Goal: Task Accomplishment & Management: Use online tool/utility

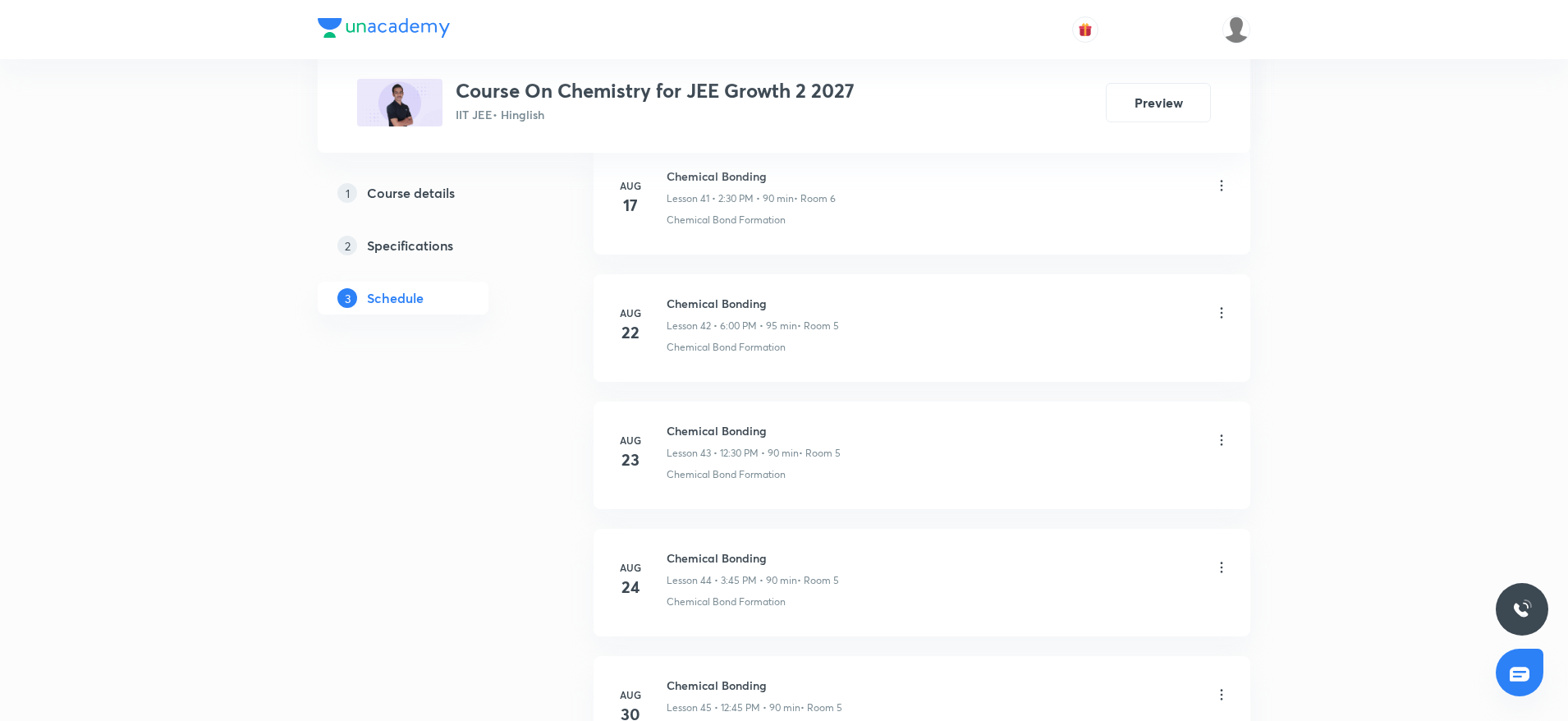
scroll to position [6322, 0]
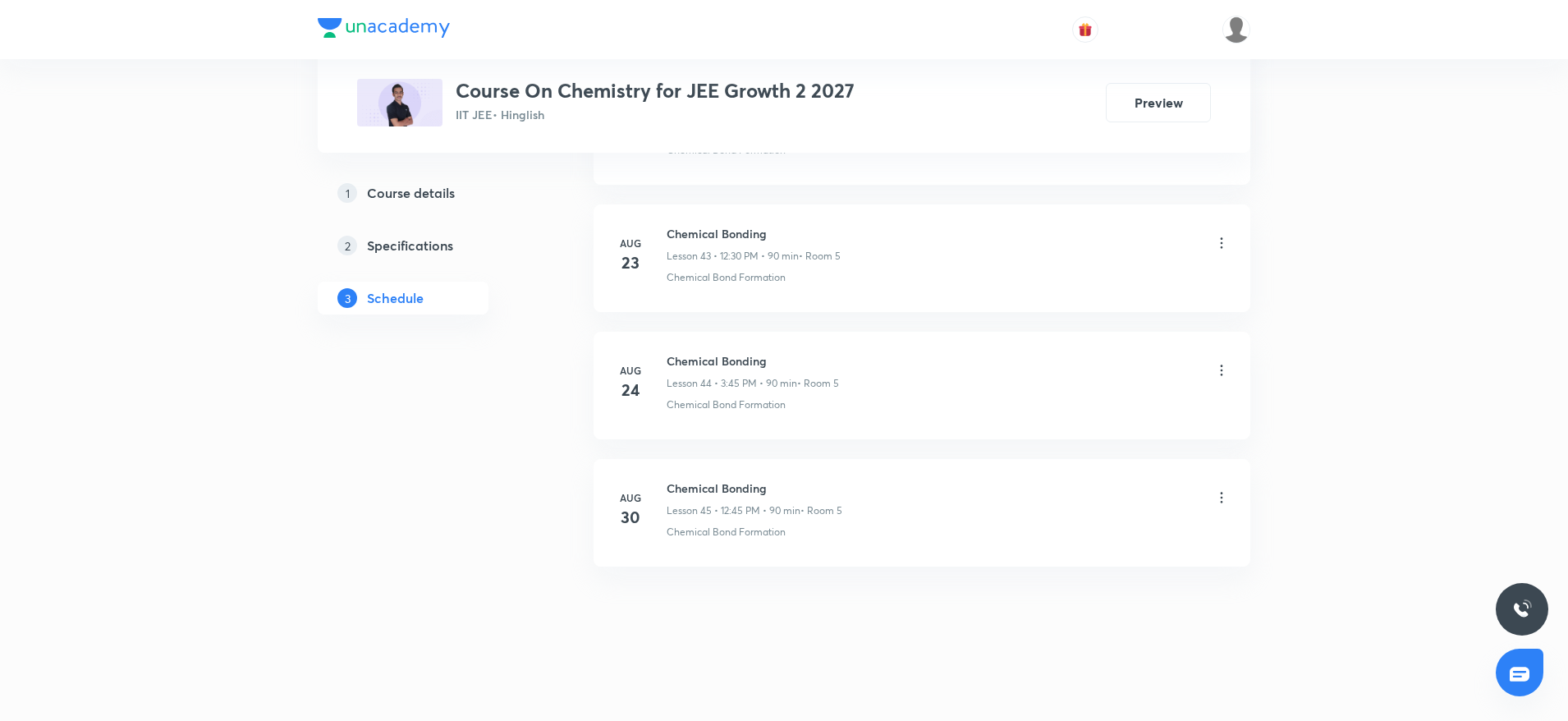
click at [716, 485] on h6 "Chemical Bonding" at bounding box center [754, 487] width 176 height 17
copy h6 "Chemical Bonding"
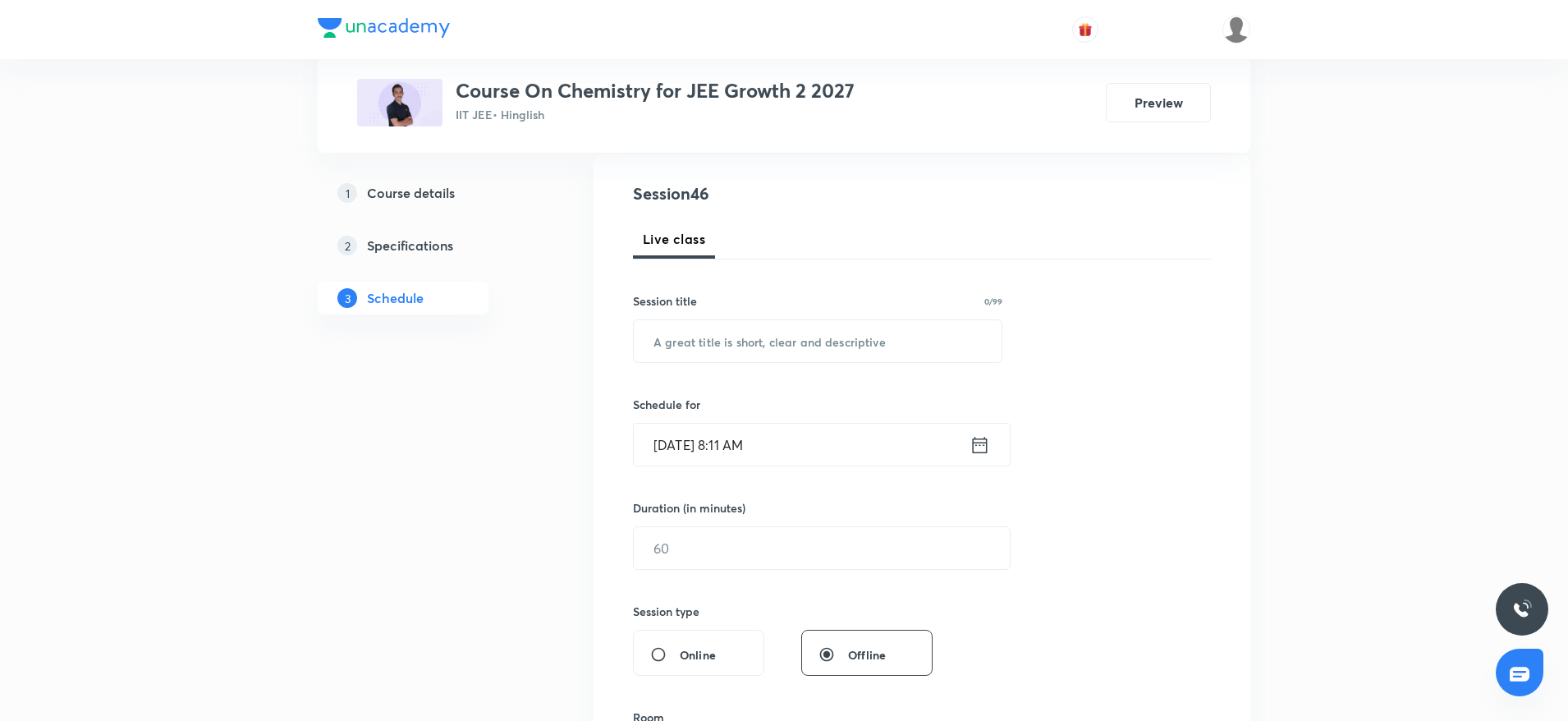
scroll to position [180, 0]
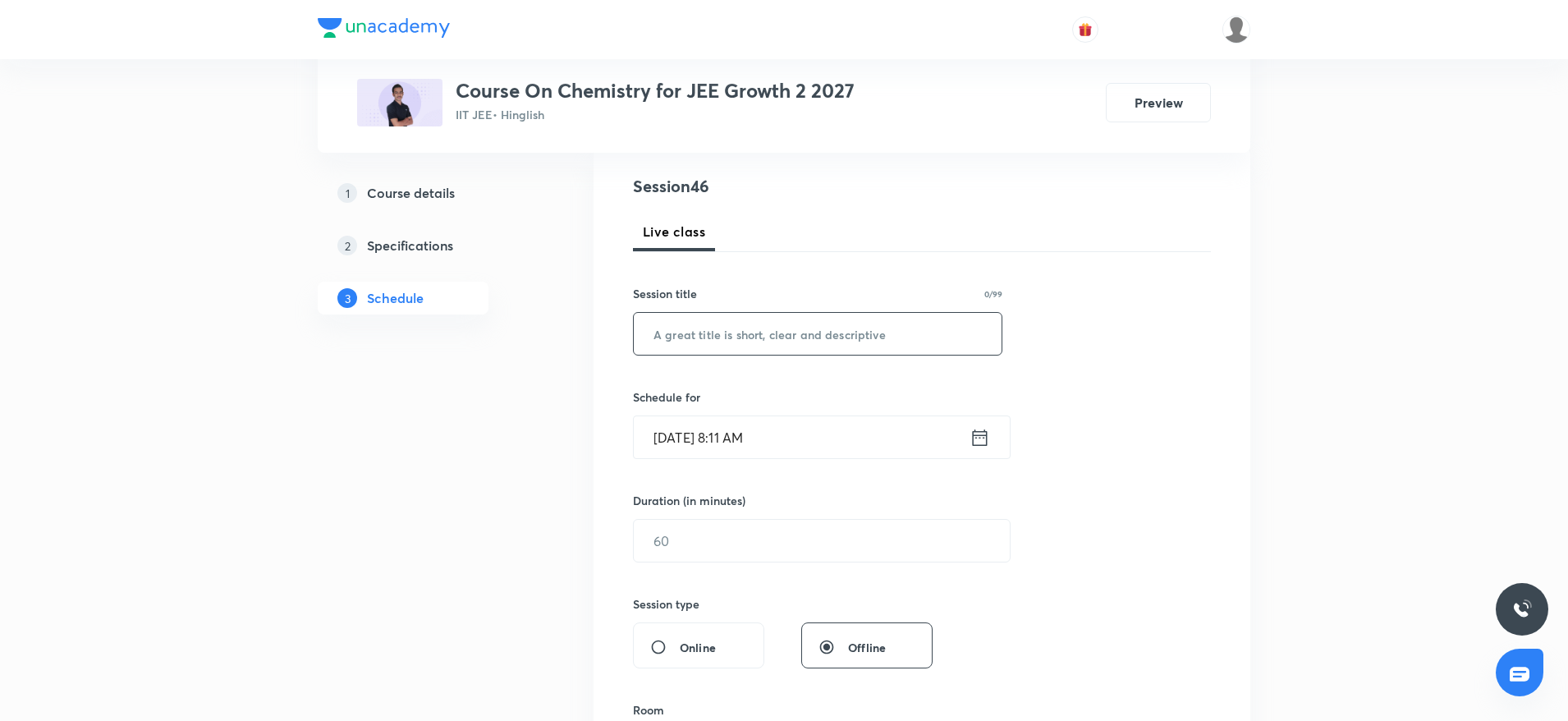
click at [689, 351] on input "text" at bounding box center [817, 334] width 368 height 42
paste input "Chemical Bonding"
type input "Chemical Bonding"
click at [845, 447] on input "[DATE] 8:11 AM" at bounding box center [801, 436] width 336 height 42
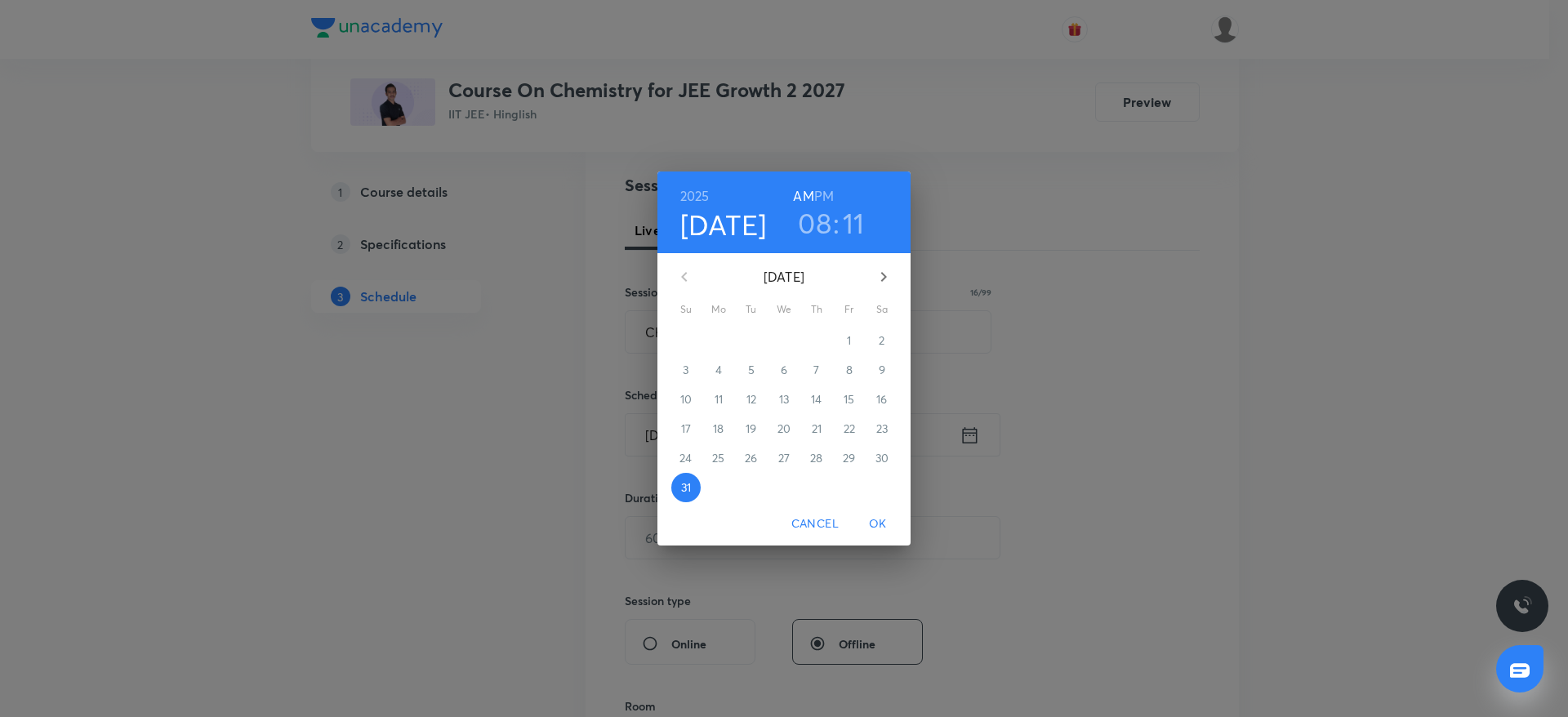
click at [816, 219] on h3 "08" at bounding box center [815, 223] width 34 height 35
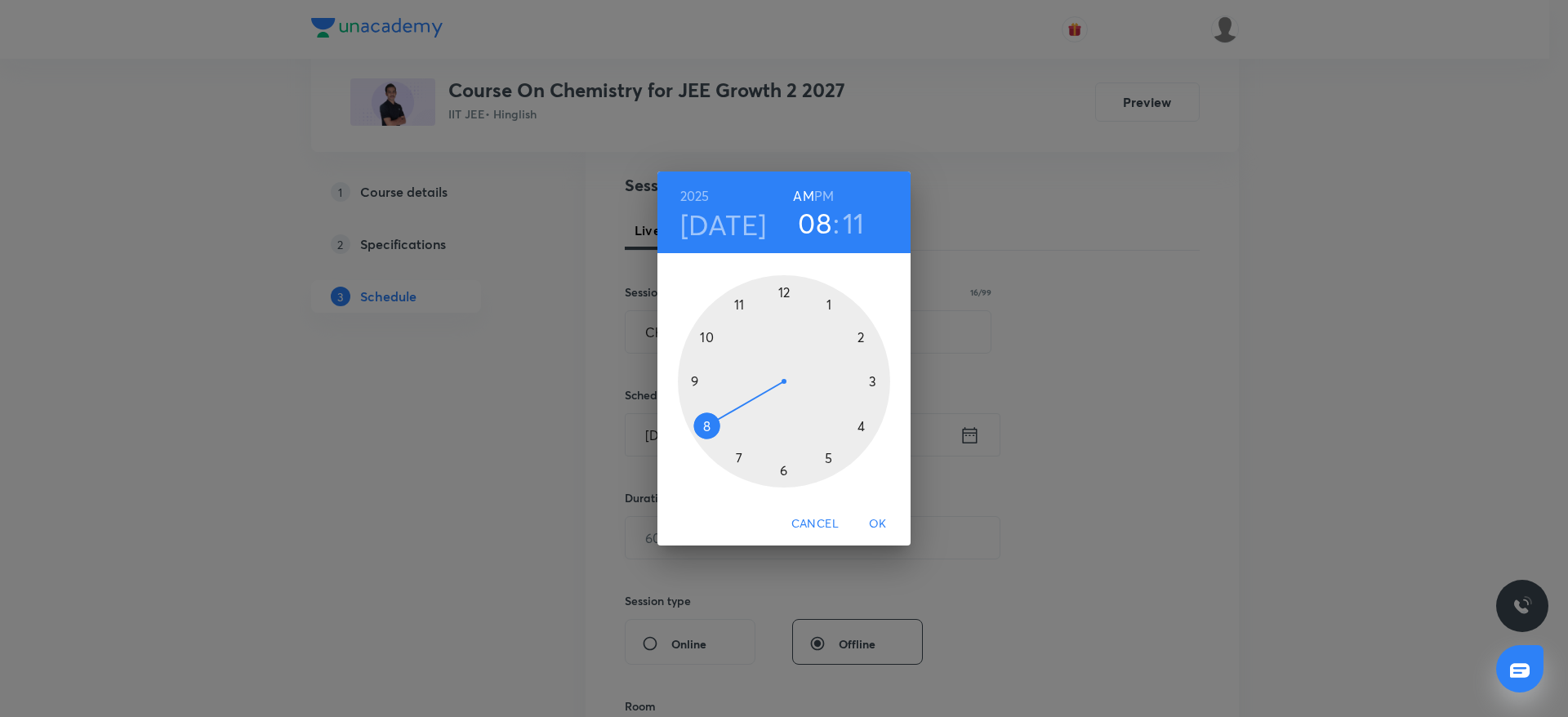
click at [697, 378] on div at bounding box center [784, 381] width 212 height 212
click at [784, 290] on div at bounding box center [784, 381] width 212 height 212
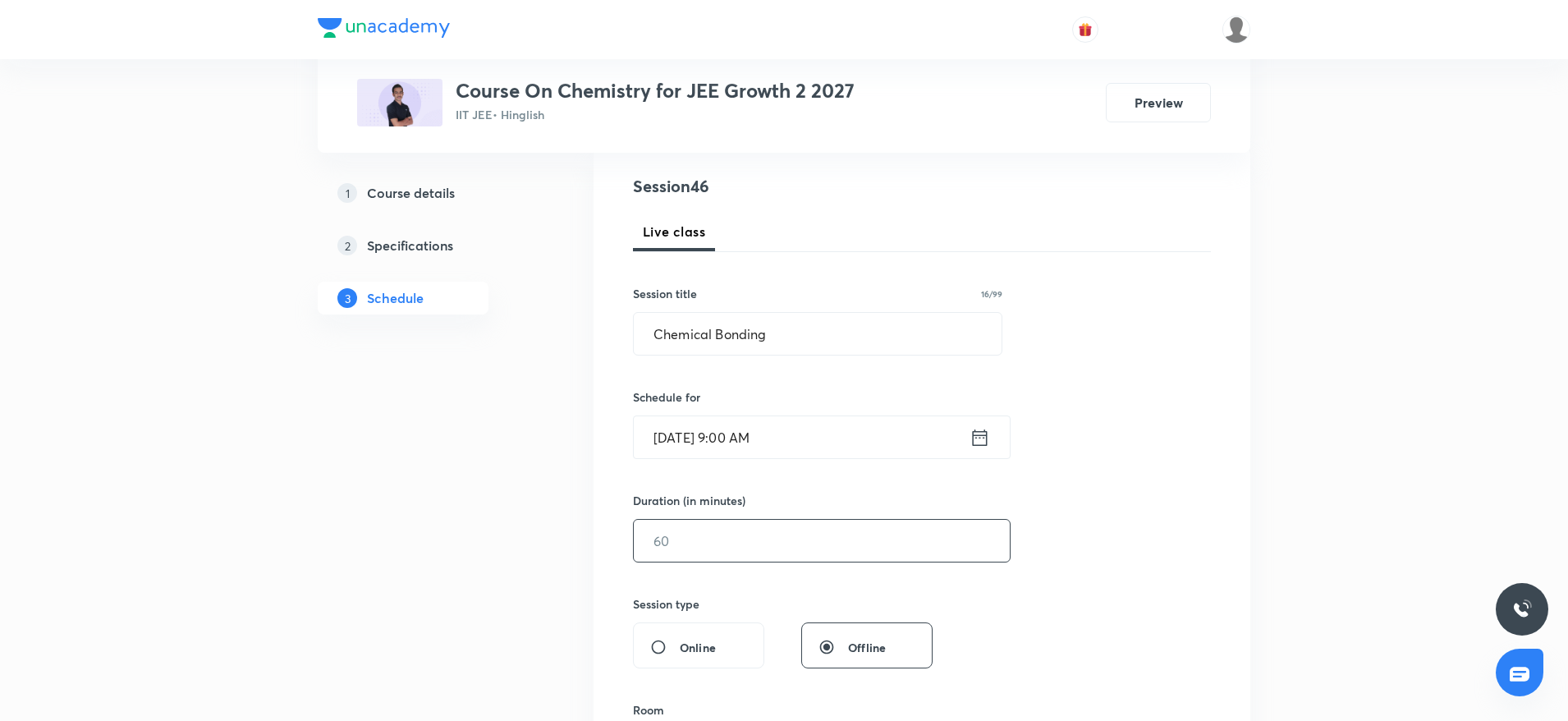
click at [693, 537] on input "text" at bounding box center [821, 540] width 376 height 42
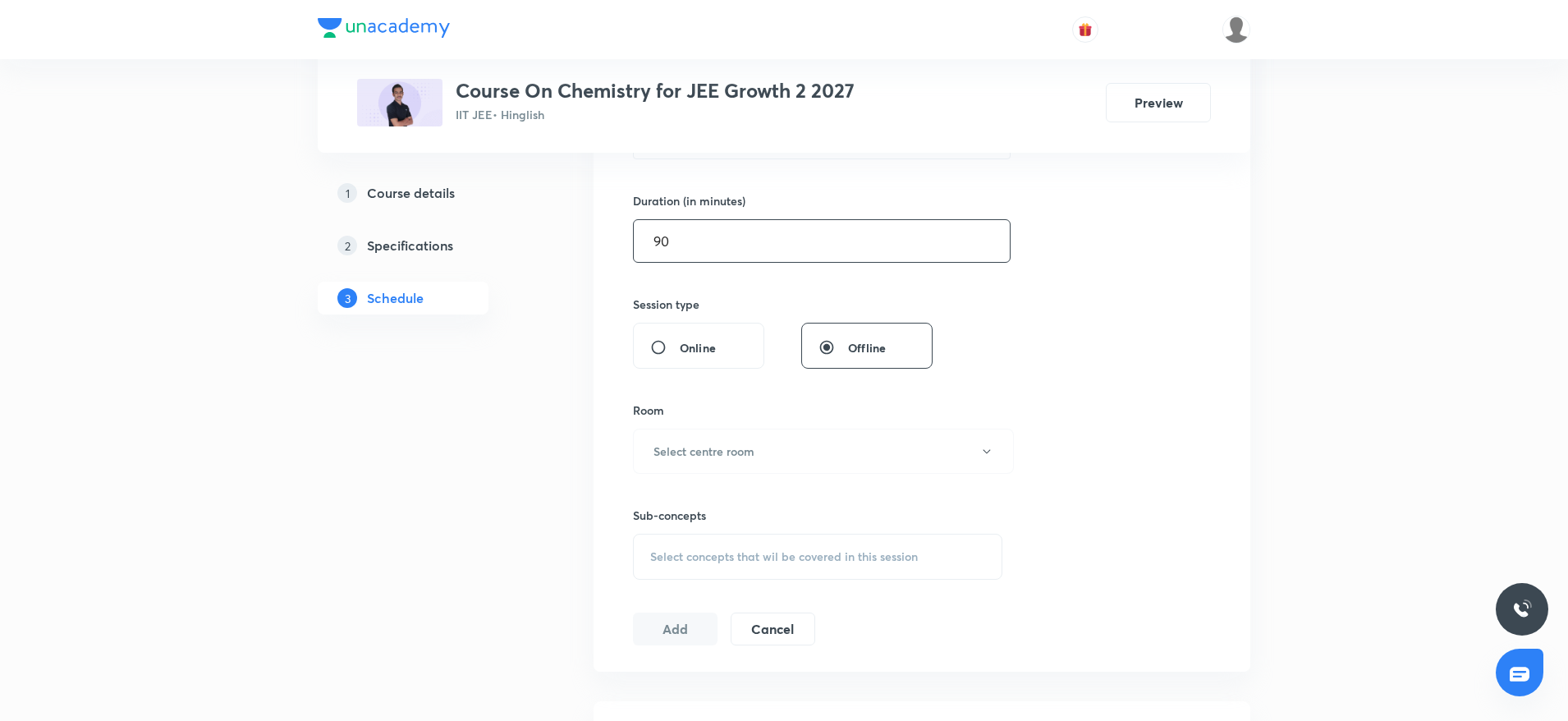
scroll to position [488, 0]
type input "90"
click at [702, 449] on h6 "Select centre room" at bounding box center [703, 443] width 101 height 17
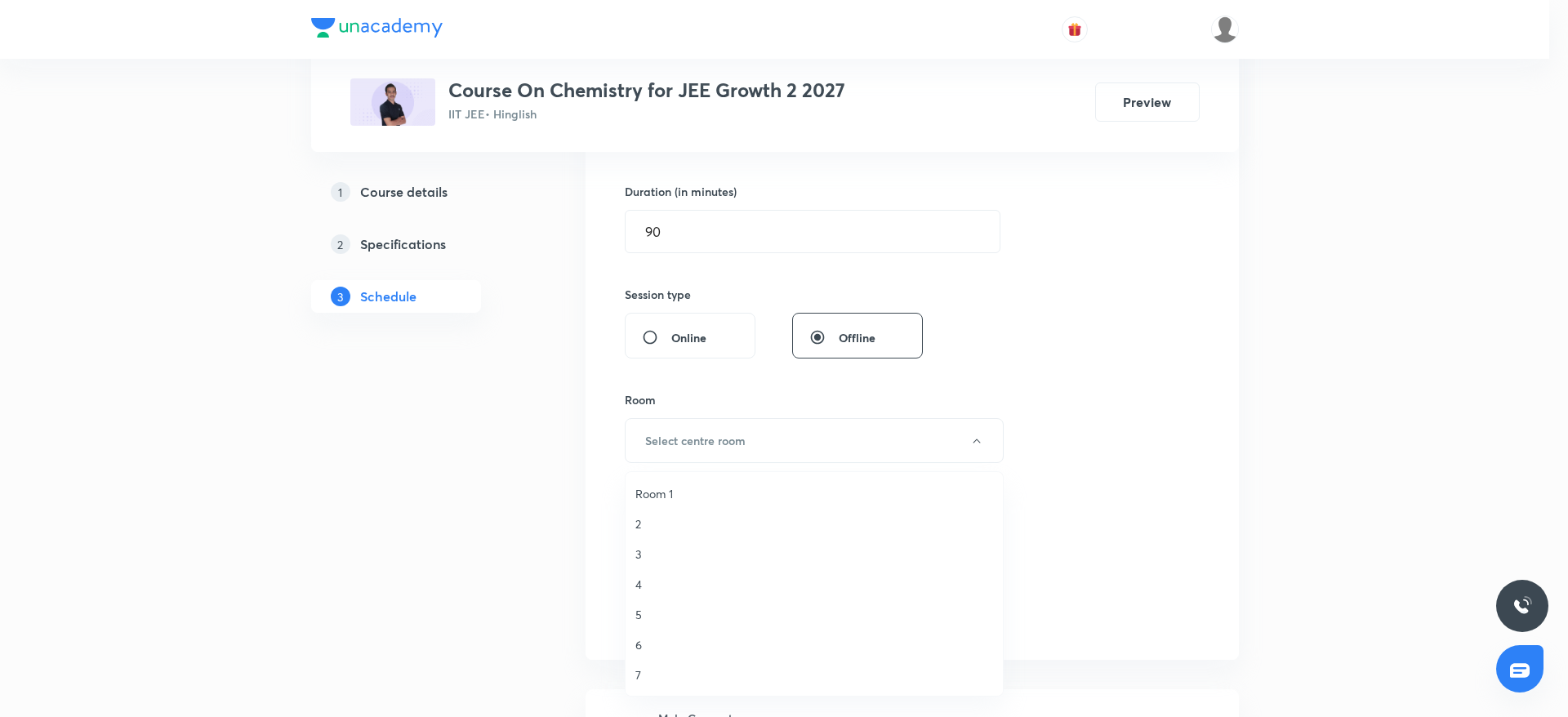
click at [641, 674] on span "7" at bounding box center [814, 674] width 358 height 17
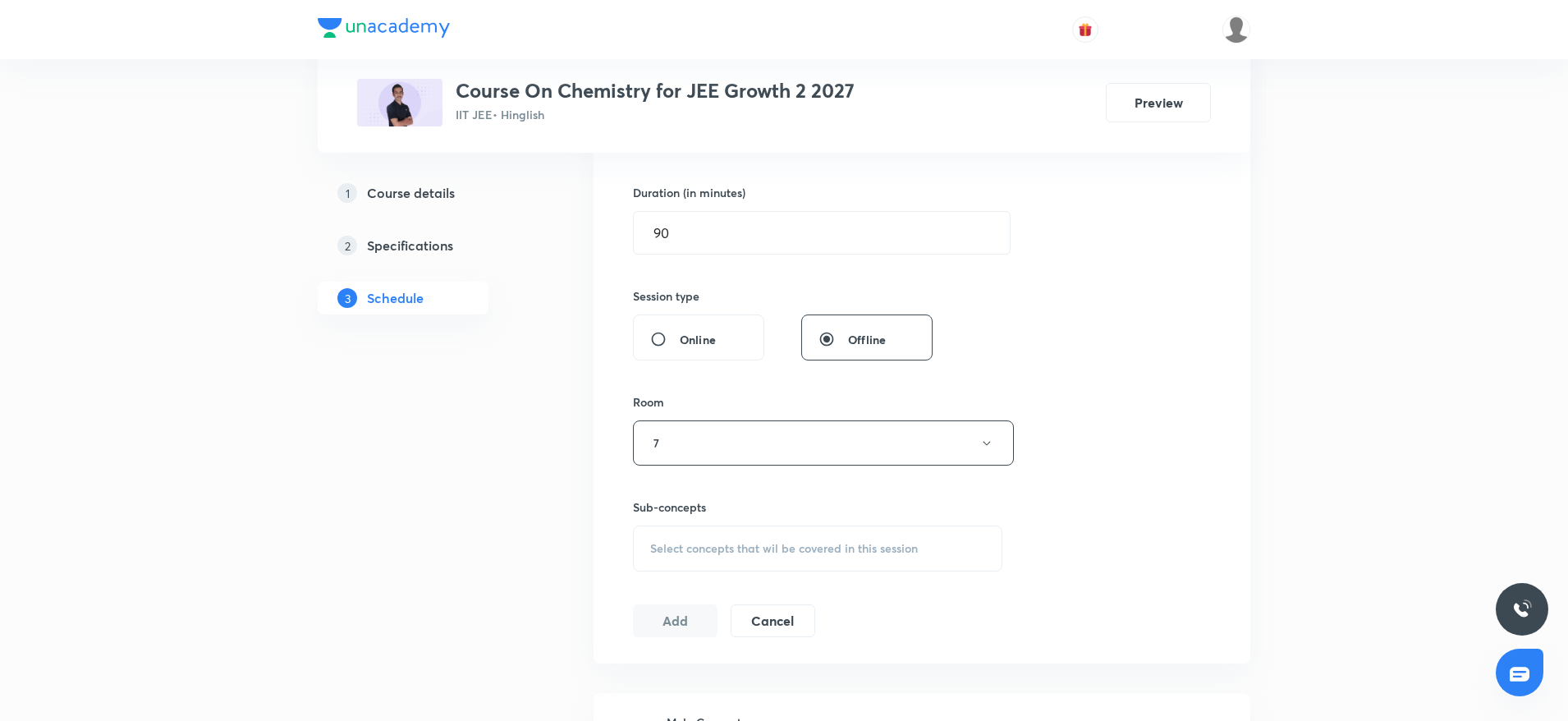
click at [693, 542] on span "Select concepts that wil be covered in this session" at bounding box center [784, 548] width 268 height 13
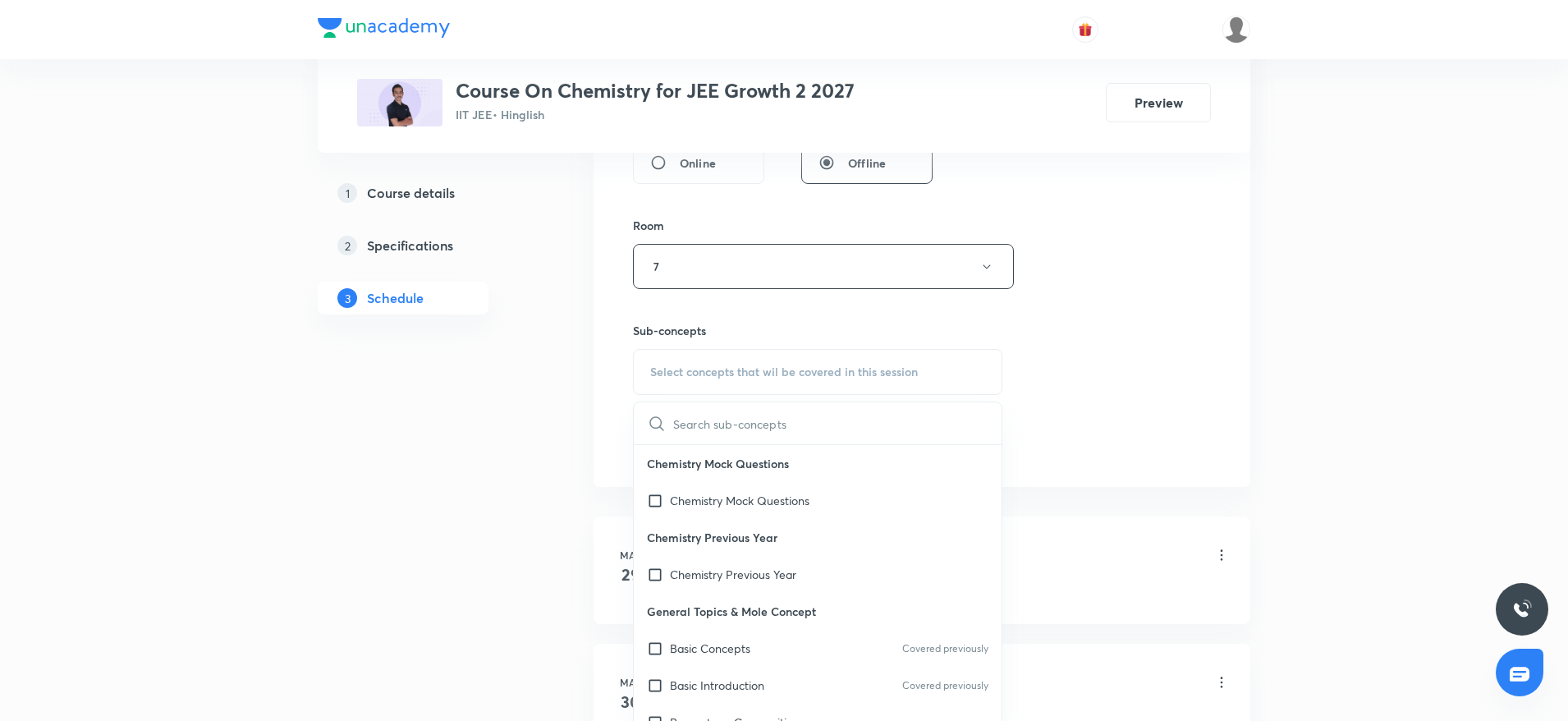
scroll to position [25, 0]
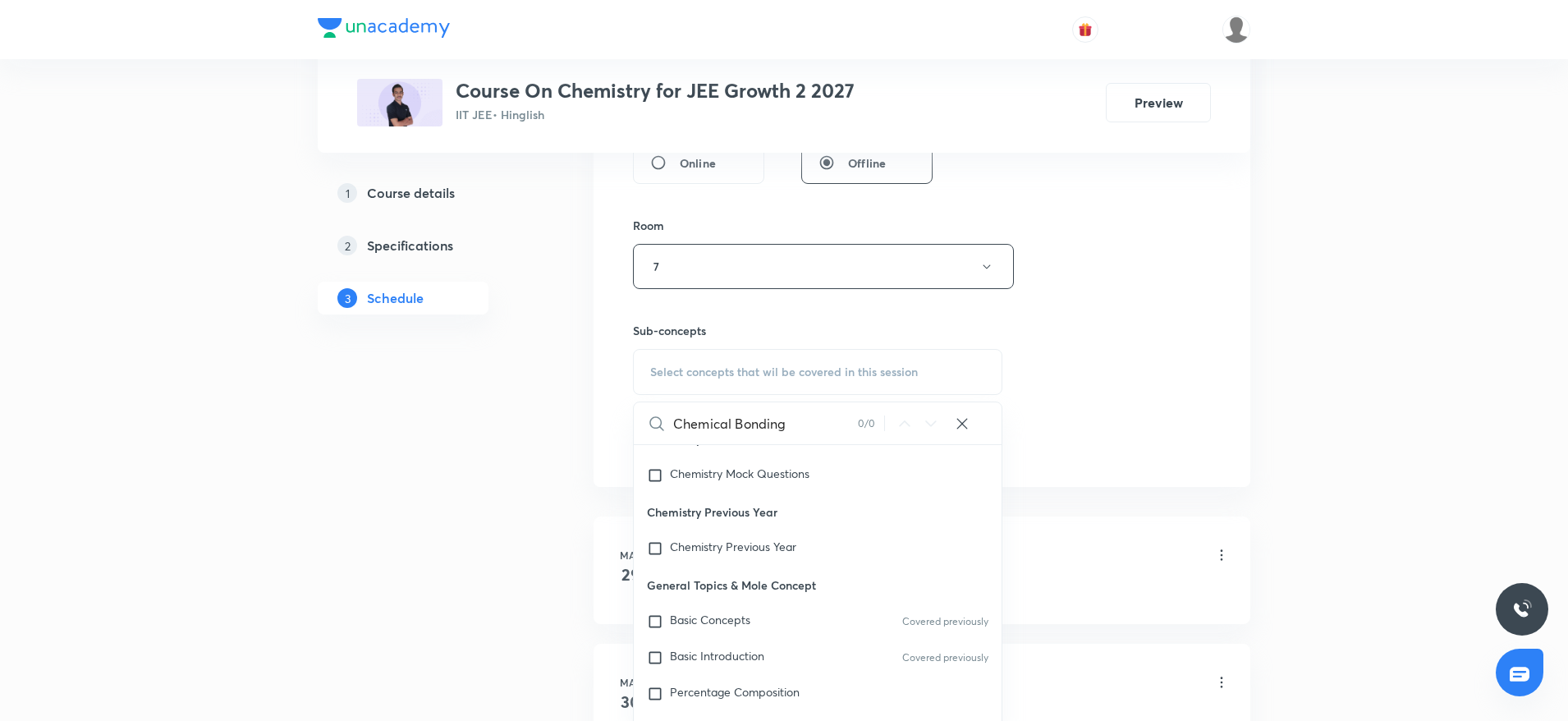
click at [759, 421] on input "Chemical Bonding" at bounding box center [765, 423] width 185 height 42
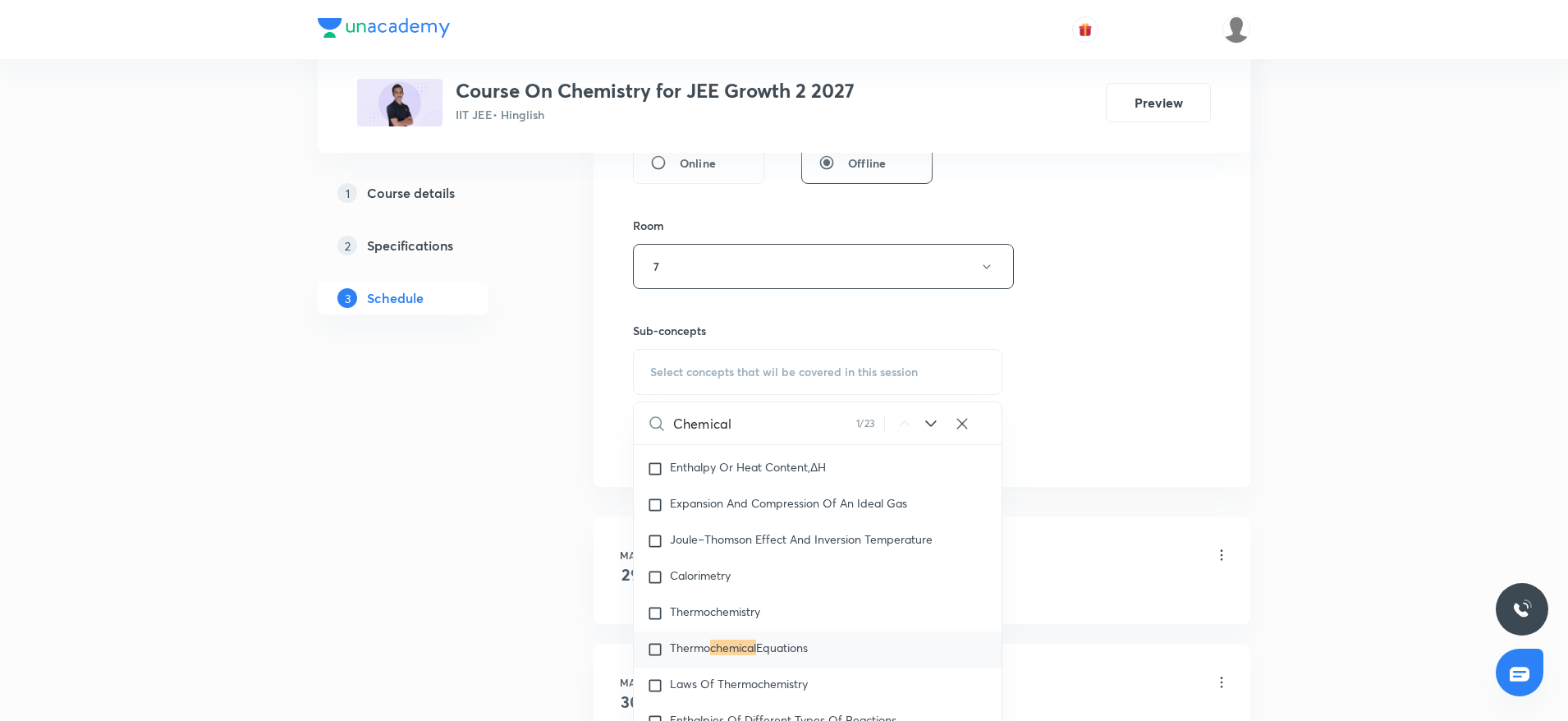
scroll to position [3021, 0]
type input "Chemical"
click at [935, 425] on icon at bounding box center [931, 424] width 20 height 20
click at [801, 652] on span "Equilibria-Dynamic Equilibria" at bounding box center [793, 643] width 150 height 15
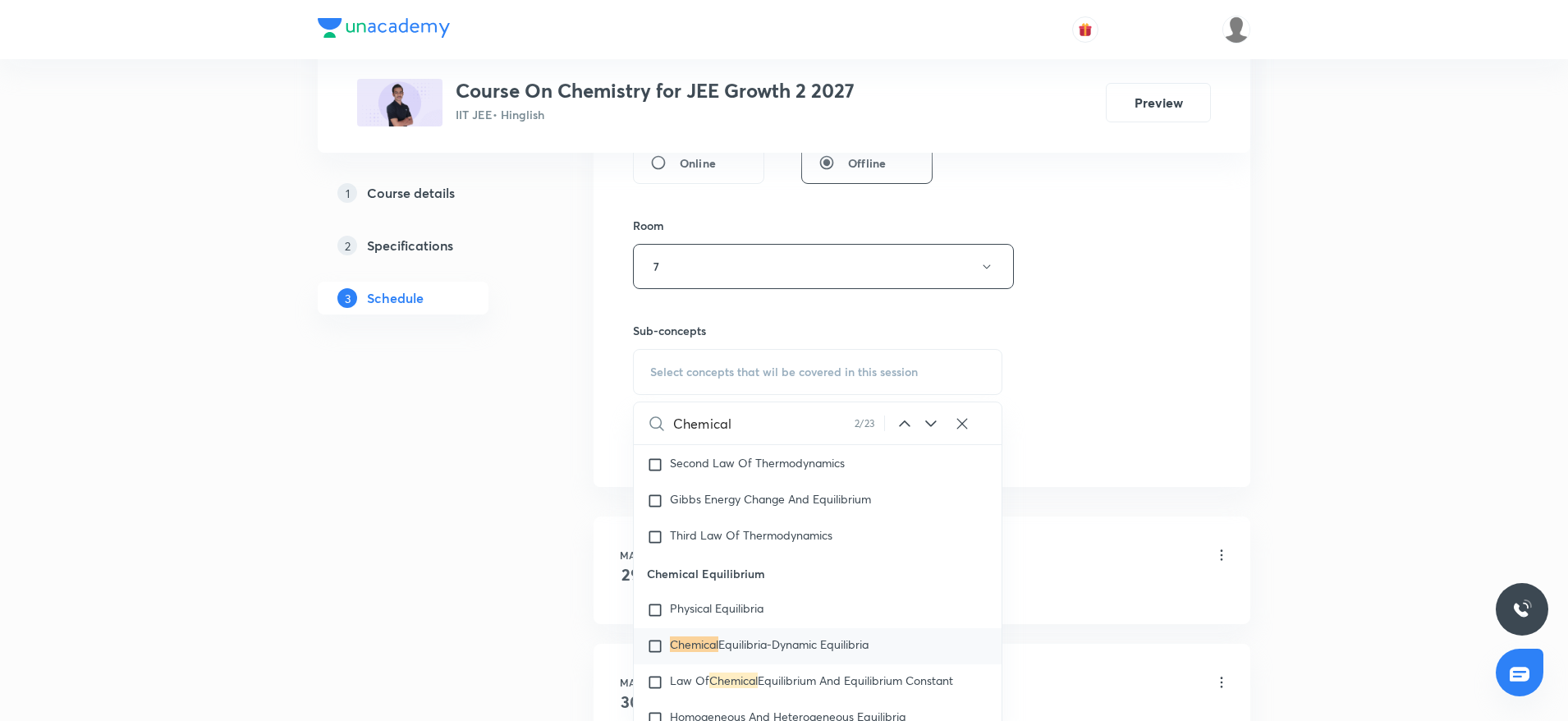
checkbox input "true"
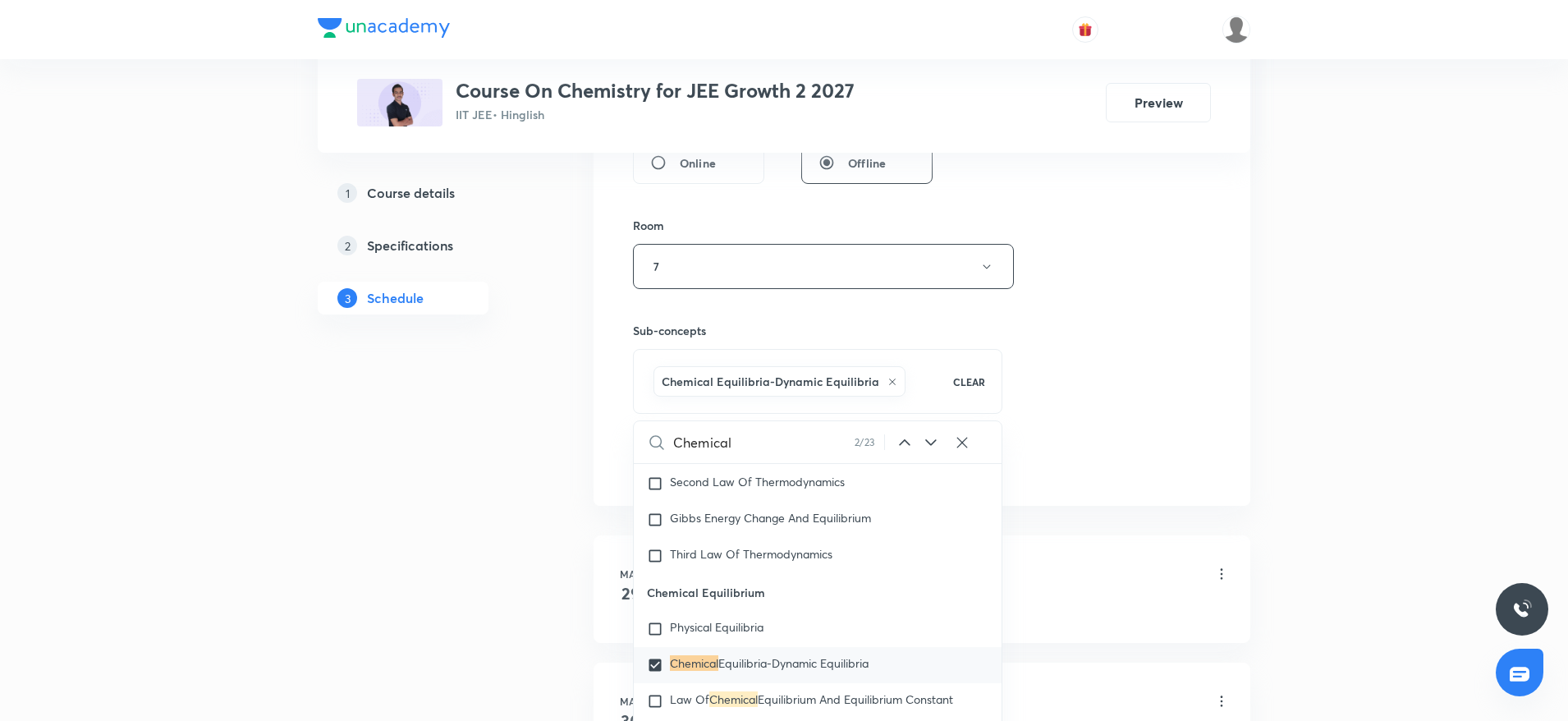
click at [1088, 319] on div "Session 46 Live class Session title 16/99 Chemical Bonding ​ Schedule for Aug 3…" at bounding box center [922, 84] width 578 height 790
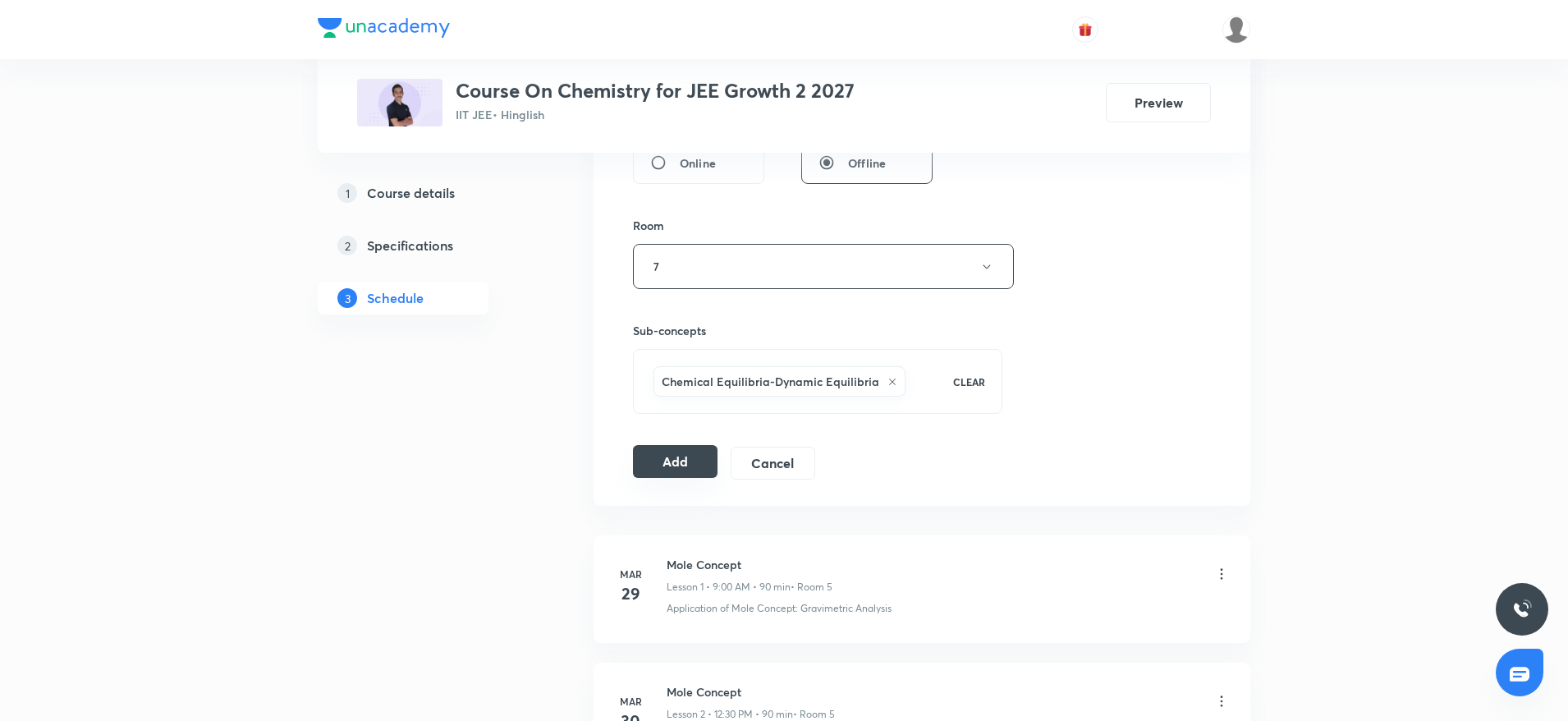
click at [673, 452] on button "Add" at bounding box center [675, 461] width 85 height 33
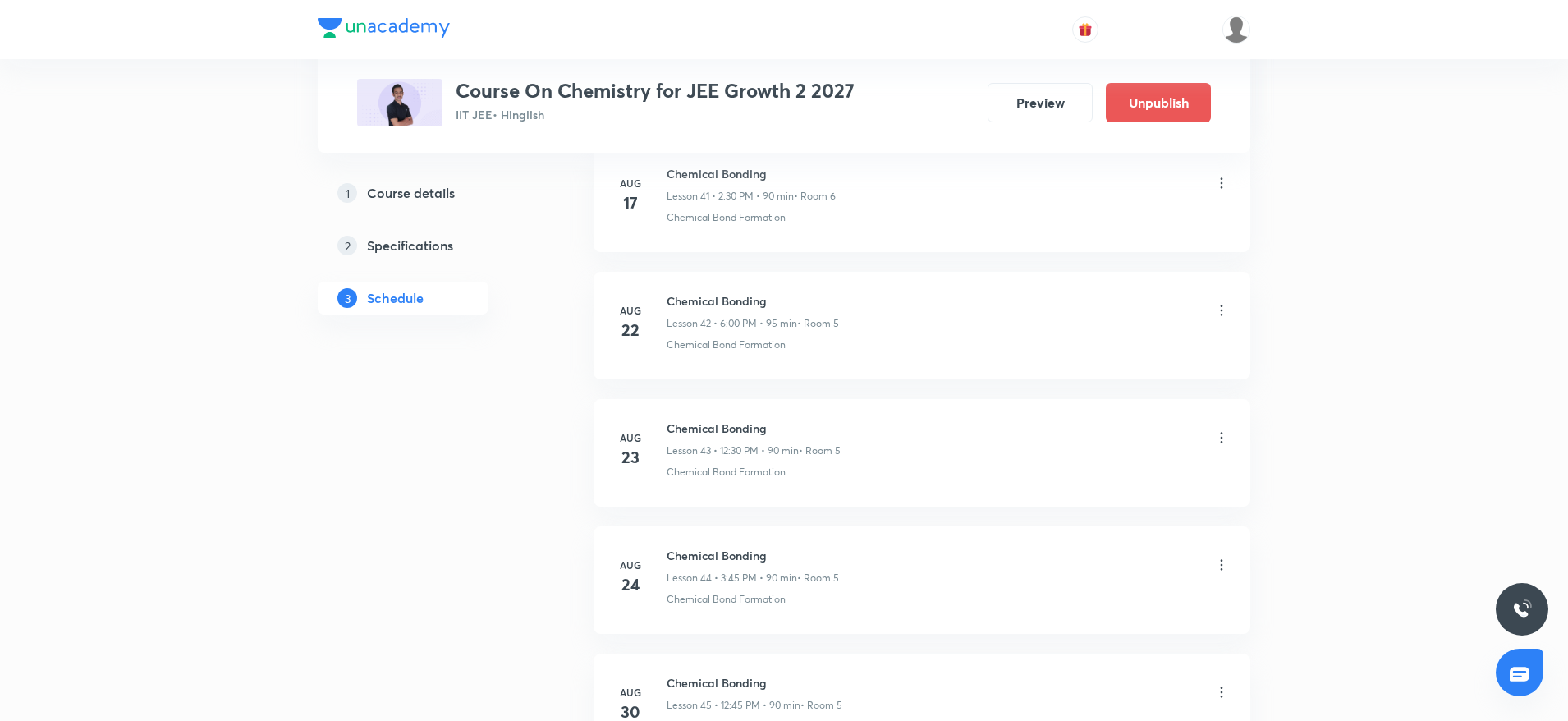
scroll to position [5695, 0]
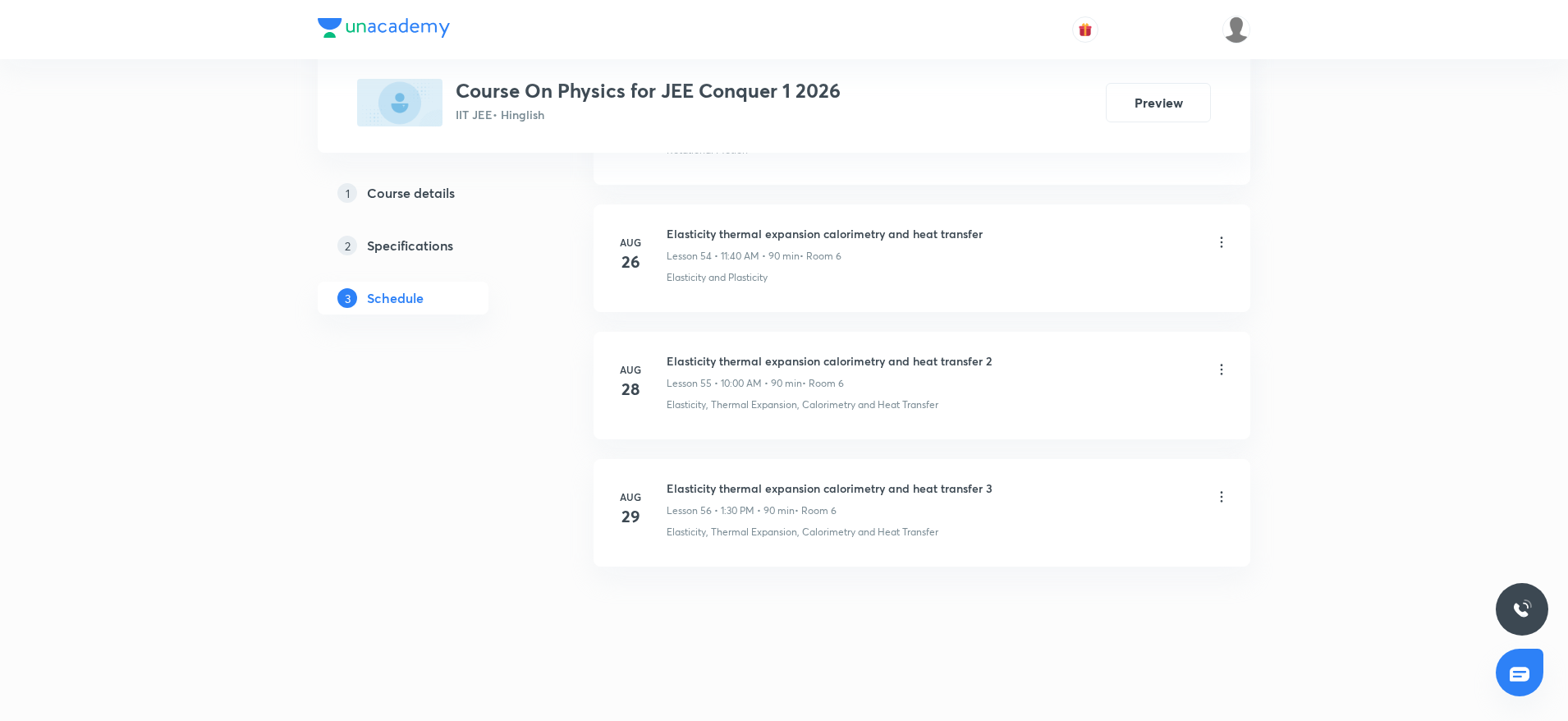
click at [761, 489] on h6 "Elasticity thermal expansion calorimetry and heat transfer 3" at bounding box center [829, 487] width 326 height 17
copy h6 "Elasticity thermal expansion calorimetry and heat transfer 3"
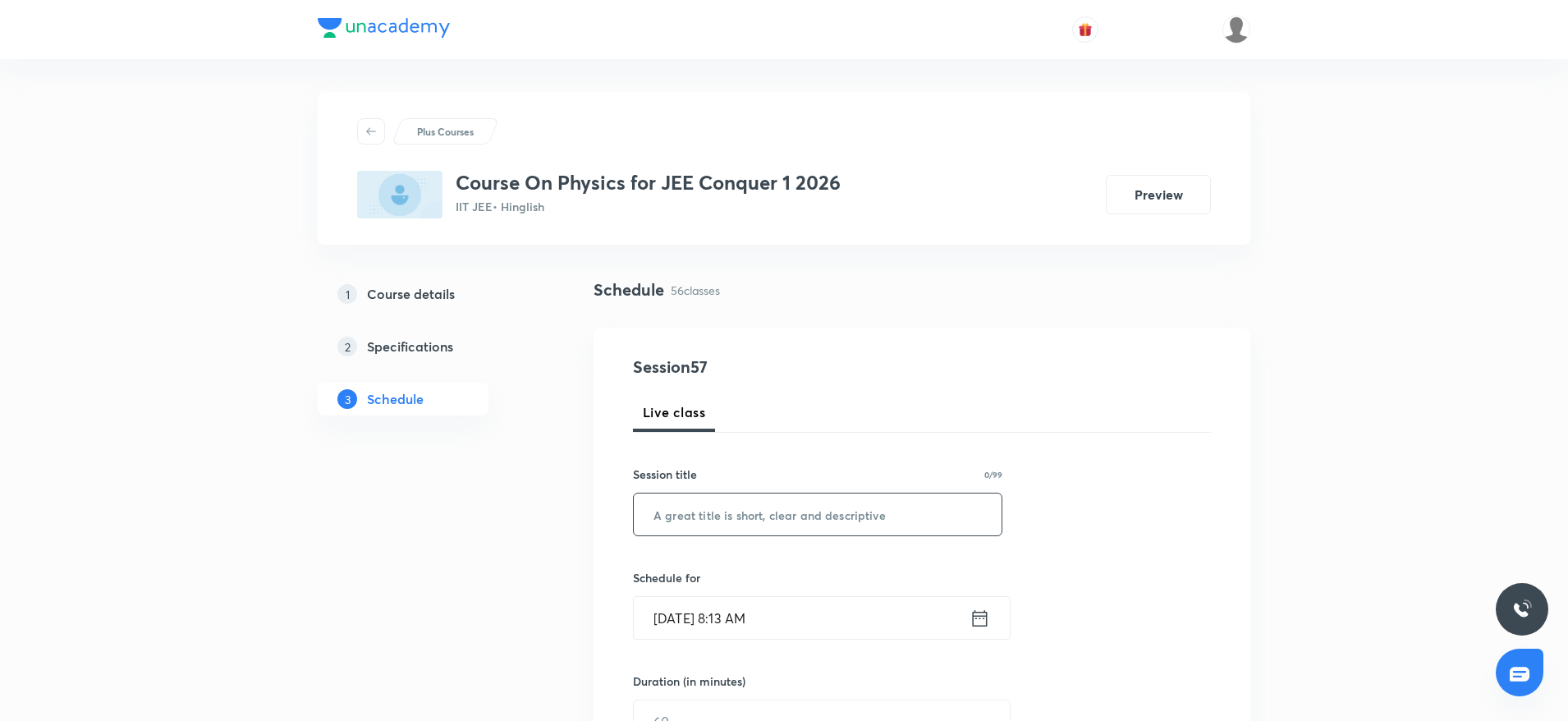
click at [734, 519] on input "text" at bounding box center [817, 514] width 368 height 42
paste input "Elasticity thermal expansion calorimetry and heat transfer 3"
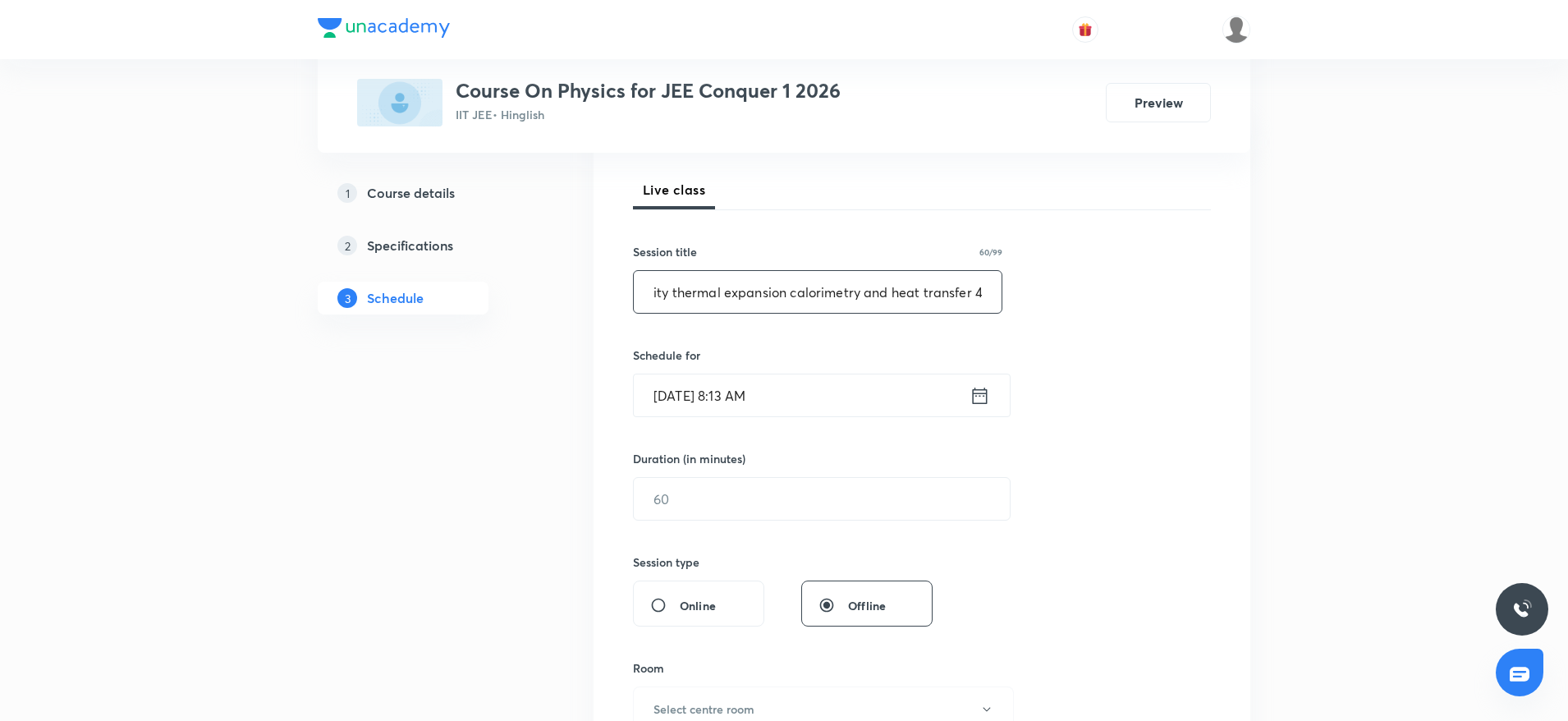
scroll to position [230, 0]
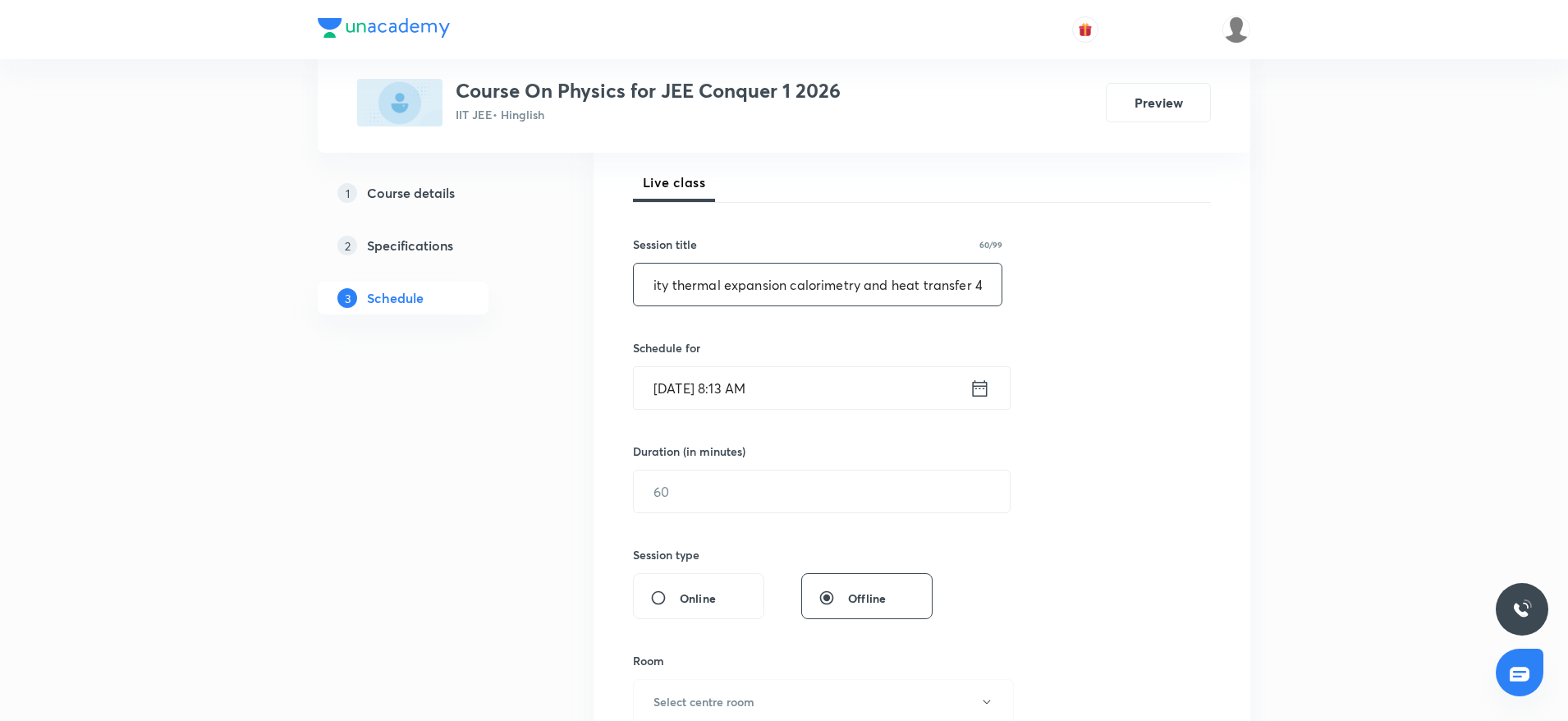
type input "Elasticity thermal expansion calorimetry and heat transfer 4"
click at [838, 388] on input "Aug 31, 2025, 8:13 AM" at bounding box center [801, 387] width 336 height 42
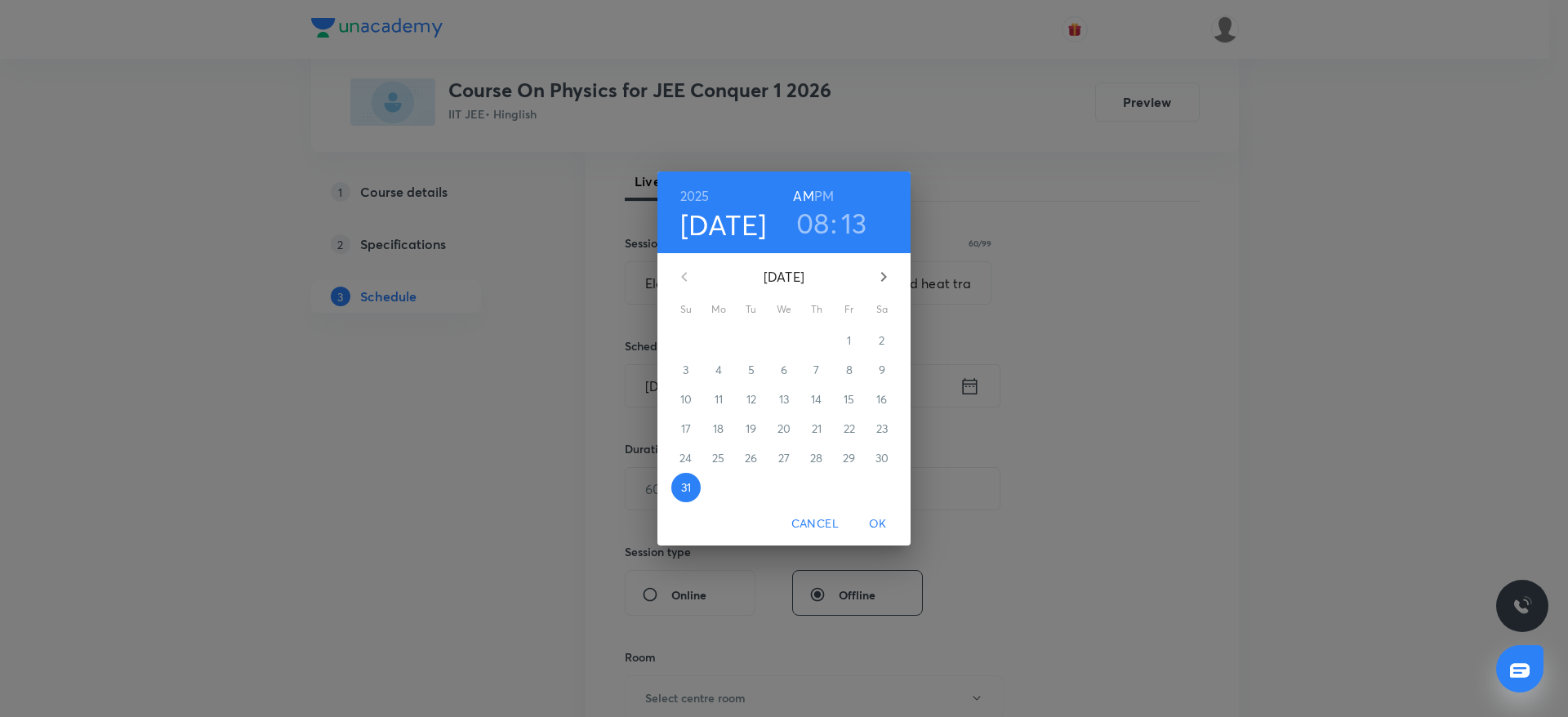
click at [808, 224] on h3 "08" at bounding box center [813, 223] width 34 height 35
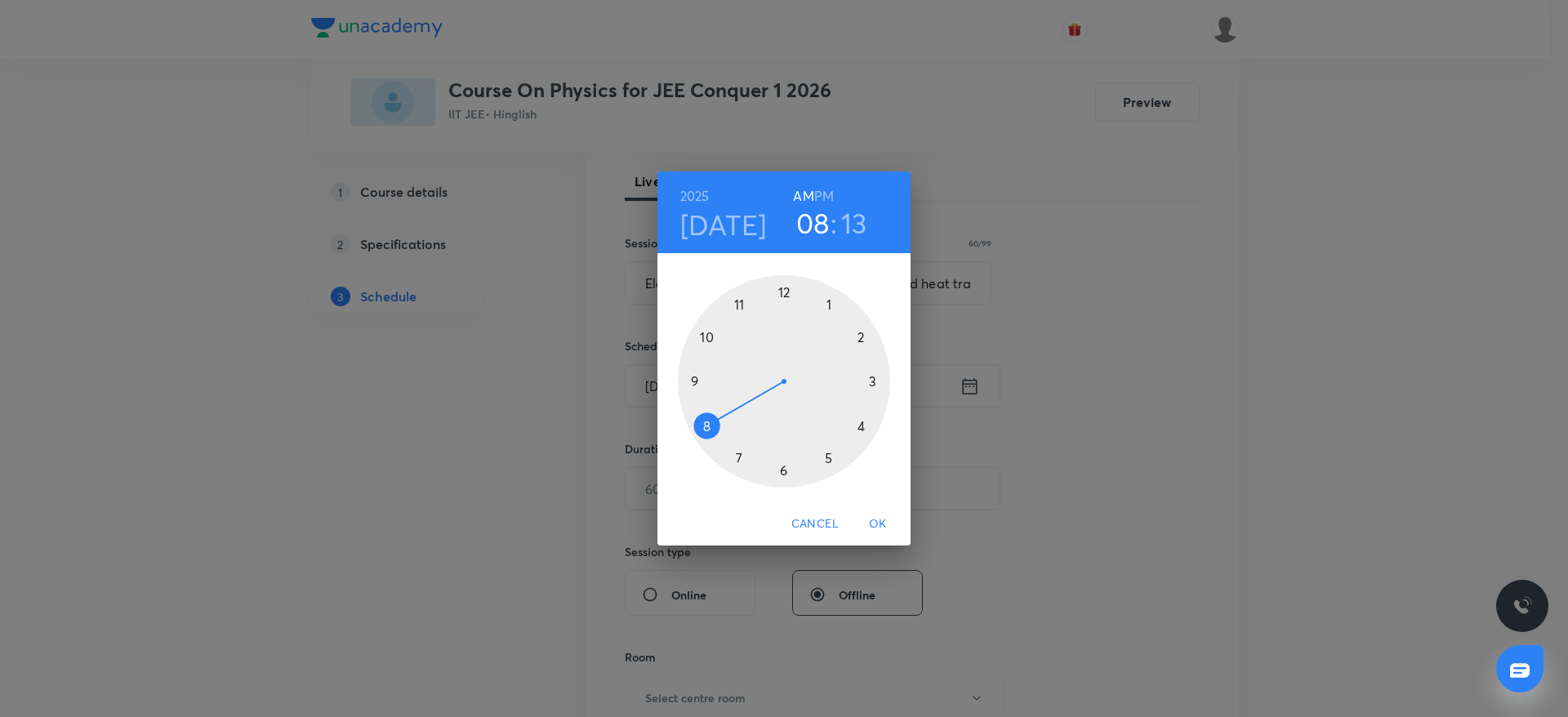
click at [690, 377] on div at bounding box center [784, 381] width 212 height 212
click at [782, 287] on div at bounding box center [784, 381] width 212 height 212
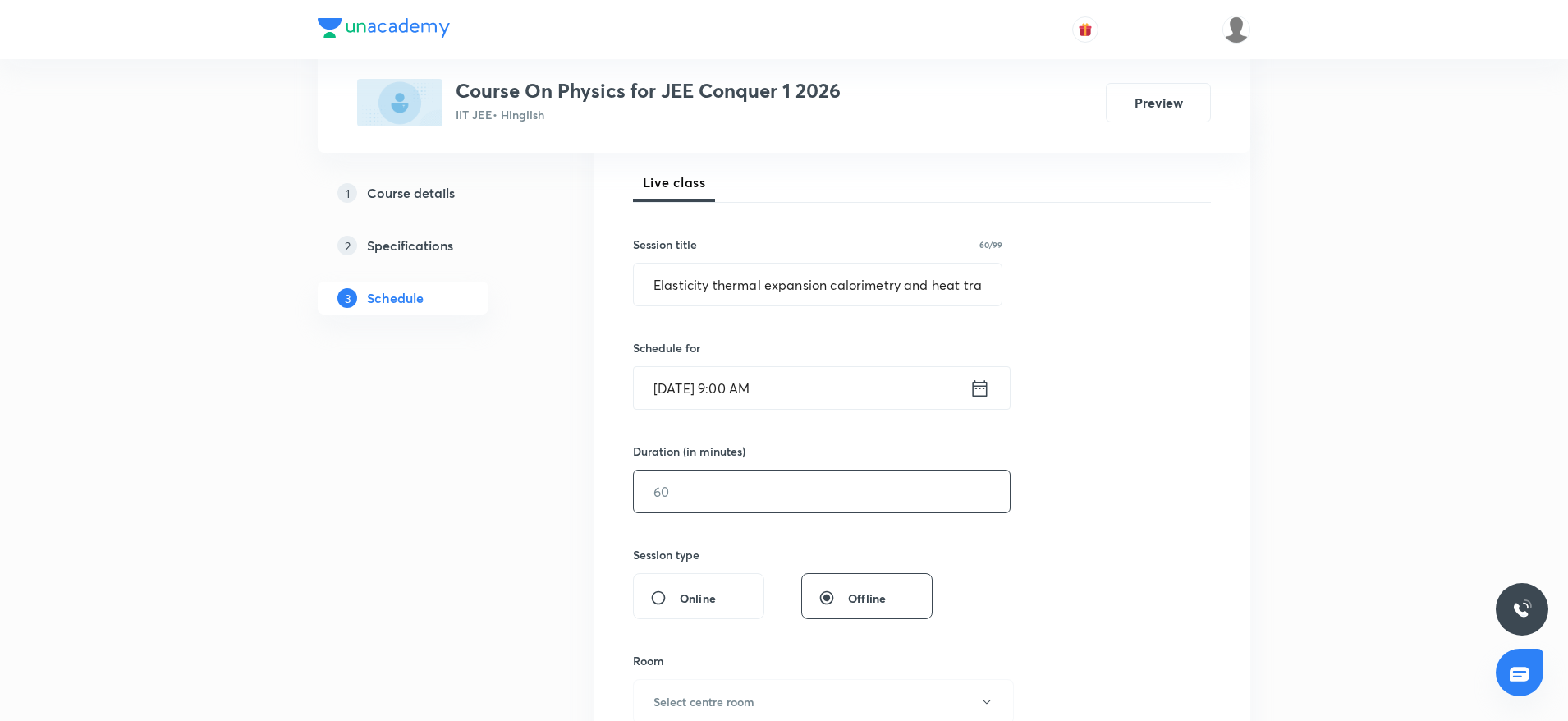
click at [699, 499] on input "text" at bounding box center [821, 491] width 376 height 42
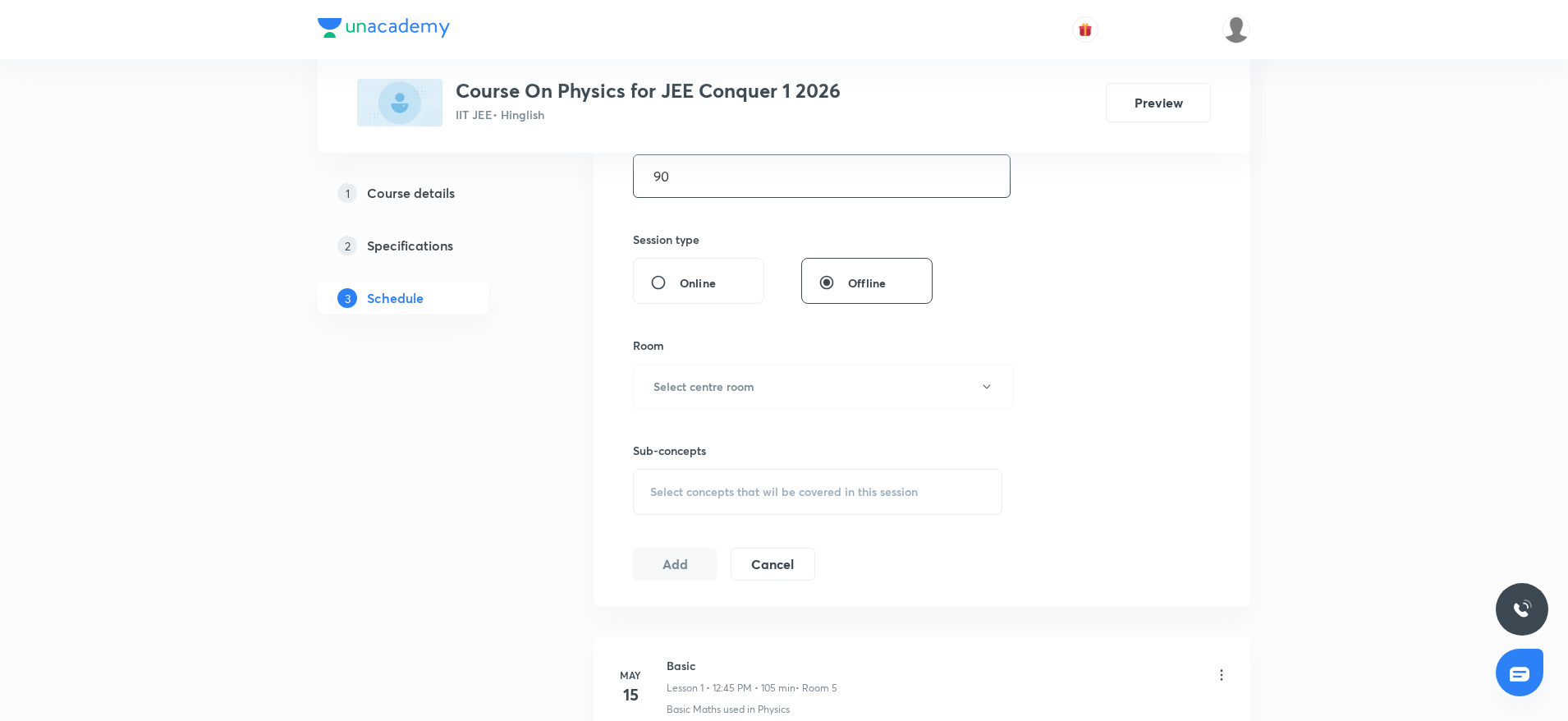
scroll to position [546, 0]
type input "90"
click at [773, 386] on button "Select centre room" at bounding box center [823, 385] width 381 height 46
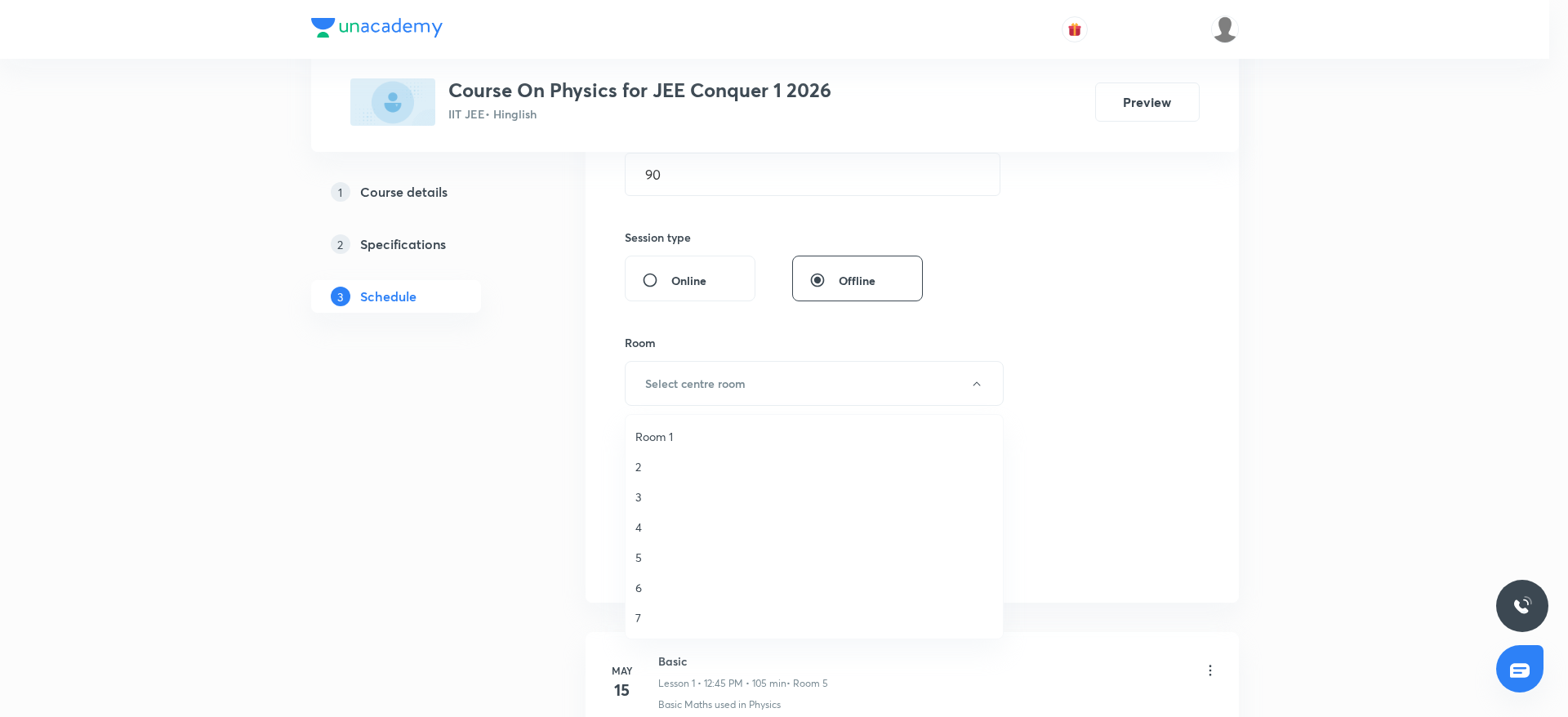
click at [670, 582] on span "6" at bounding box center [814, 587] width 358 height 17
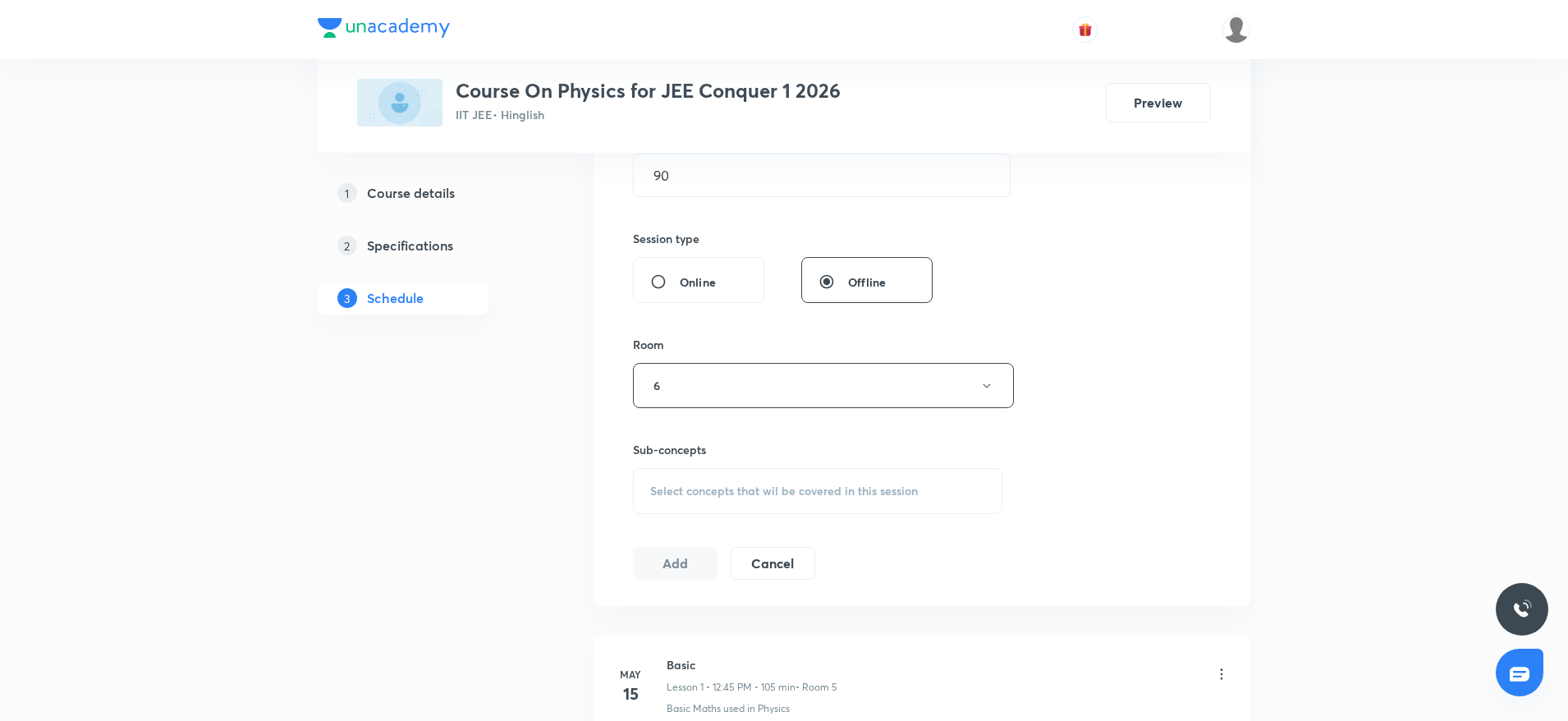
click at [717, 491] on span "Select concepts that wil be covered in this session" at bounding box center [784, 491] width 268 height 13
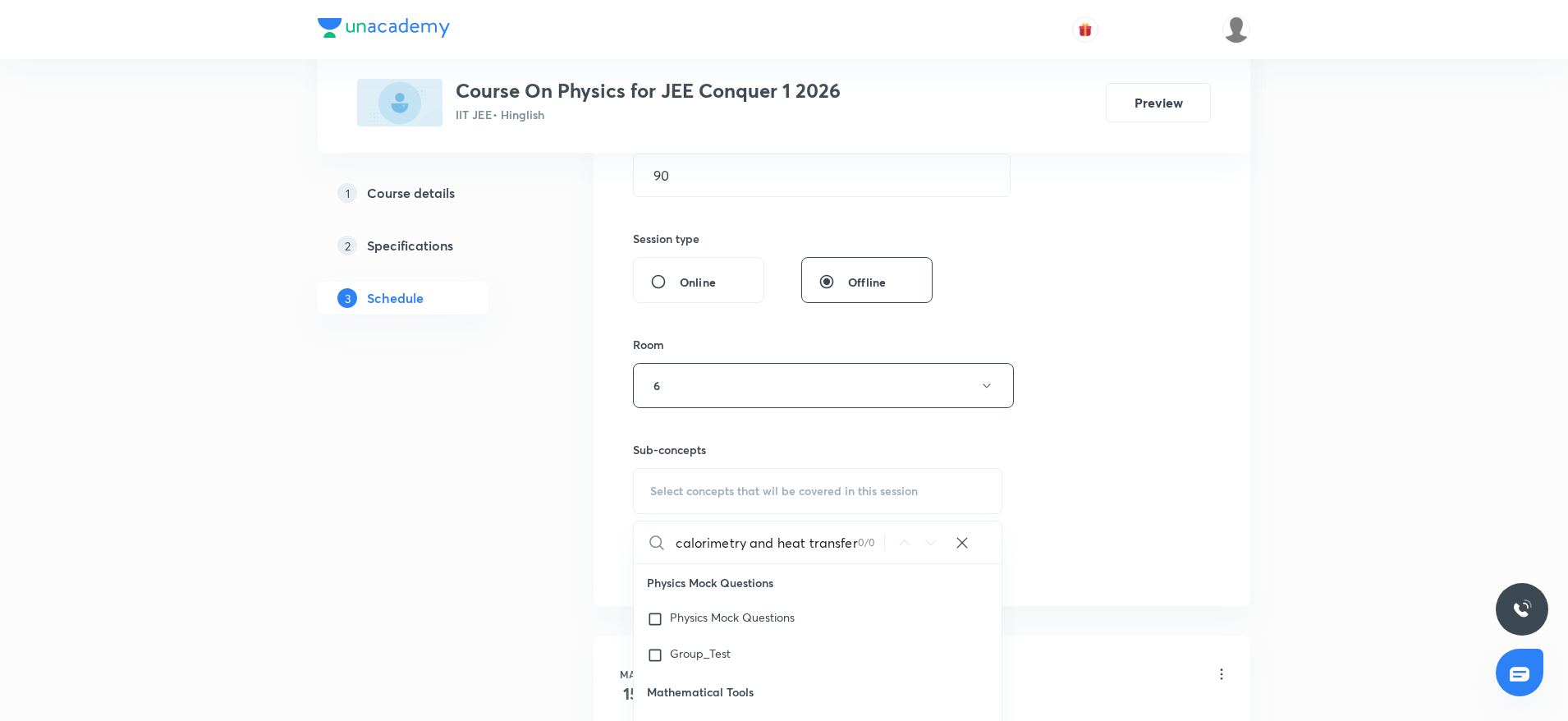
scroll to position [0, 173]
click at [718, 536] on input "Elasticity thermal expansion calorimetry and heat transfer" at bounding box center [765, 542] width 185 height 42
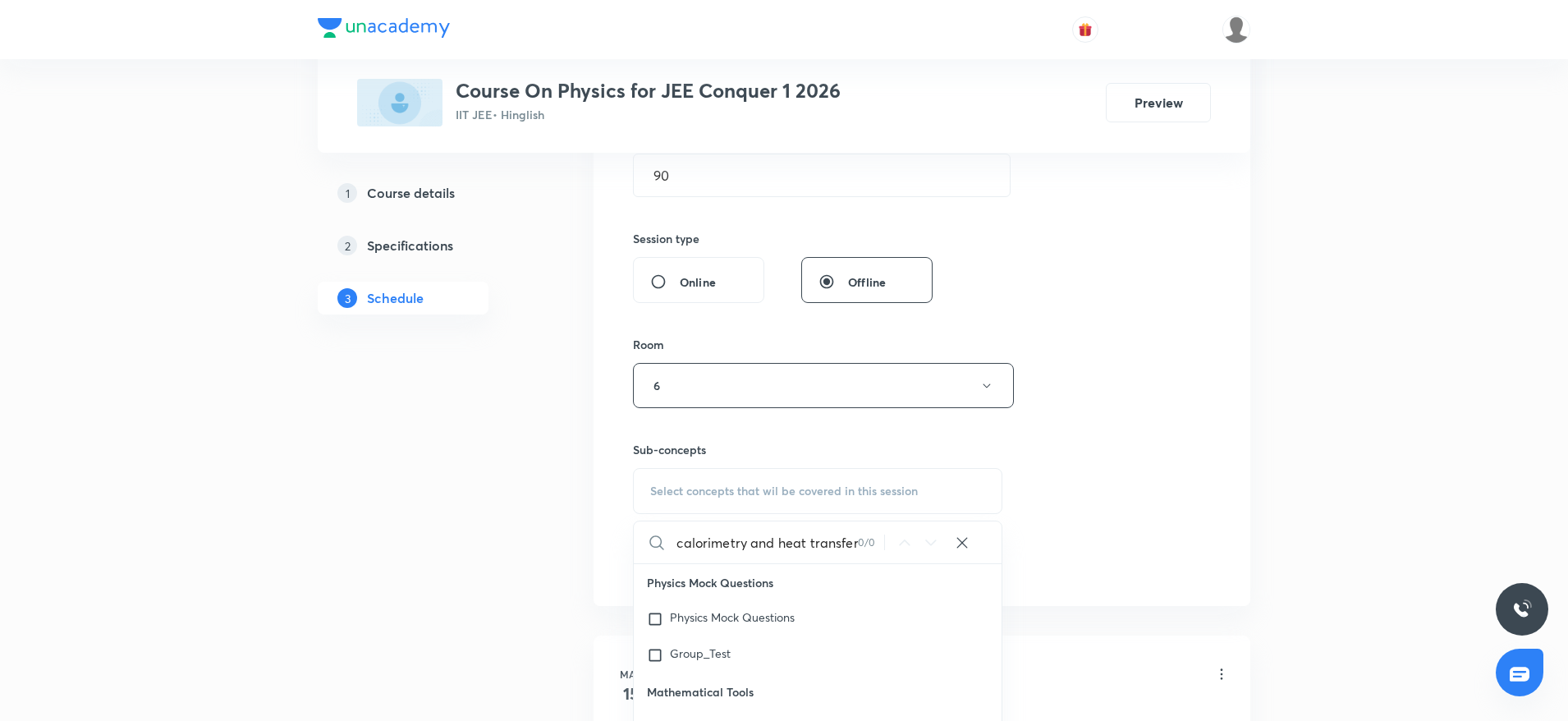
click at [718, 536] on input "Elasticity thermal expansion calorimetry and heat transfer" at bounding box center [765, 542] width 185 height 42
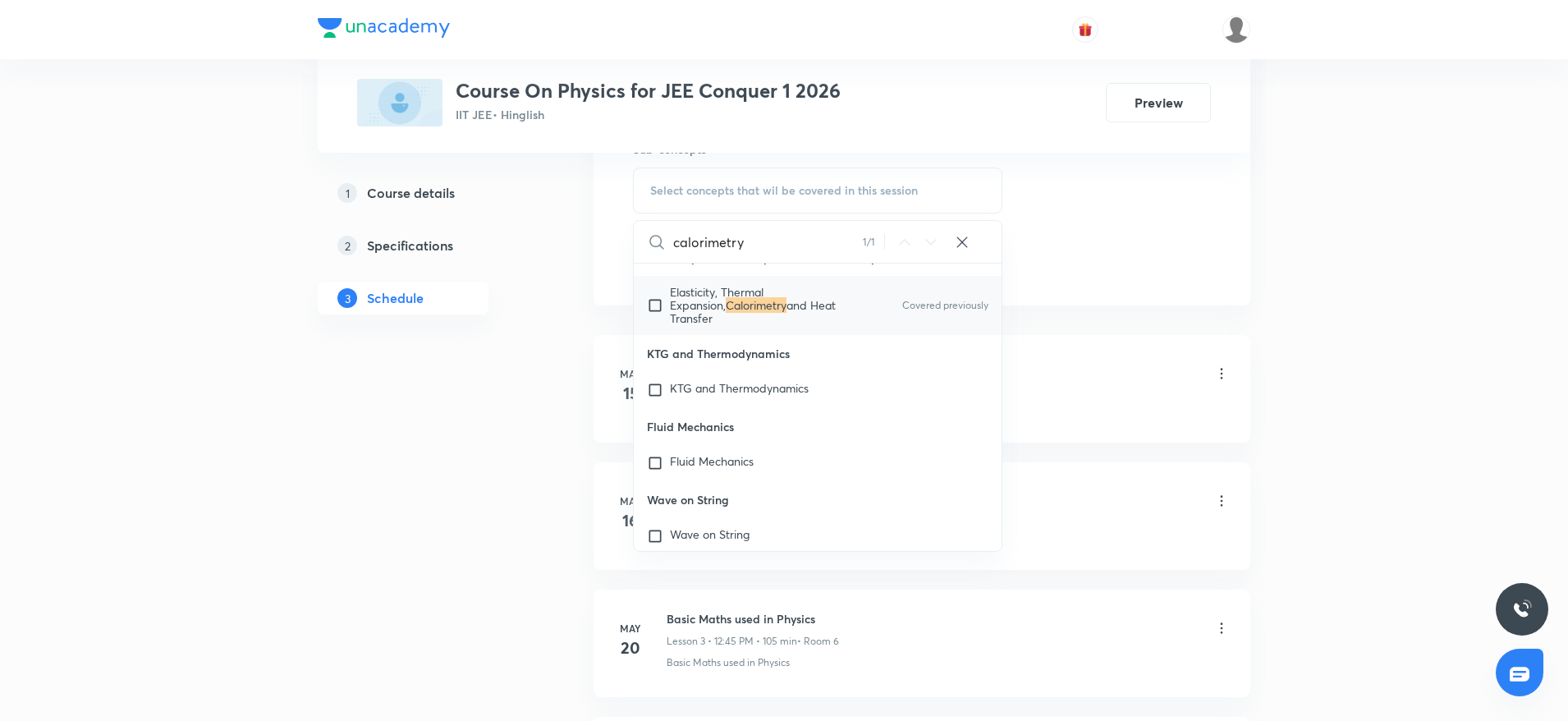
scroll to position [895, 0]
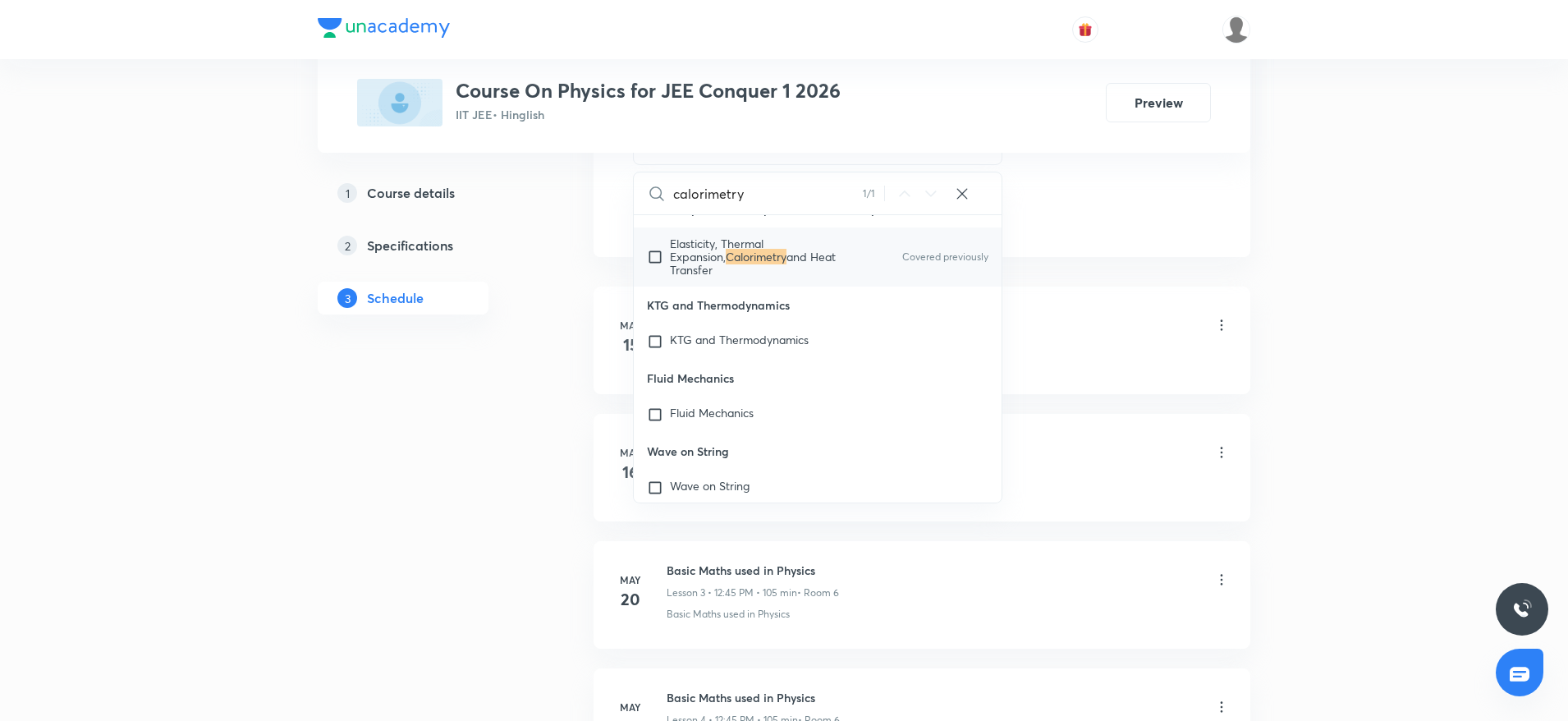
type input "calorimetry"
click at [729, 264] on mark "Calorimetry" at bounding box center [756, 256] width 61 height 15
checkbox input "true"
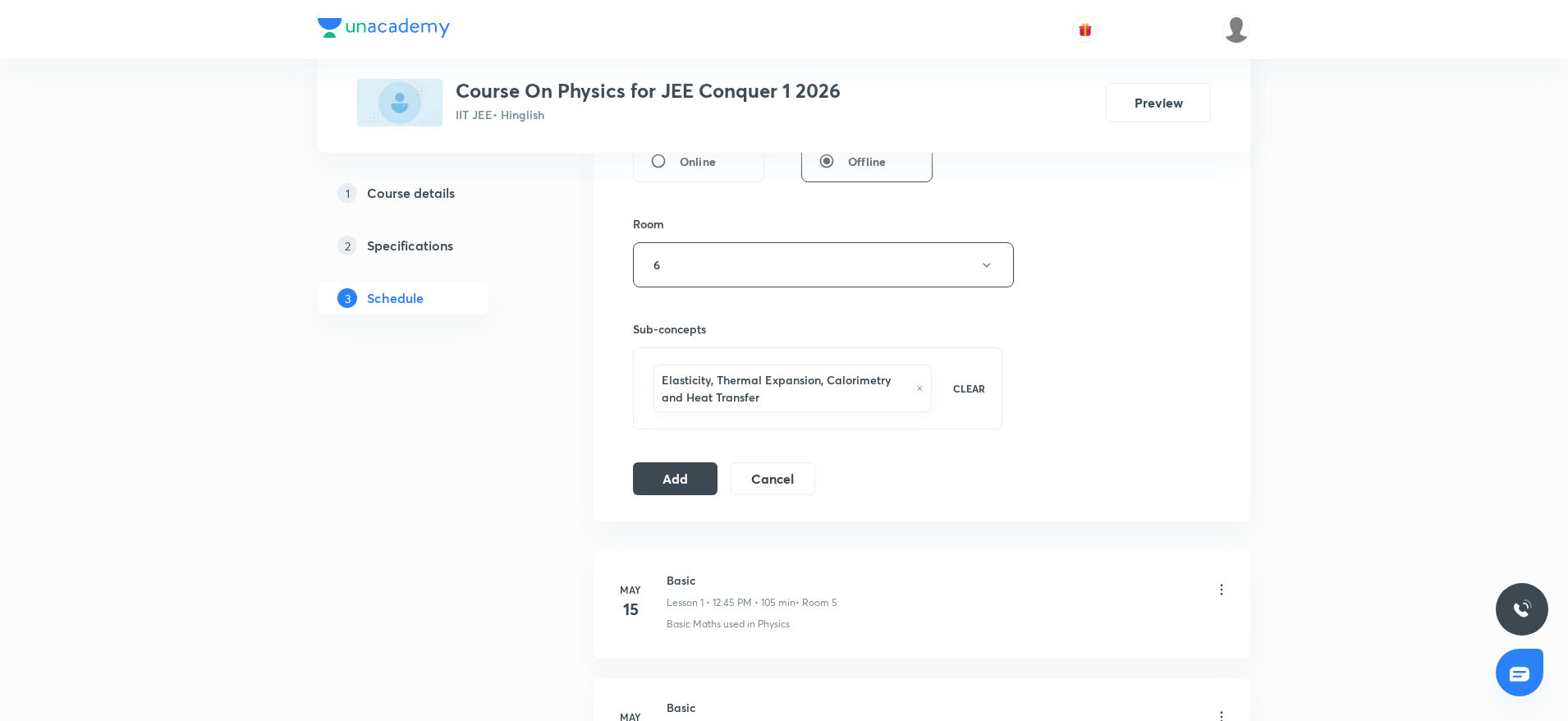
scroll to position [661, 0]
click at [663, 495] on button "Add" at bounding box center [675, 483] width 85 height 33
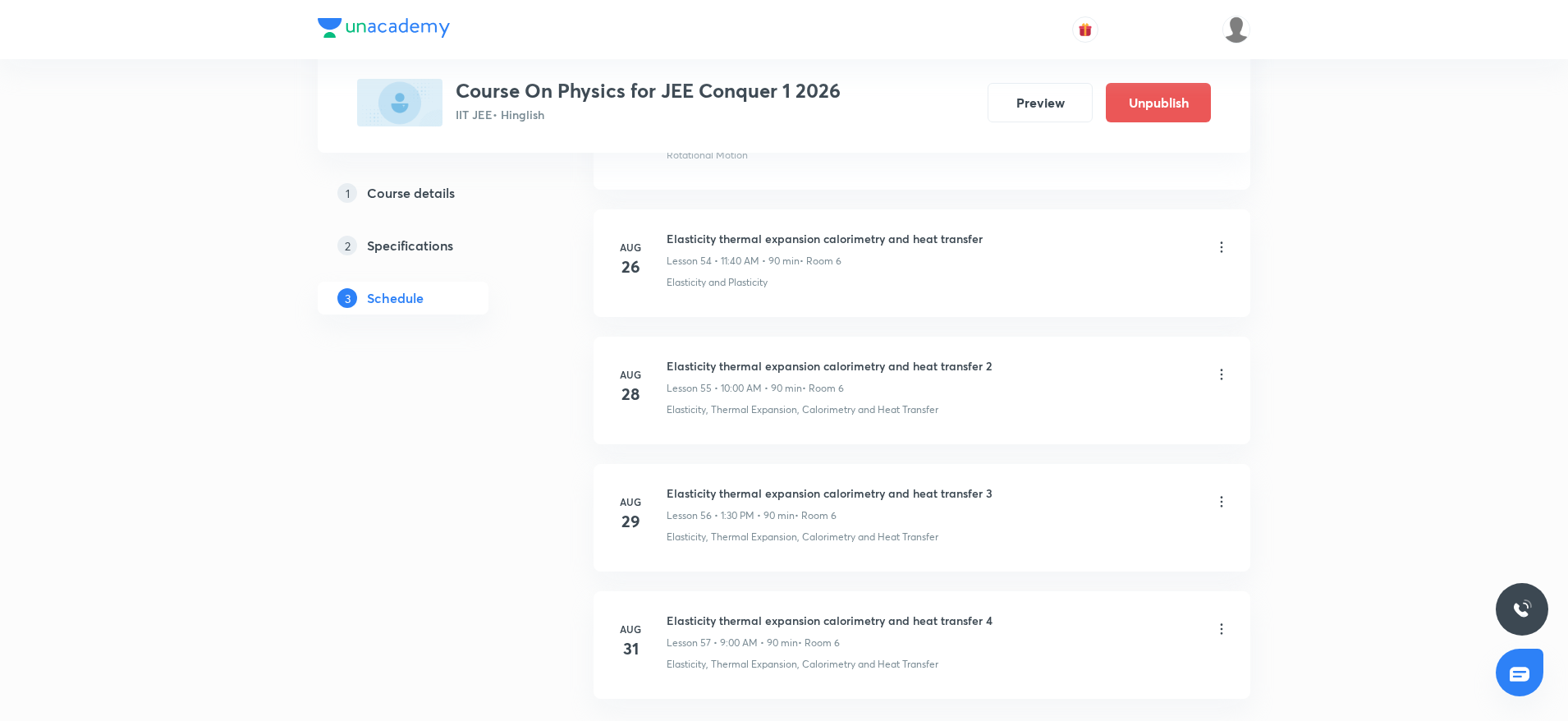
scroll to position [7098, 0]
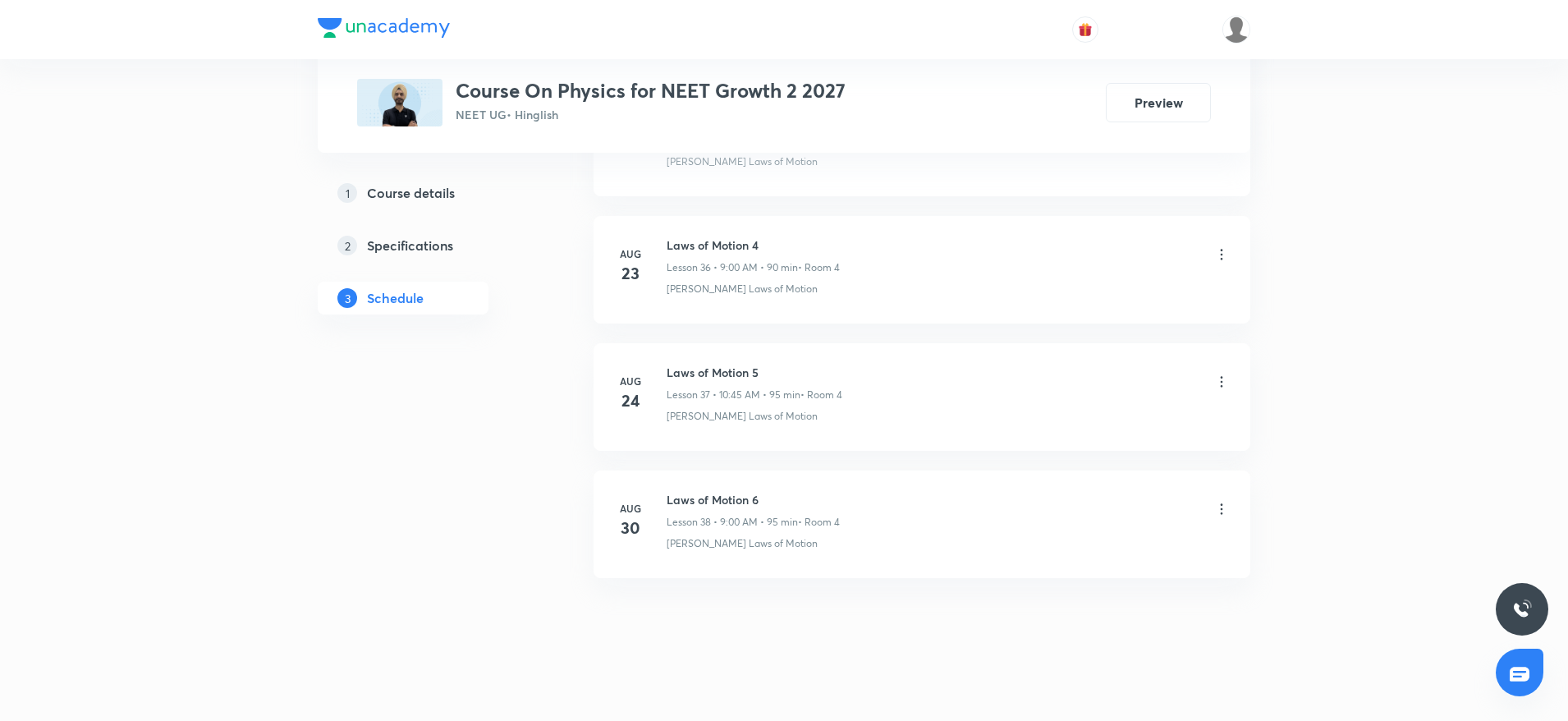
scroll to position [5432, 0]
click at [708, 492] on h6 "Laws of Motion 6" at bounding box center [753, 487] width 173 height 17
copy h6 "Laws of Motion 6"
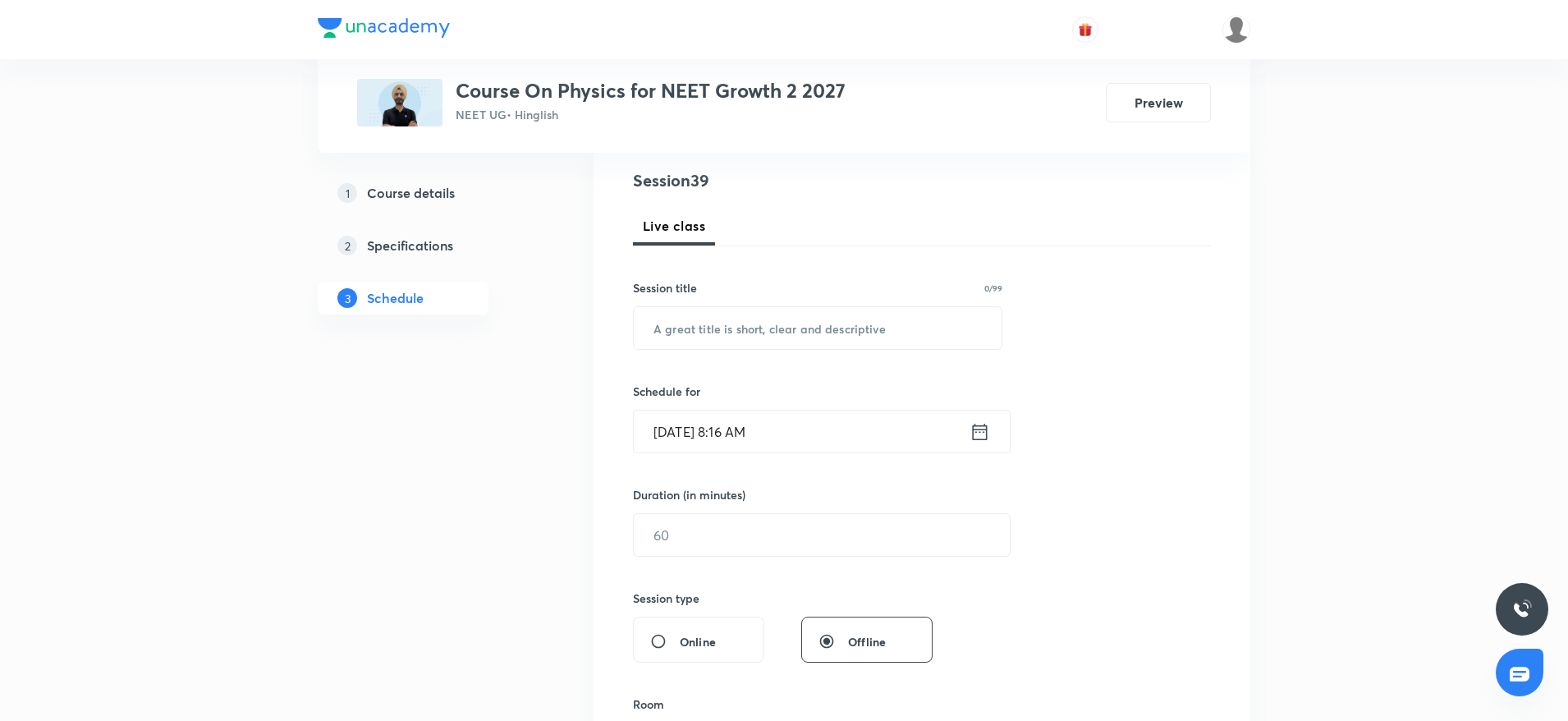
scroll to position [0, 0]
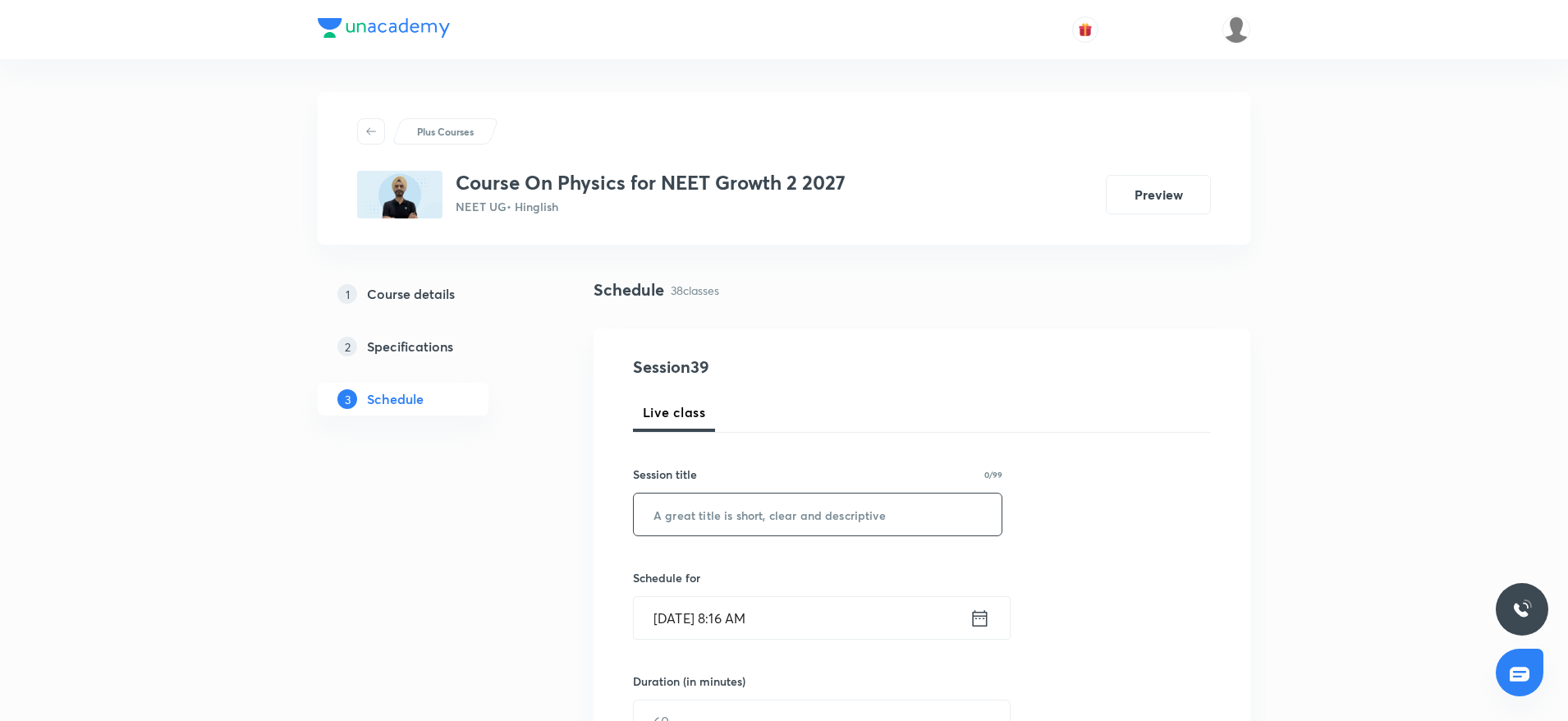
click at [681, 509] on input "text" at bounding box center [817, 514] width 368 height 42
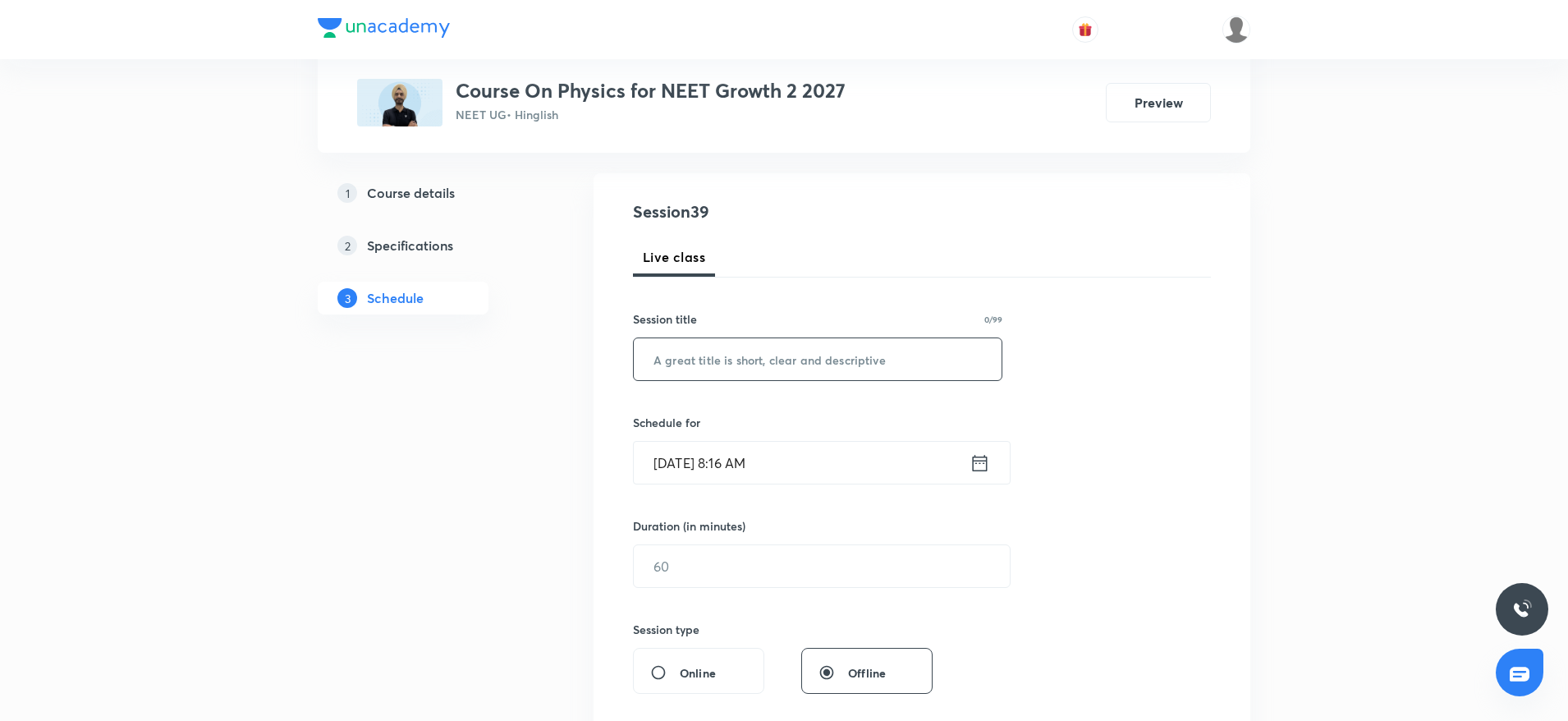
scroll to position [234, 0]
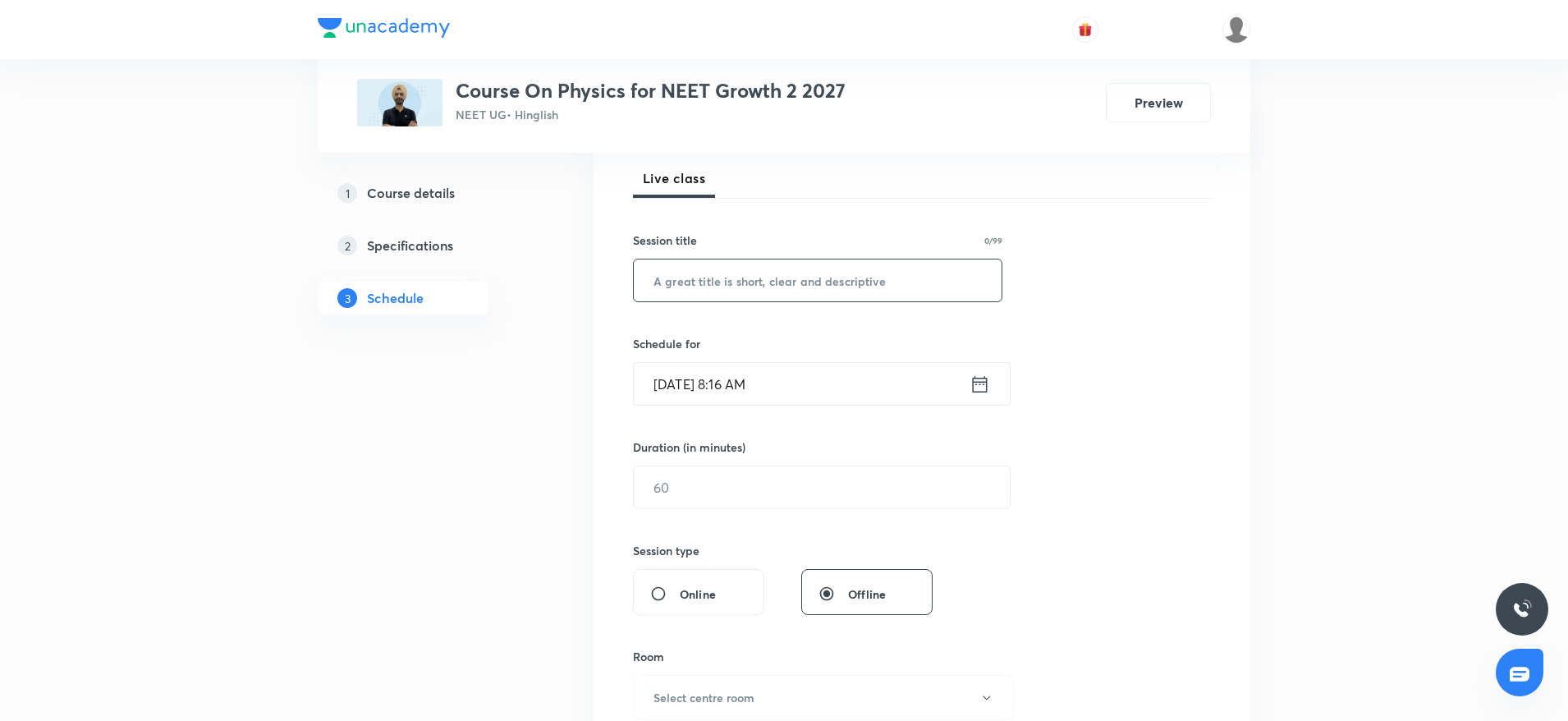
paste input "Laws of Motion 6"
type input "Laws of Motion 7"
click at [814, 379] on input "Aug 31, 2025, 8:16 AM" at bounding box center [801, 384] width 336 height 42
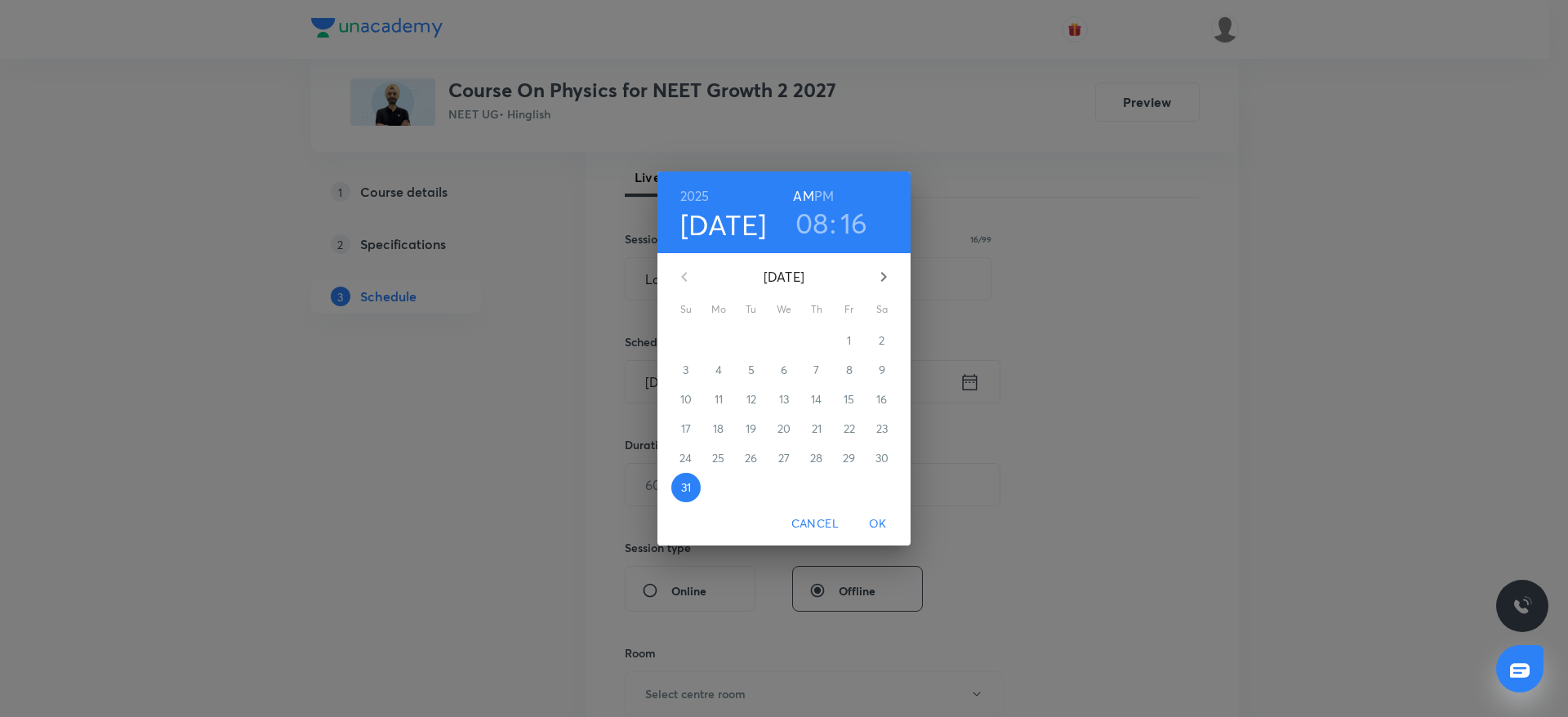
click at [815, 226] on h3 "08" at bounding box center [812, 223] width 34 height 35
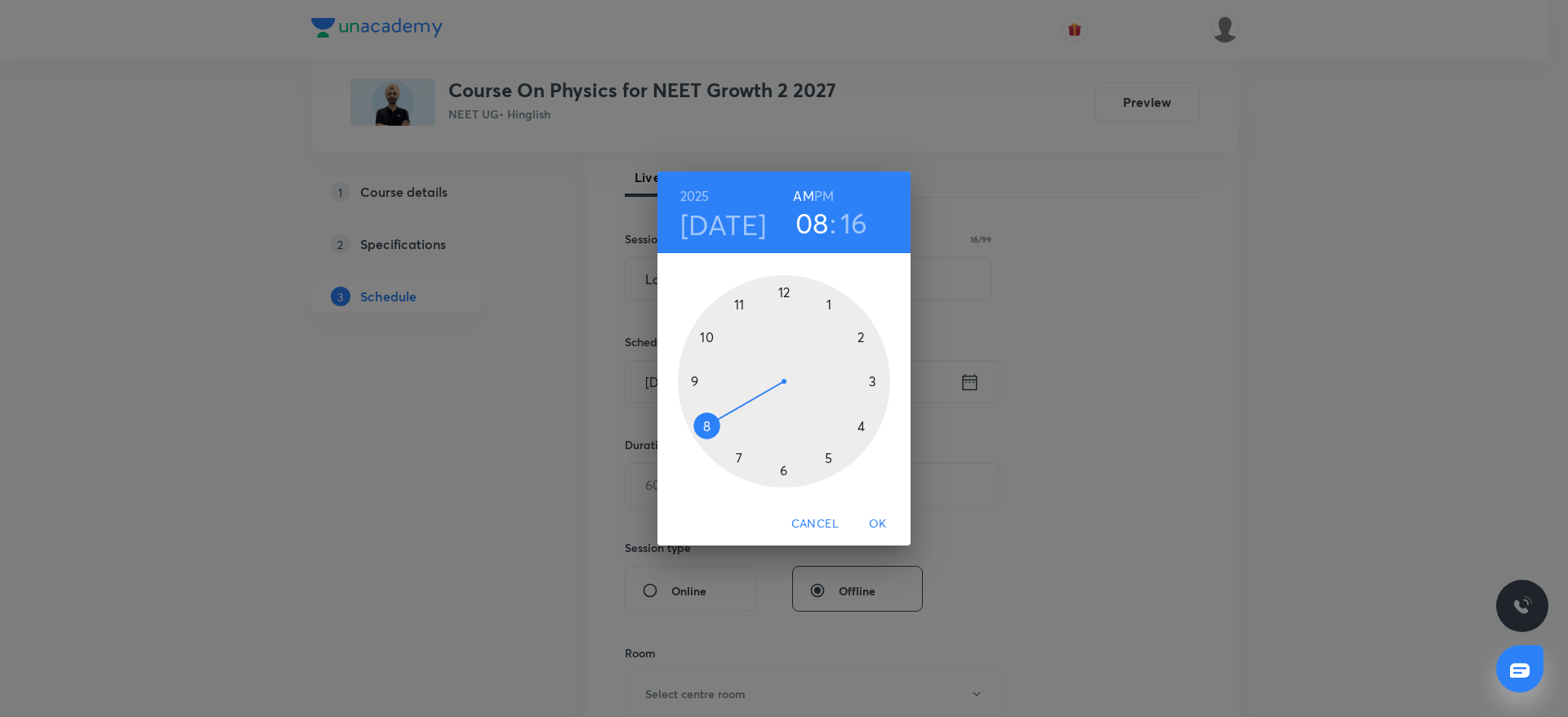
click at [695, 381] on div at bounding box center [784, 381] width 212 height 212
click at [783, 291] on div at bounding box center [784, 381] width 212 height 212
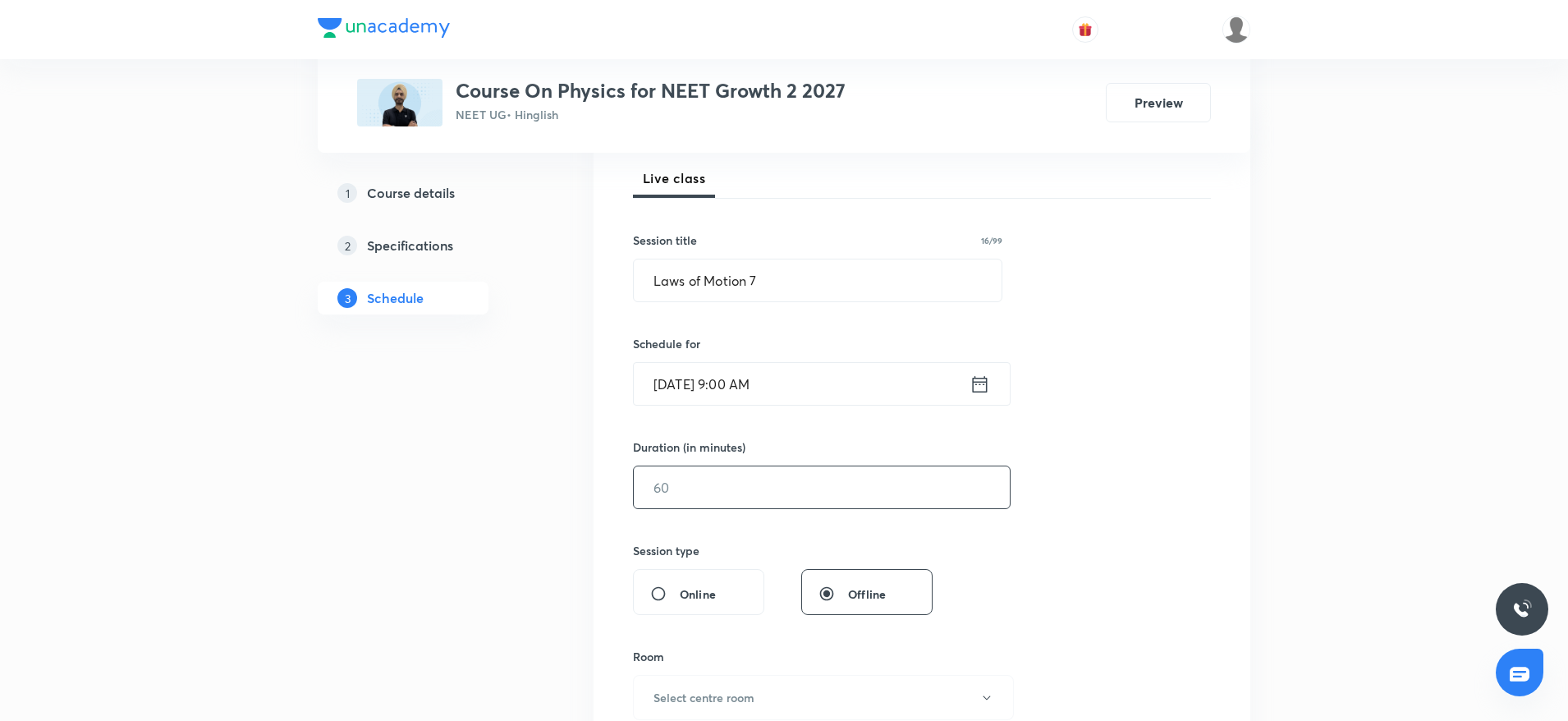
click at [725, 479] on input "text" at bounding box center [821, 487] width 376 height 42
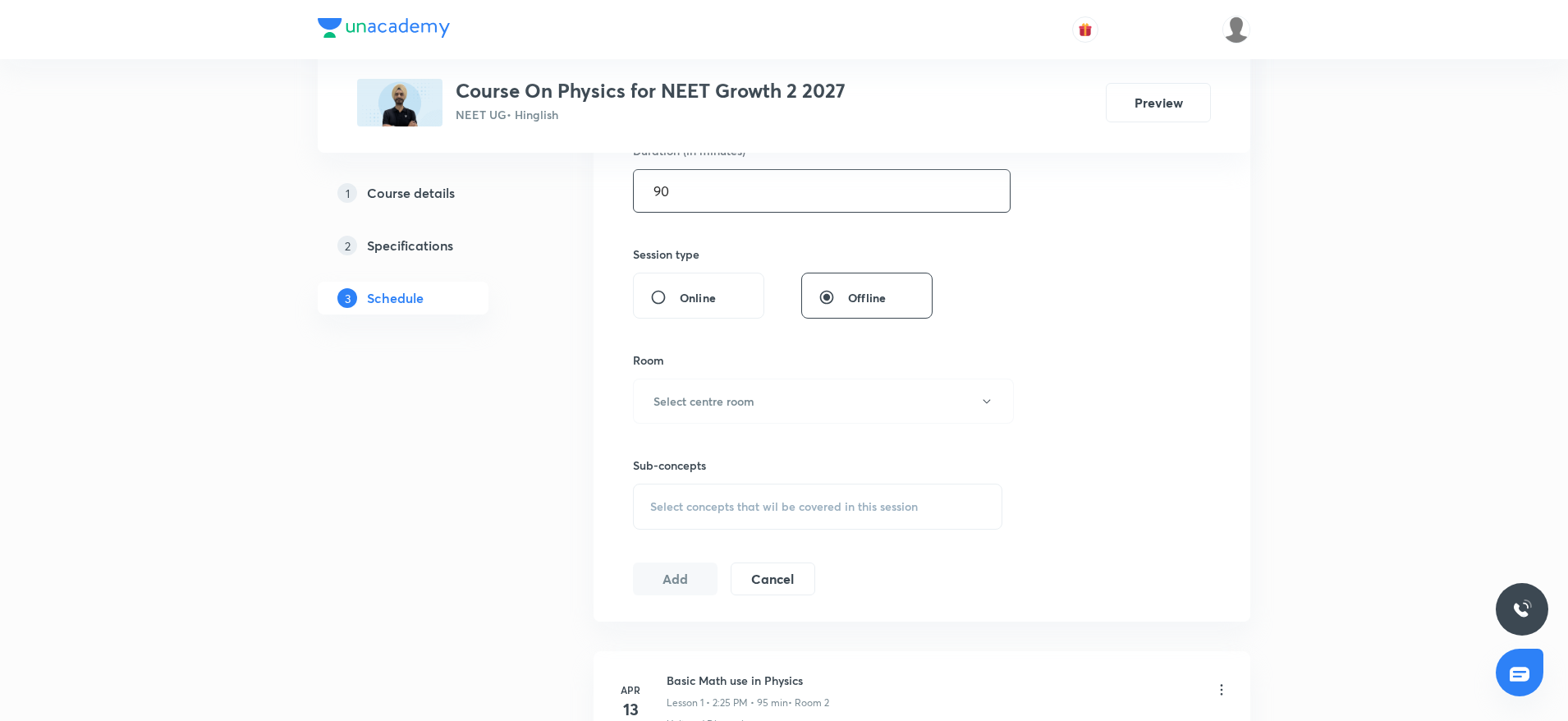
scroll to position [628, 0]
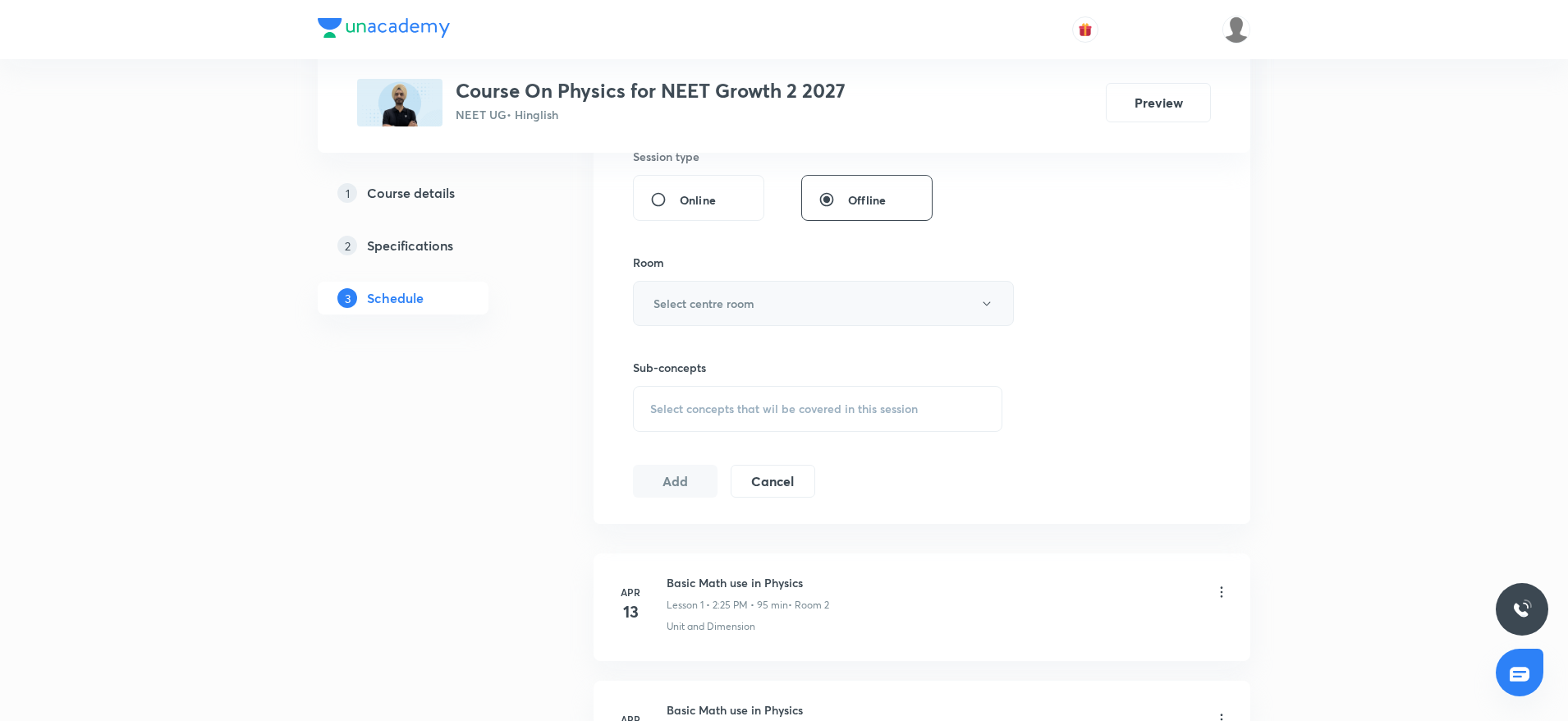
type input "90"
click at [743, 290] on button "Select centre room" at bounding box center [823, 303] width 381 height 46
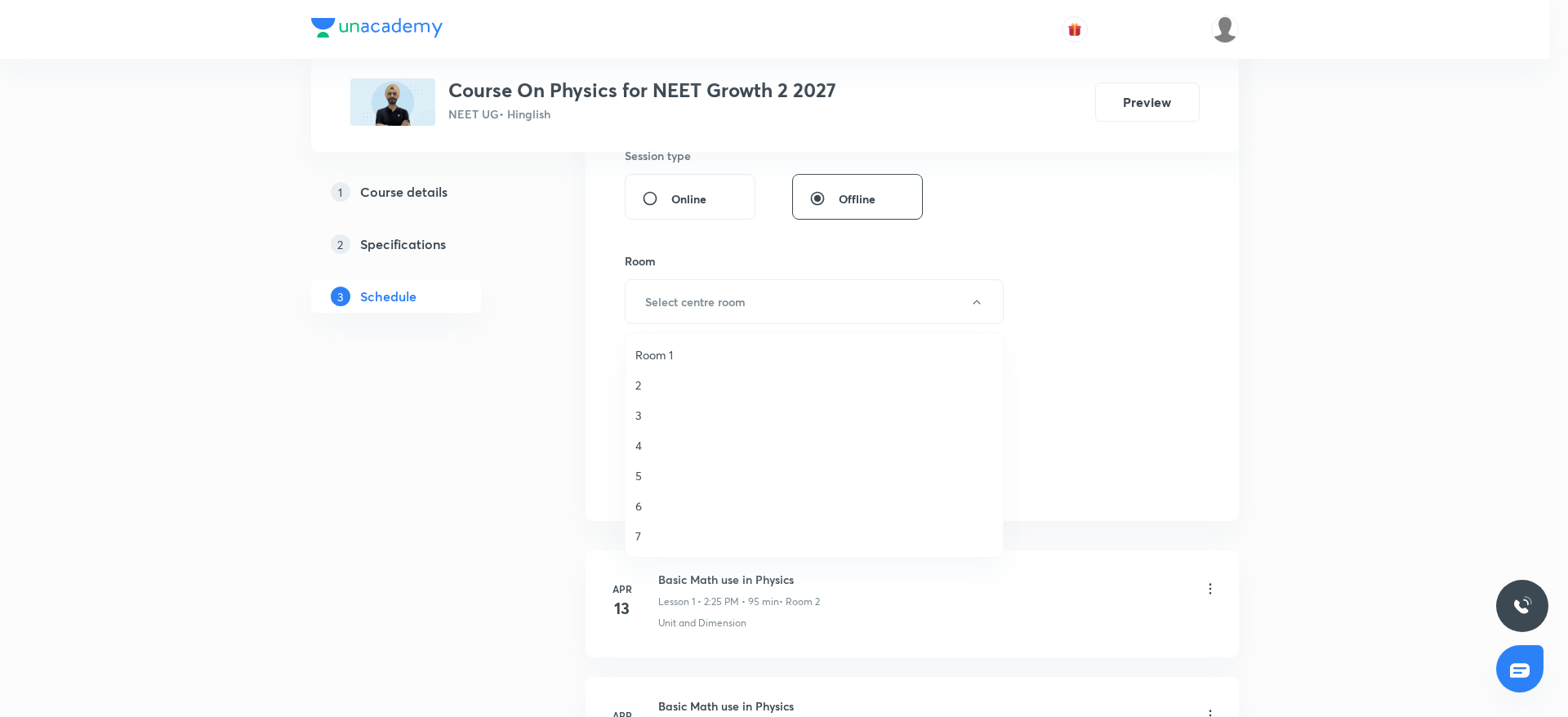
click at [654, 439] on span "4" at bounding box center [814, 445] width 358 height 17
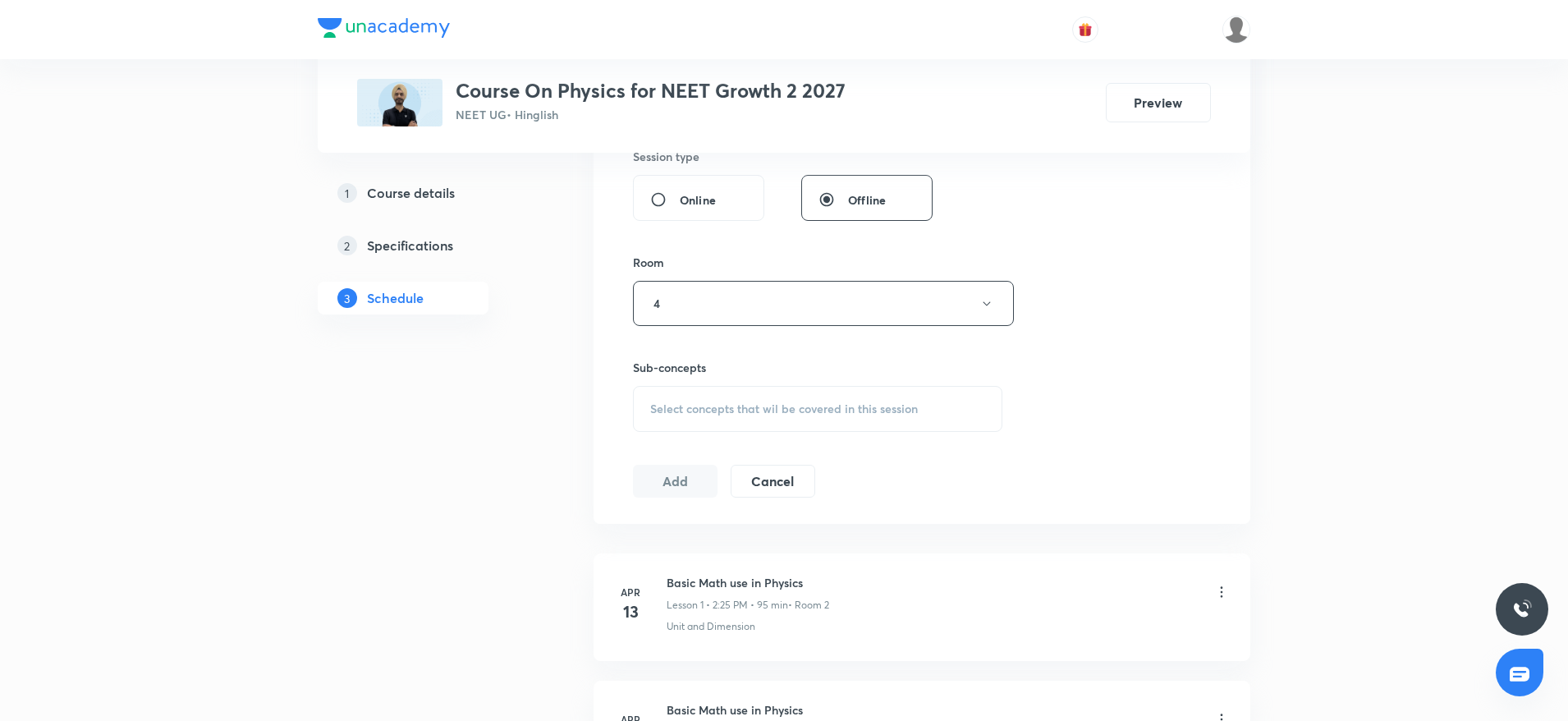
click at [692, 386] on div "Select concepts that wil be covered in this session" at bounding box center [817, 409] width 369 height 46
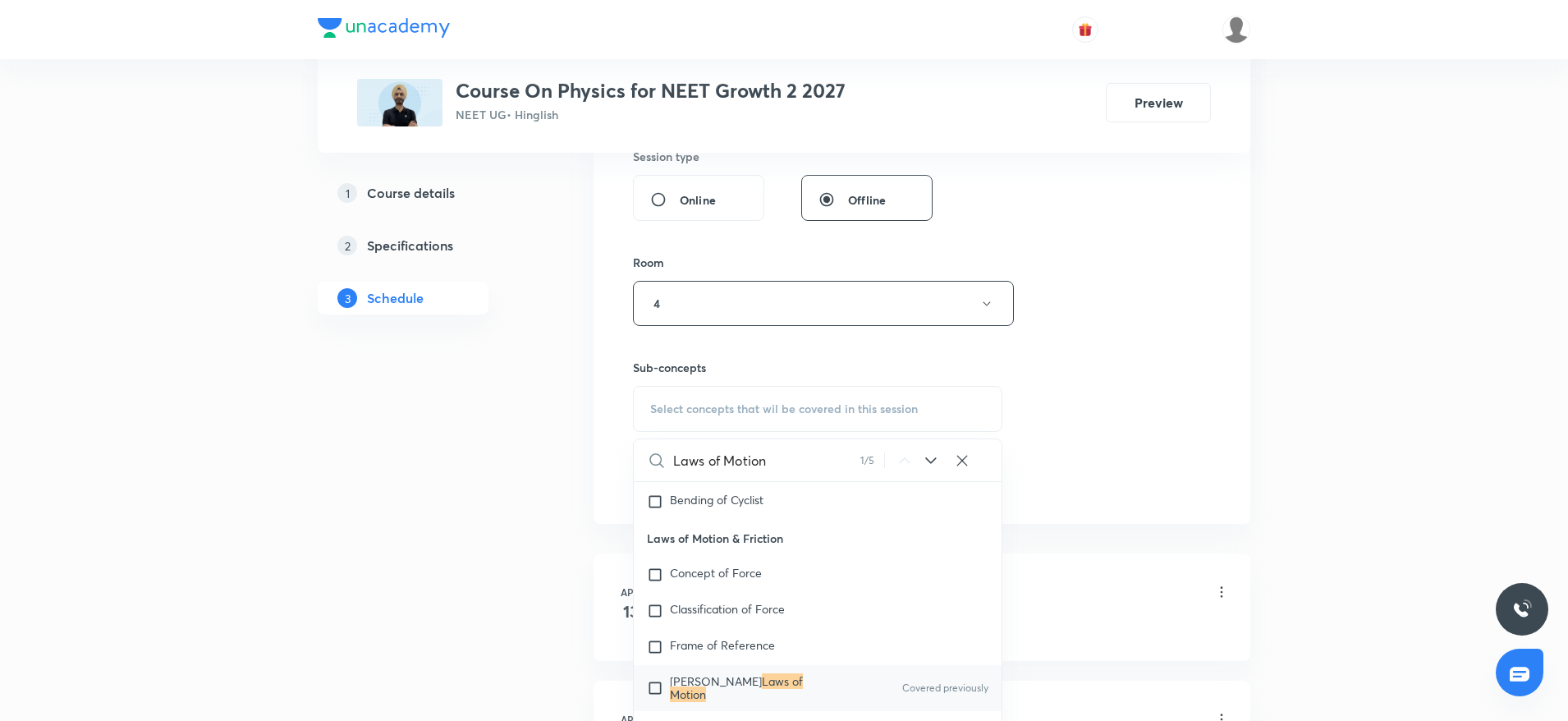
scroll to position [3352, 0]
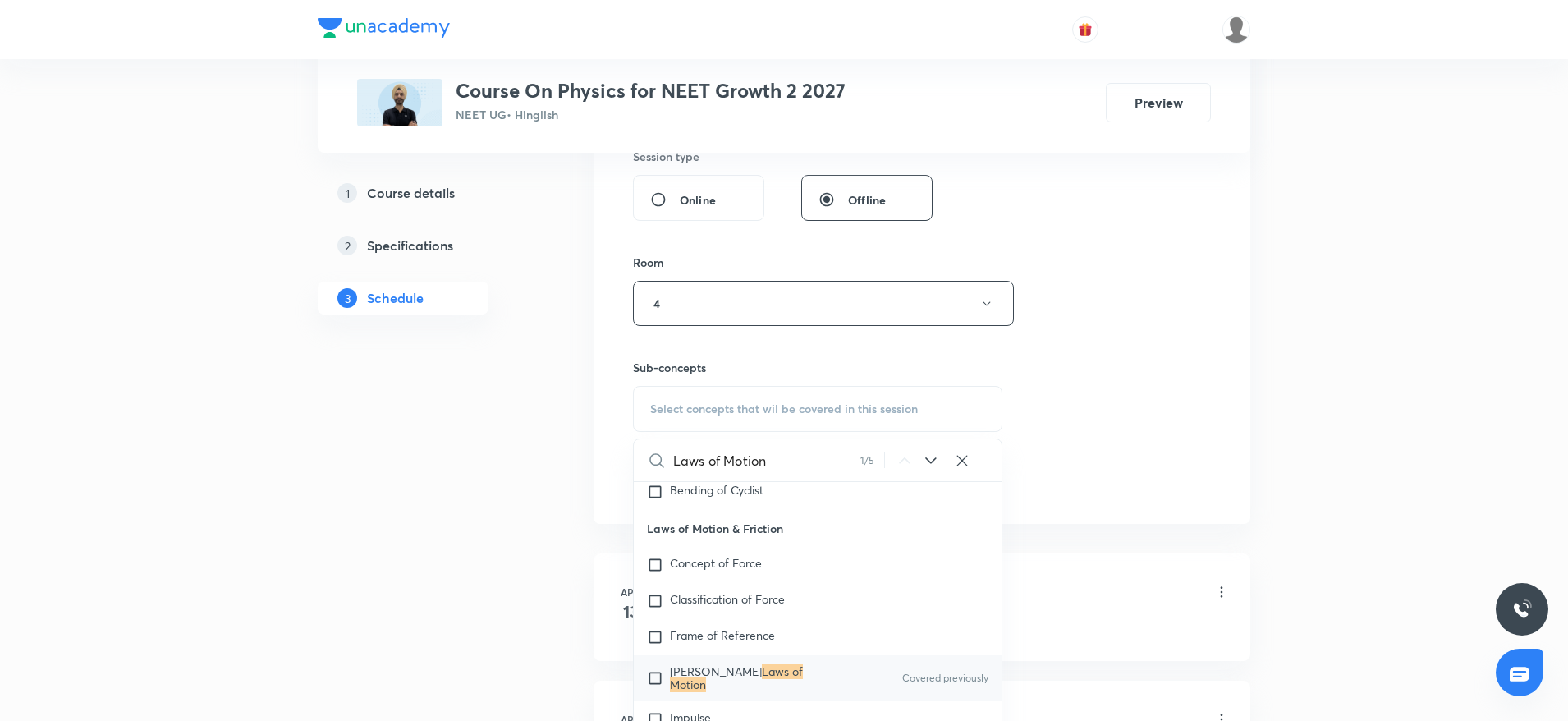
type input "Laws of Motion"
click at [750, 683] on div "Newton's Laws of Motion Covered previously" at bounding box center [817, 678] width 368 height 46
checkbox input "true"
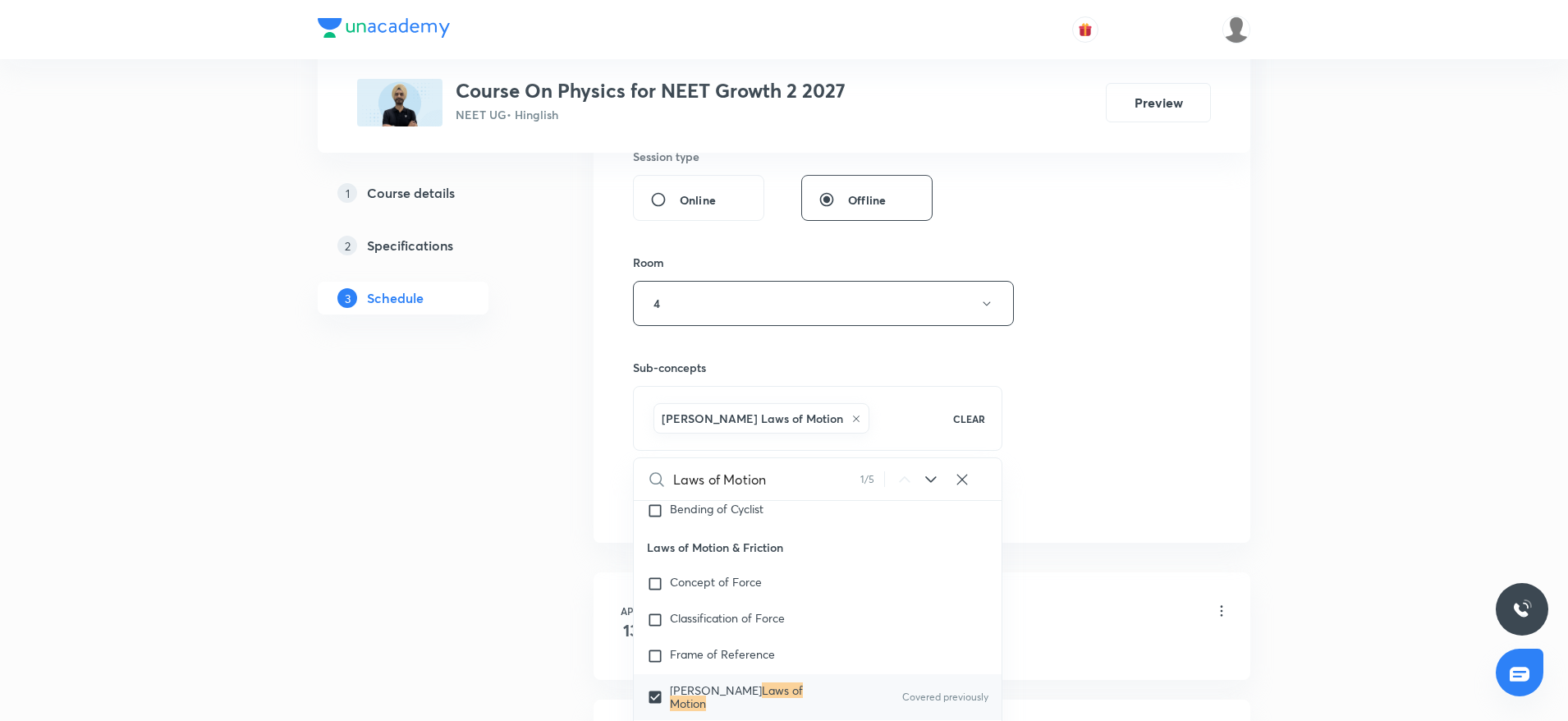
click at [1157, 262] on div "Session 39 Live class Session title 16/99 Laws of Motion 7 ​ Schedule for Aug 3…" at bounding box center [922, 121] width 578 height 790
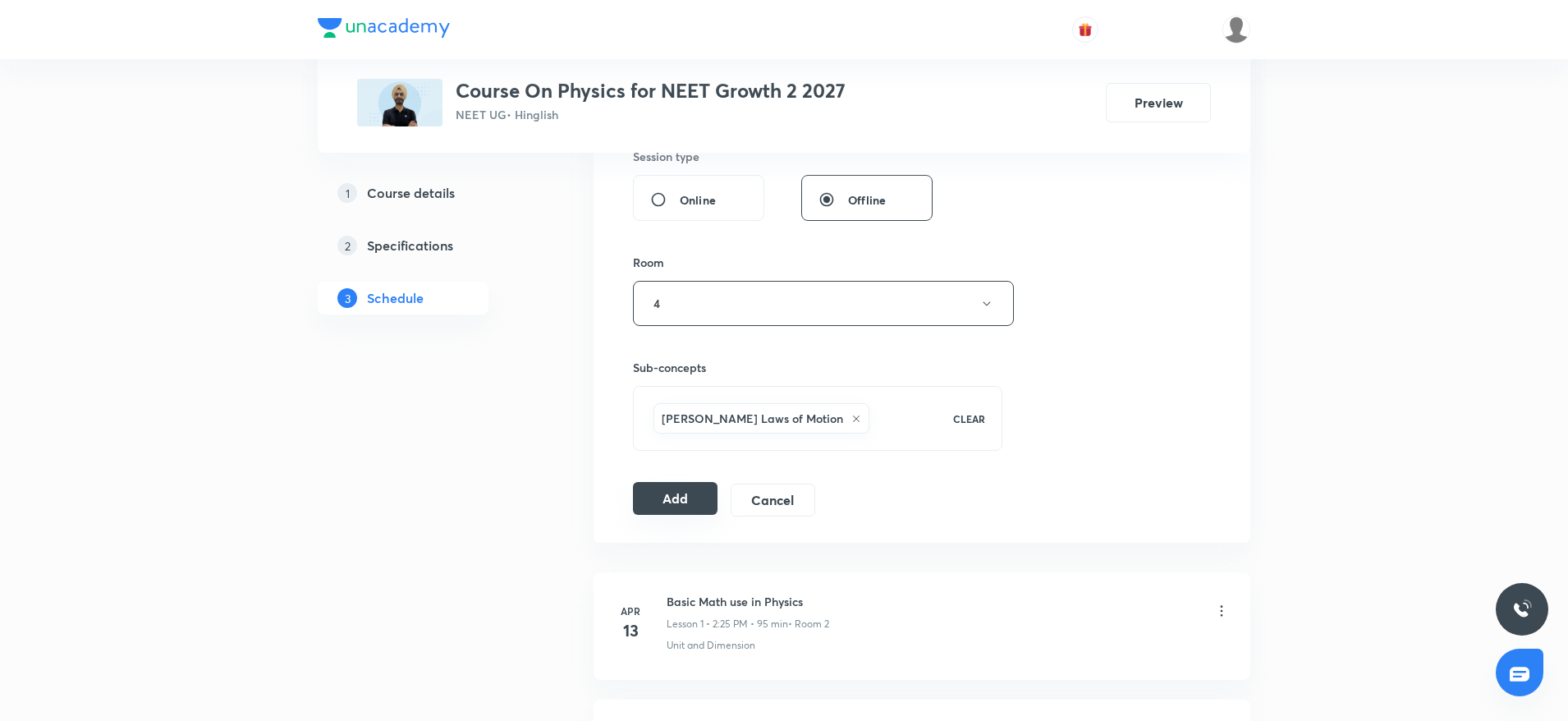
drag, startPoint x: 669, startPoint y: 481, endPoint x: 662, endPoint y: 495, distance: 15.7
click at [662, 495] on div "Session 39 Live class Session title 16/99 Laws of Motion 7 ​ Schedule for Aug 3…" at bounding box center [922, 121] width 578 height 790
click at [662, 495] on button "Add" at bounding box center [675, 498] width 85 height 33
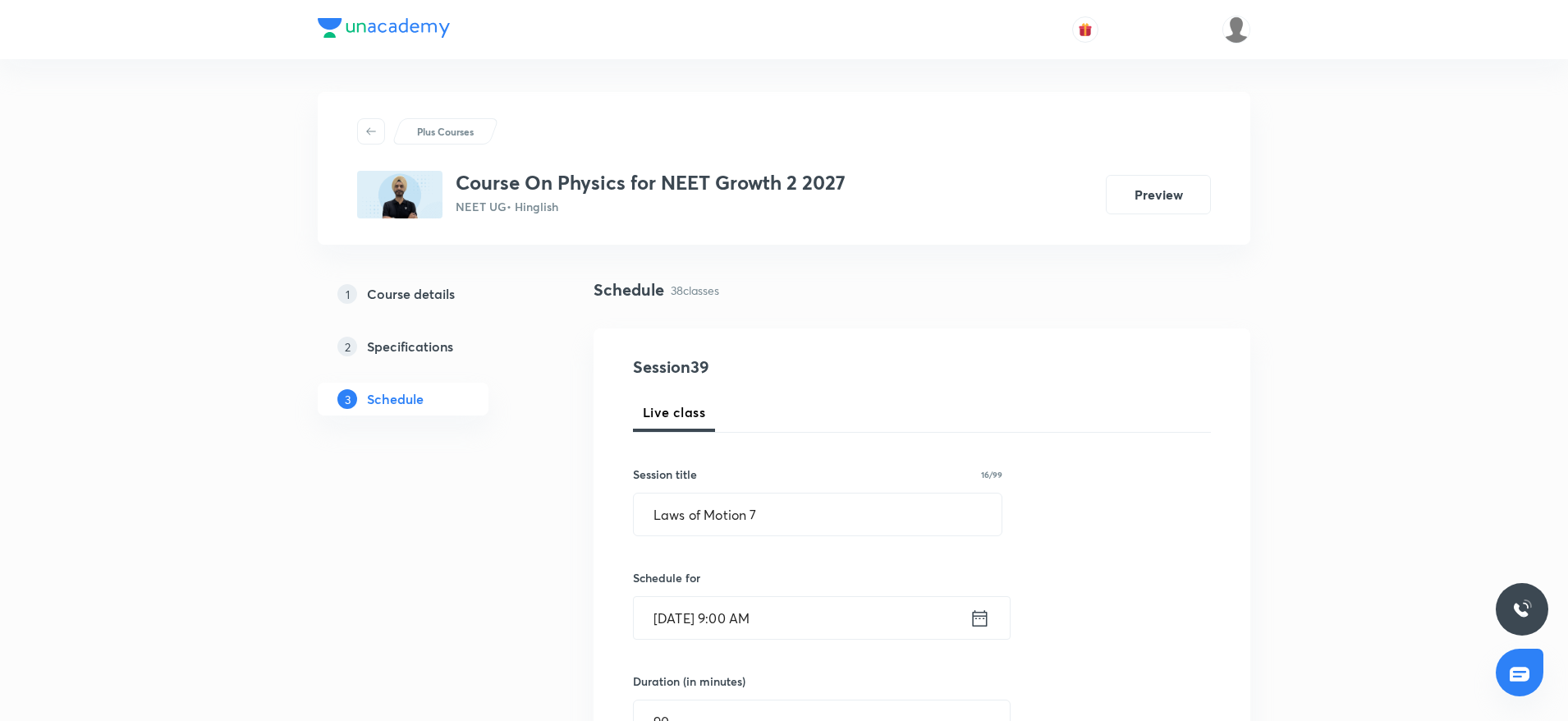
scroll to position [739, 0]
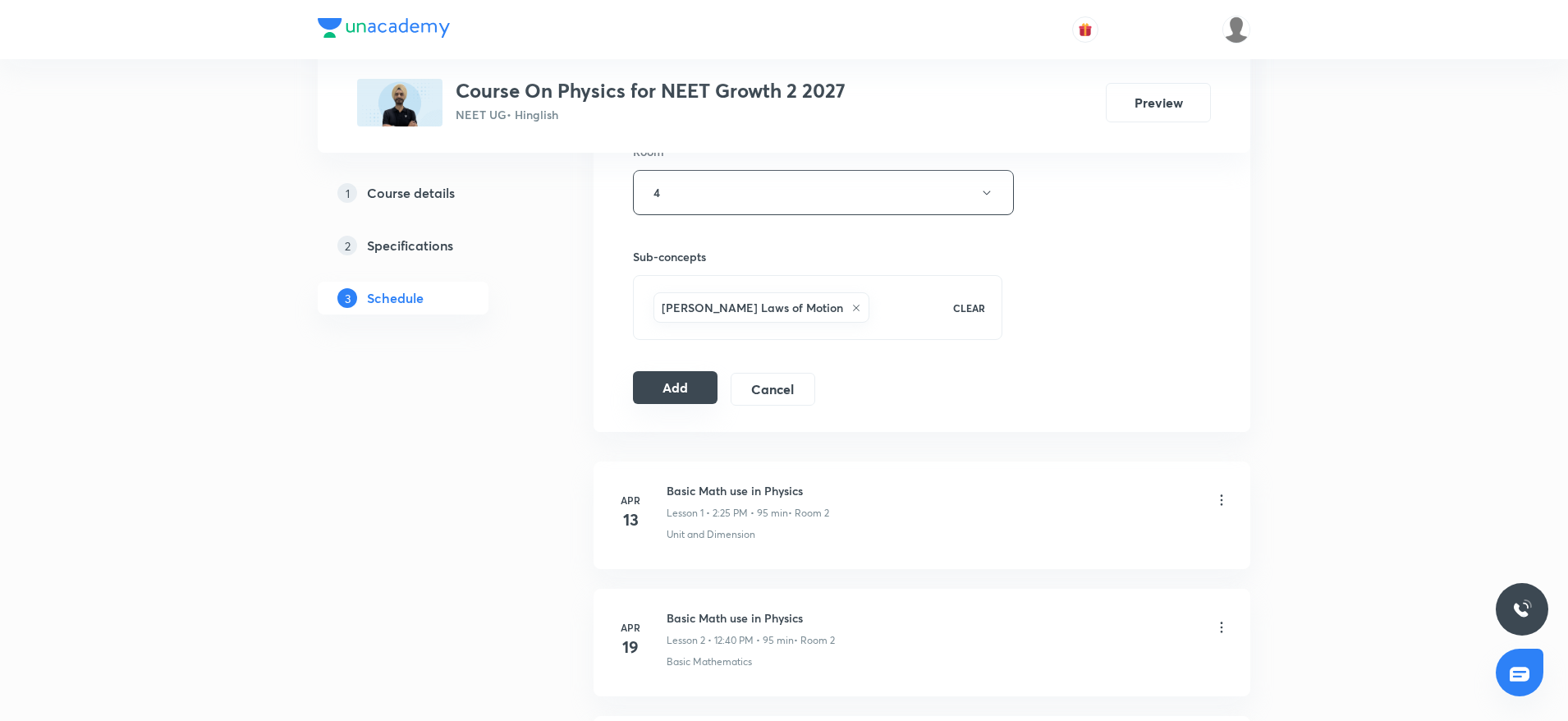
click at [674, 390] on button "Add" at bounding box center [675, 387] width 85 height 33
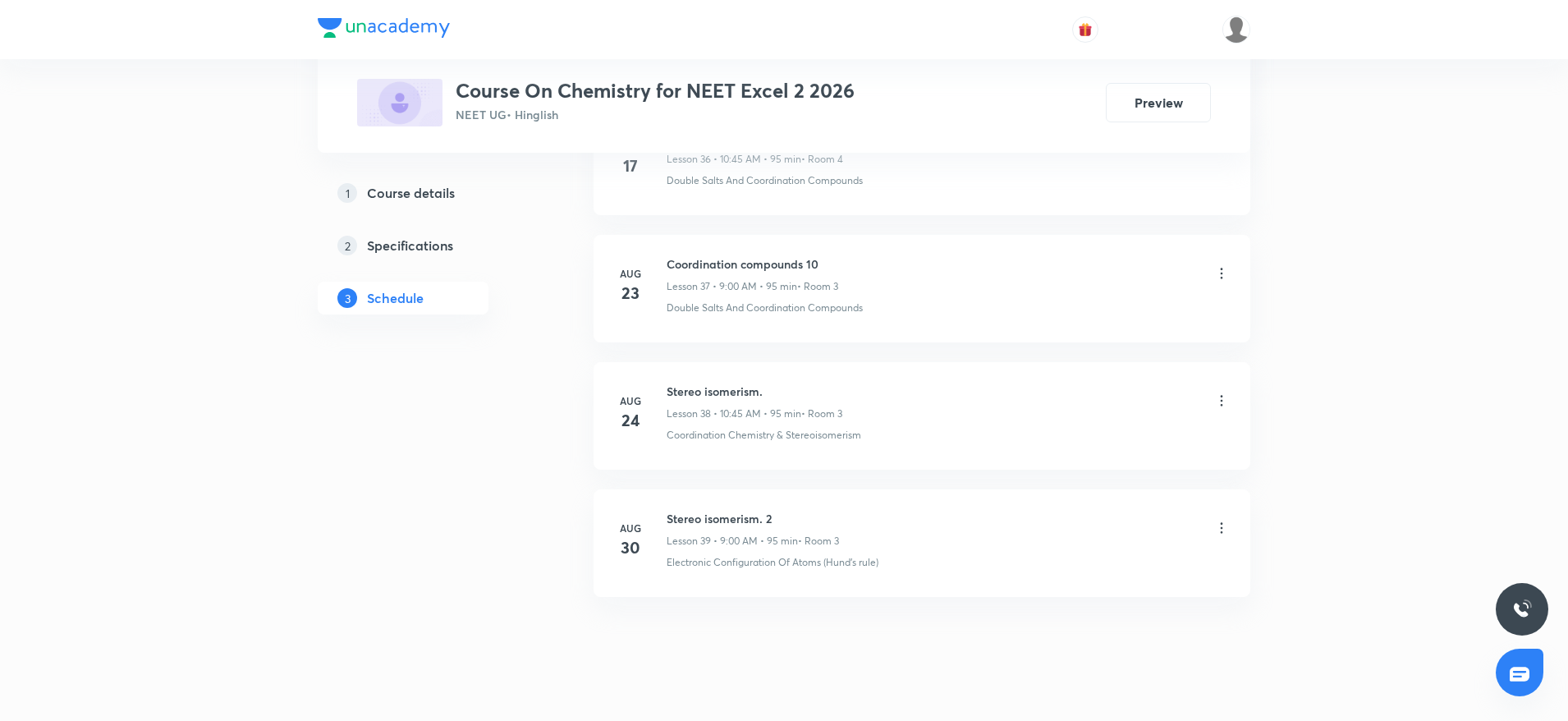
scroll to position [5559, 0]
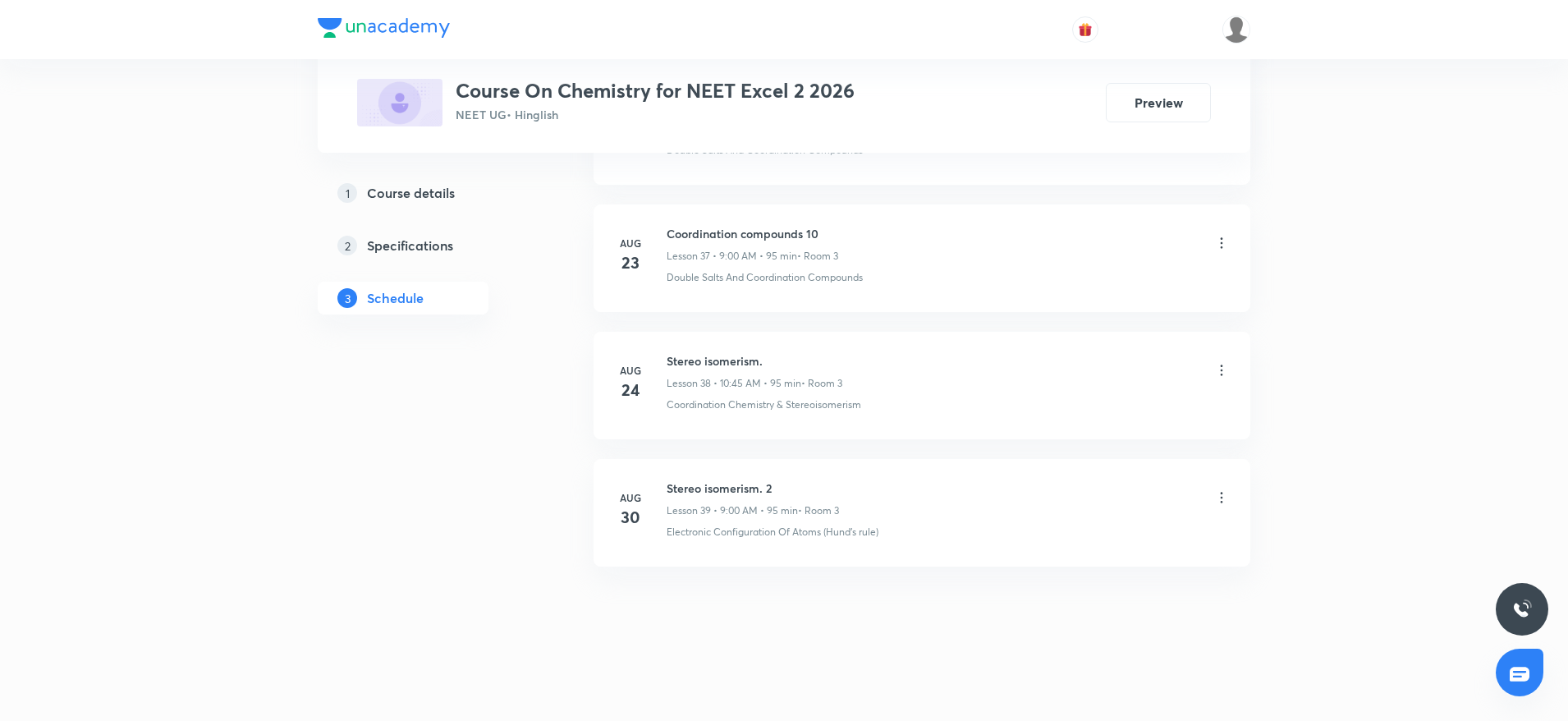
click at [714, 488] on h6 "Stereo isomerism. 2" at bounding box center [752, 487] width 172 height 17
copy h6 "Stereo isomerism. 2"
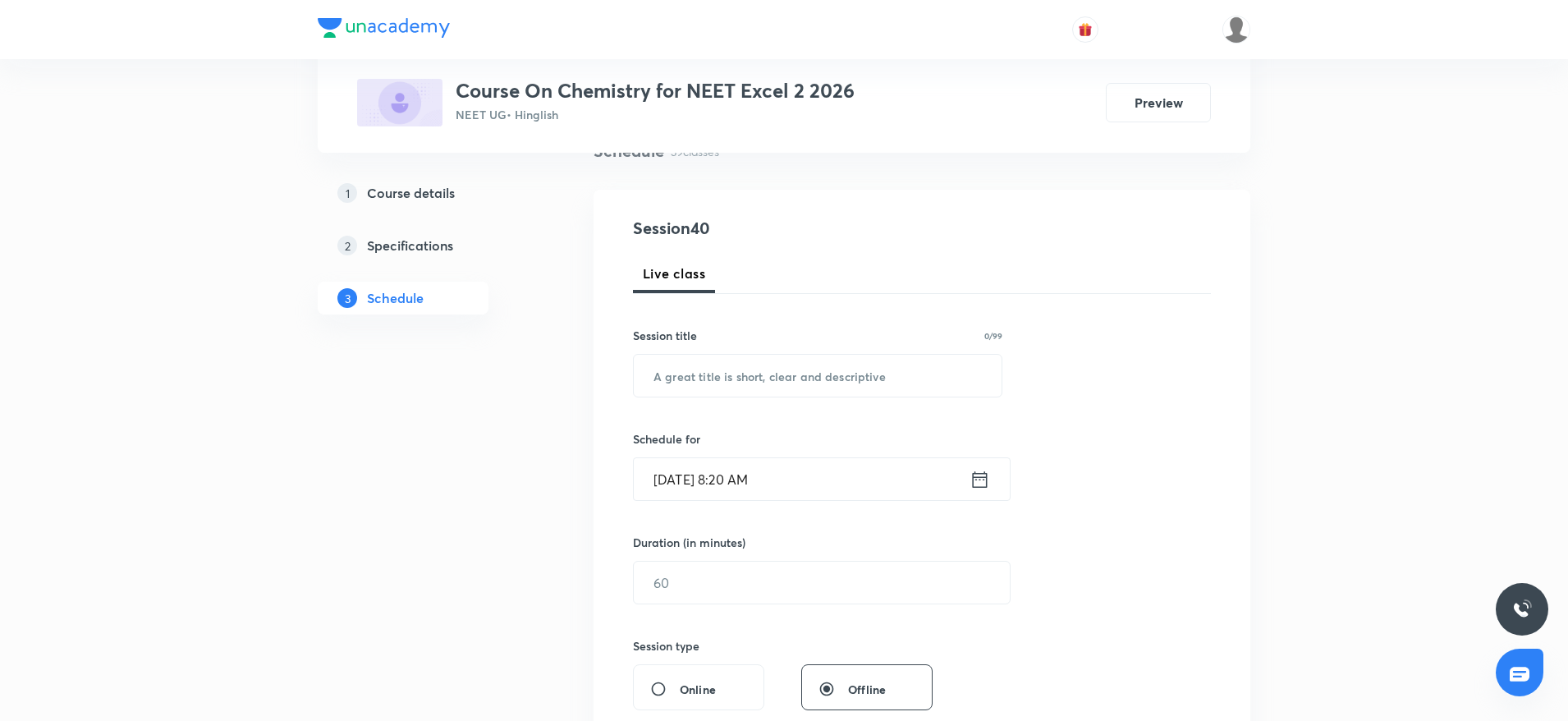
scroll to position [152, 0]
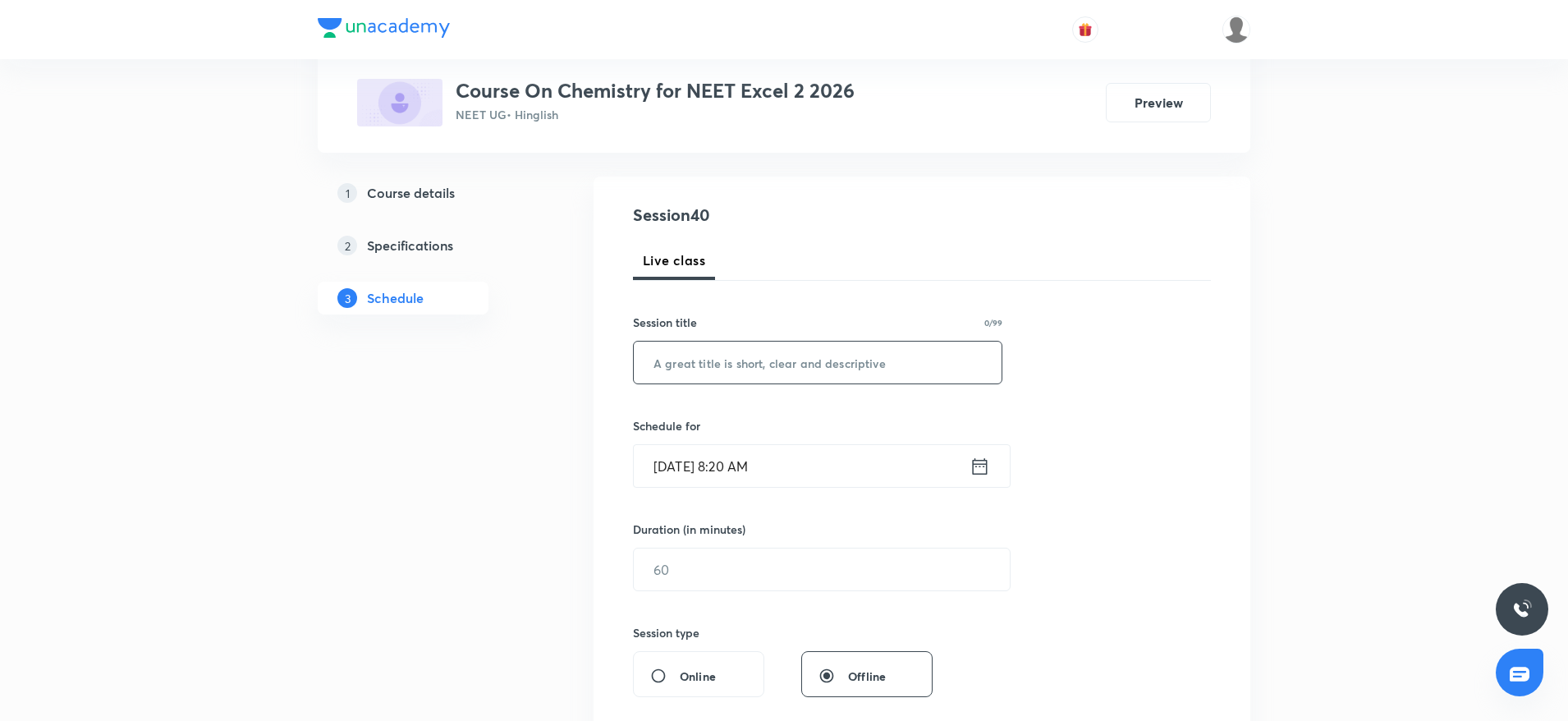
click at [666, 357] on input "text" at bounding box center [817, 362] width 368 height 42
paste input "Stereo isomerism. 2"
type input "Stereo isomerism. 3"
click at [824, 463] on input "Aug 31, 2025, 8:20 AM" at bounding box center [801, 466] width 336 height 42
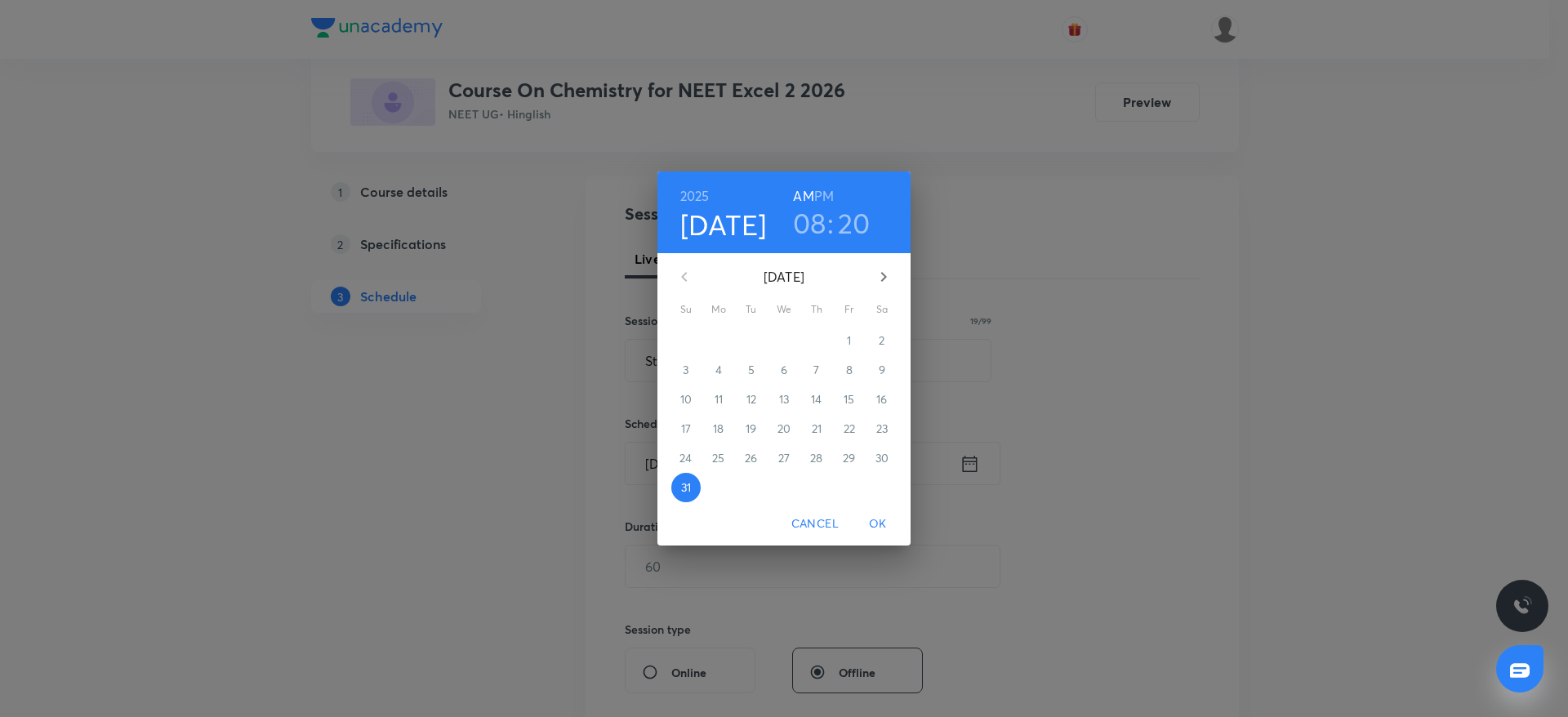
click at [823, 211] on h3 "08" at bounding box center [809, 223] width 34 height 35
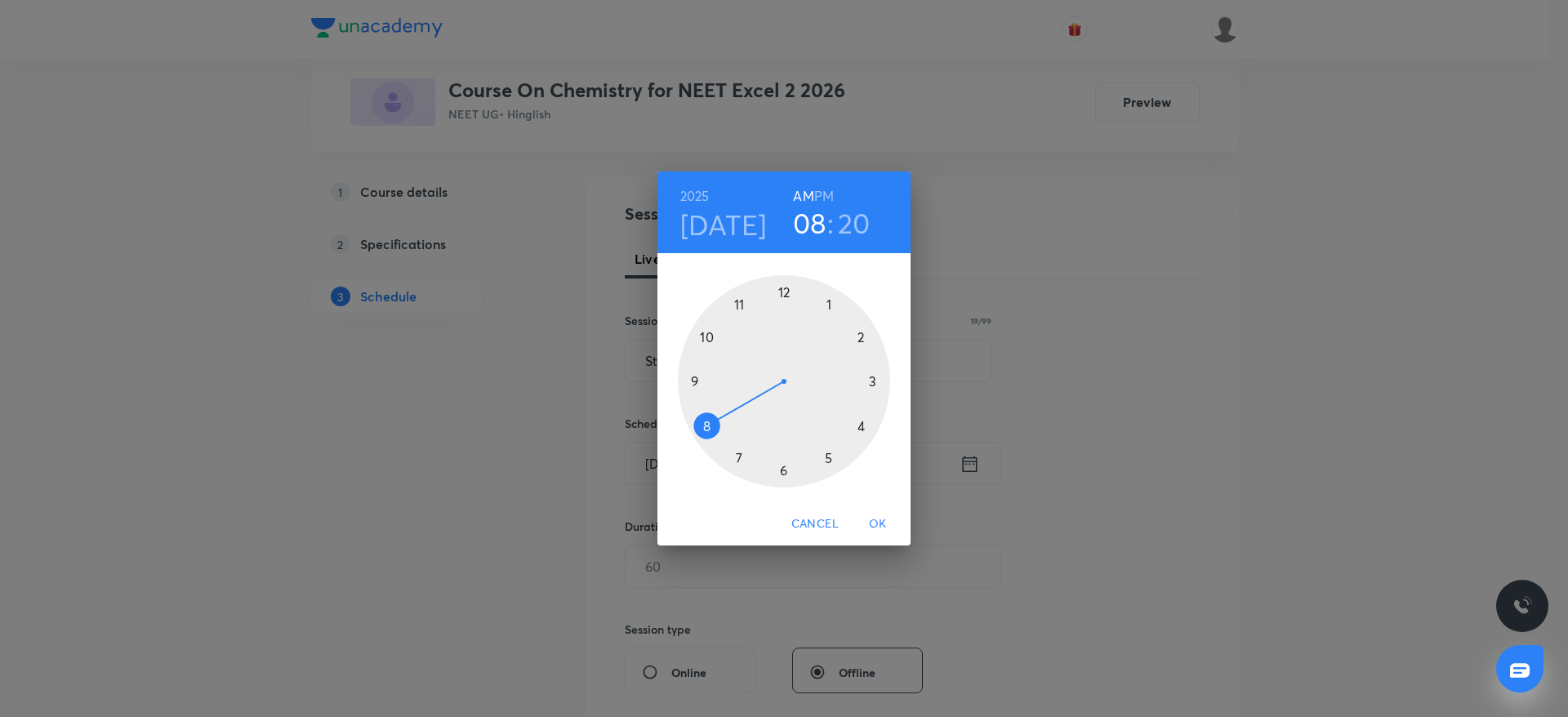
click at [695, 376] on div at bounding box center [784, 381] width 212 height 212
click at [784, 290] on div at bounding box center [784, 381] width 212 height 212
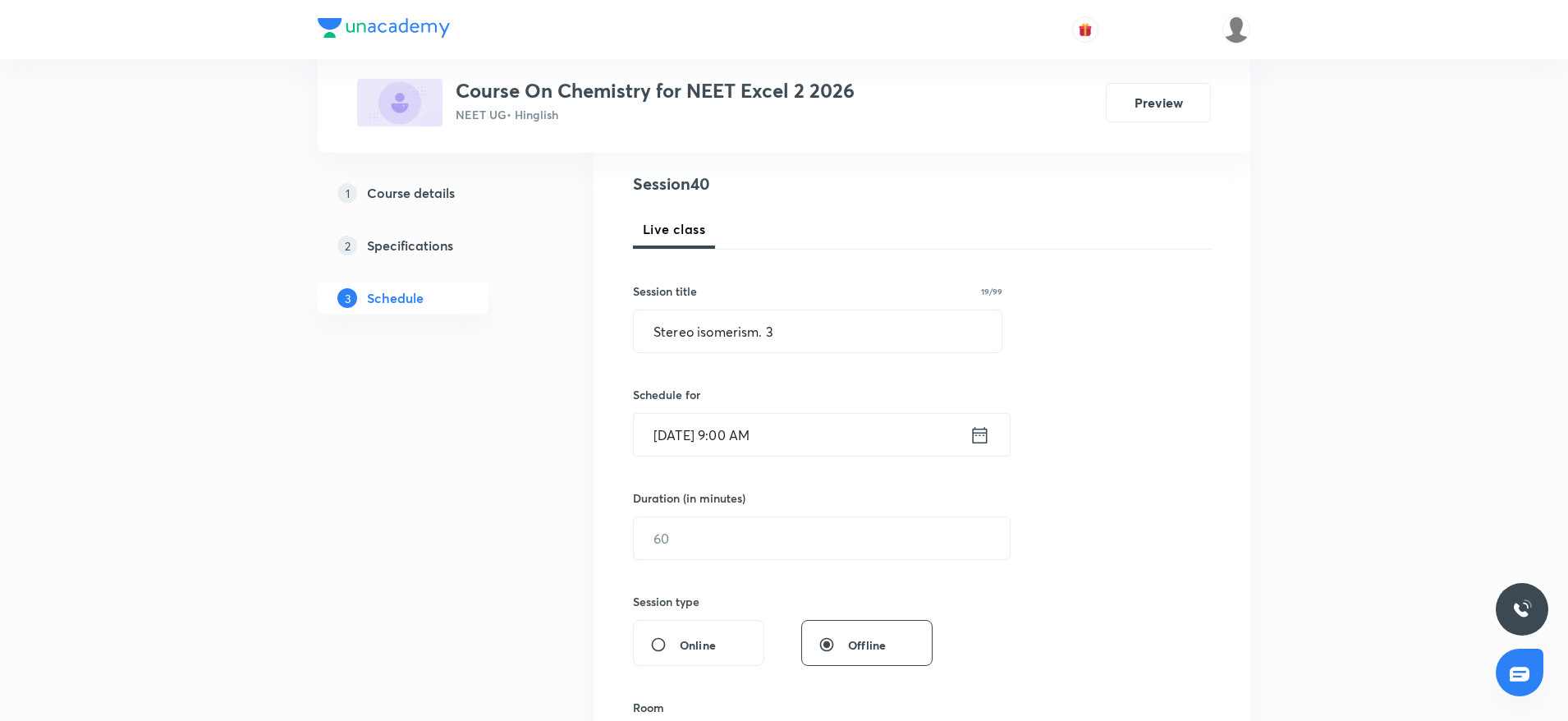
scroll to position [374, 0]
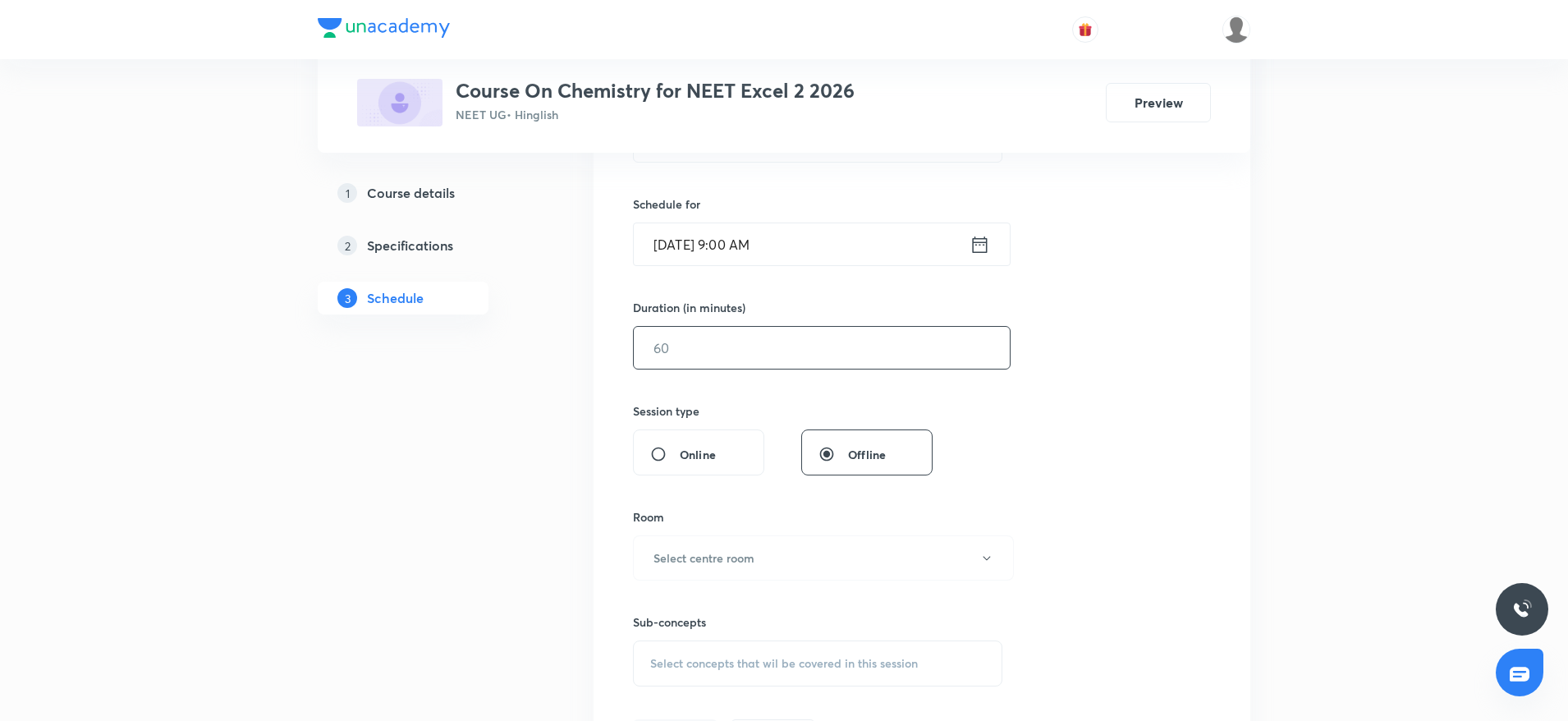
click at [758, 344] on input "text" at bounding box center [821, 347] width 376 height 42
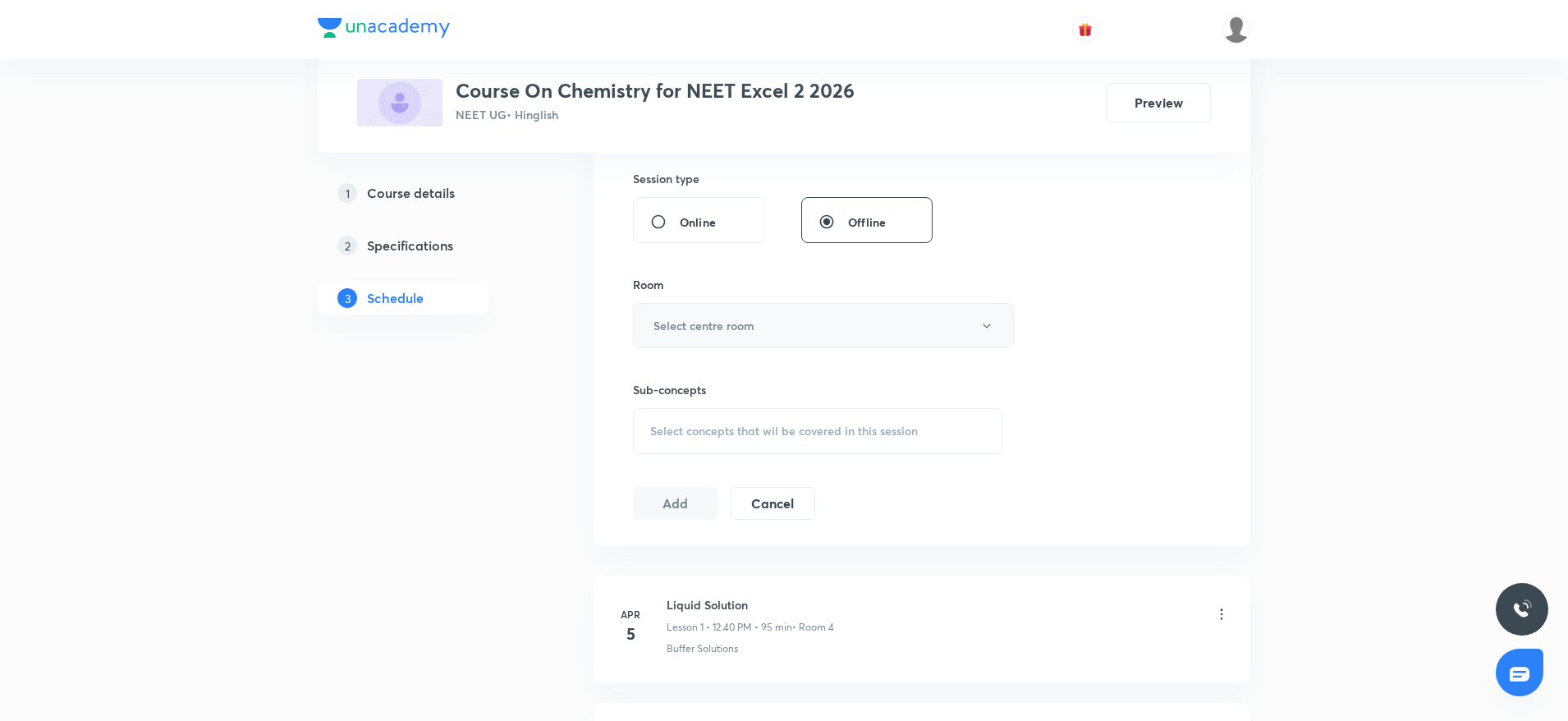
scroll to position [669, 0]
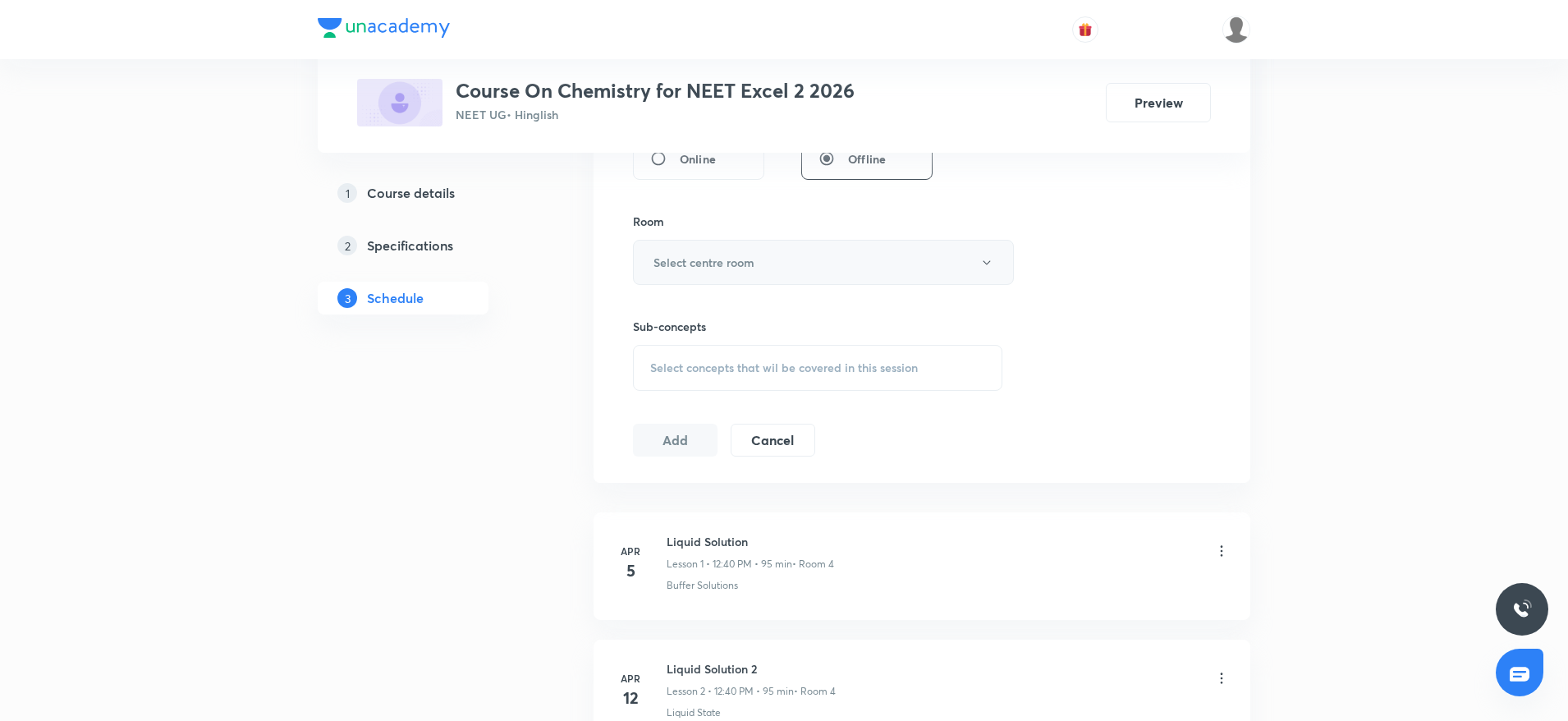
type input "90"
click at [697, 261] on h6 "Select centre room" at bounding box center [703, 261] width 101 height 17
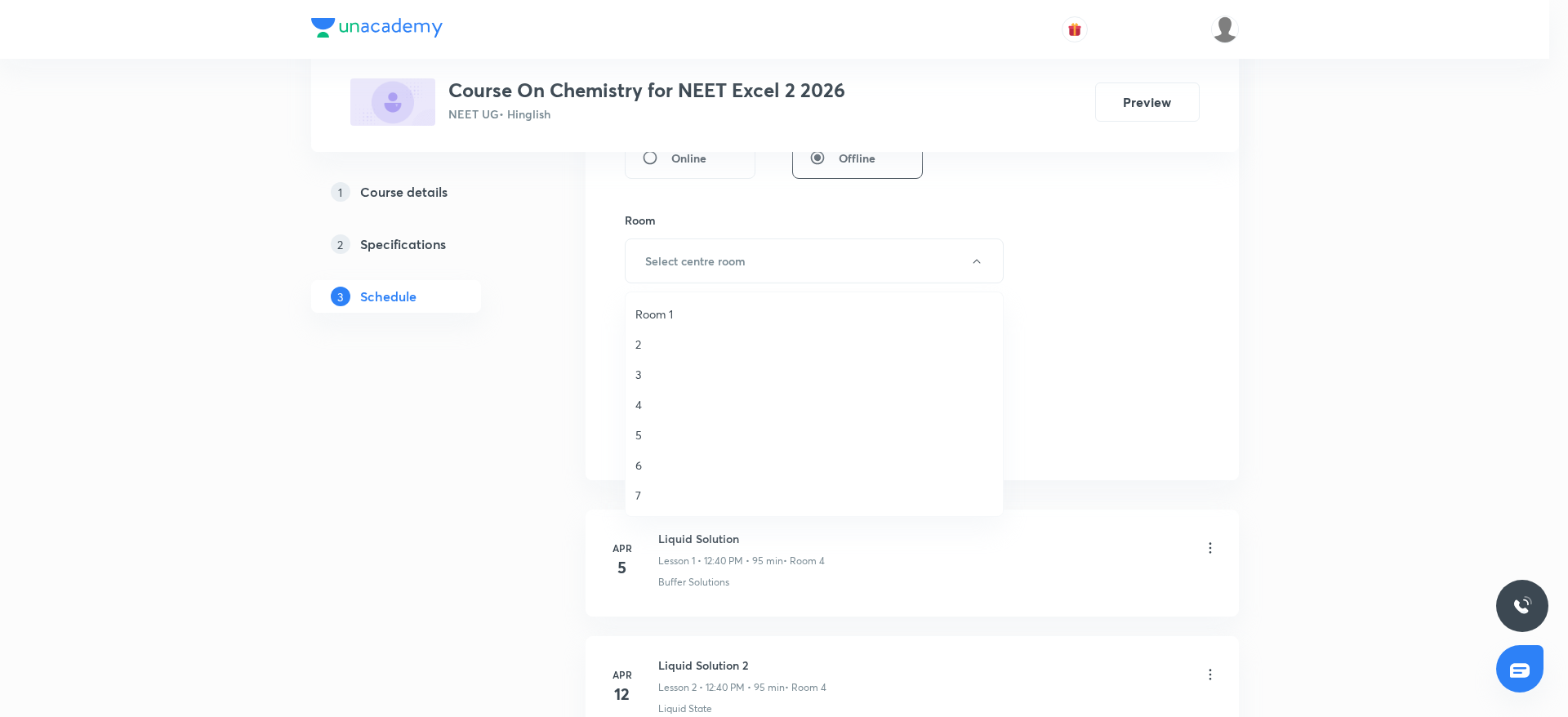
click at [644, 377] on span "3" at bounding box center [814, 374] width 358 height 17
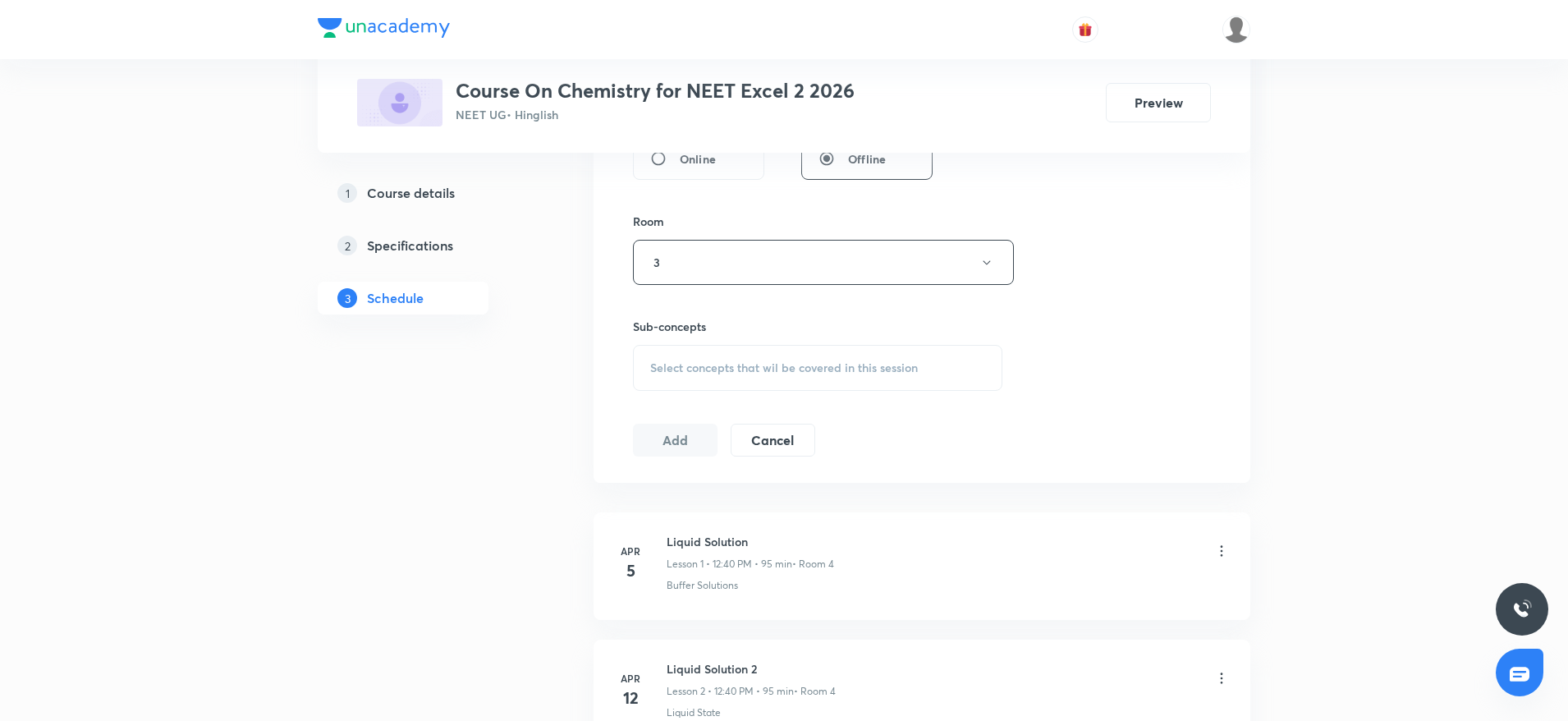
click at [691, 356] on div "Select concepts that wil be covered in this session" at bounding box center [817, 368] width 369 height 46
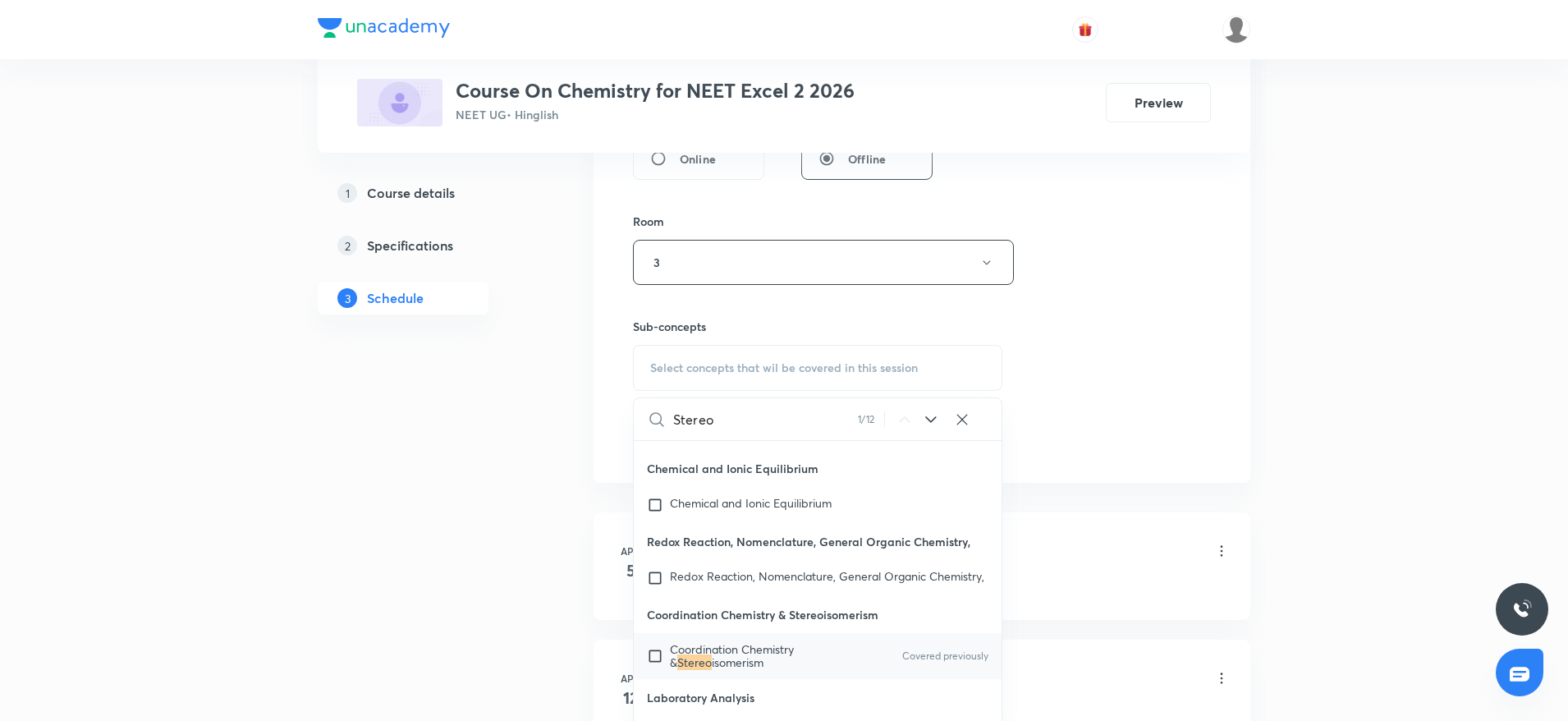
scroll to position [18374, 0]
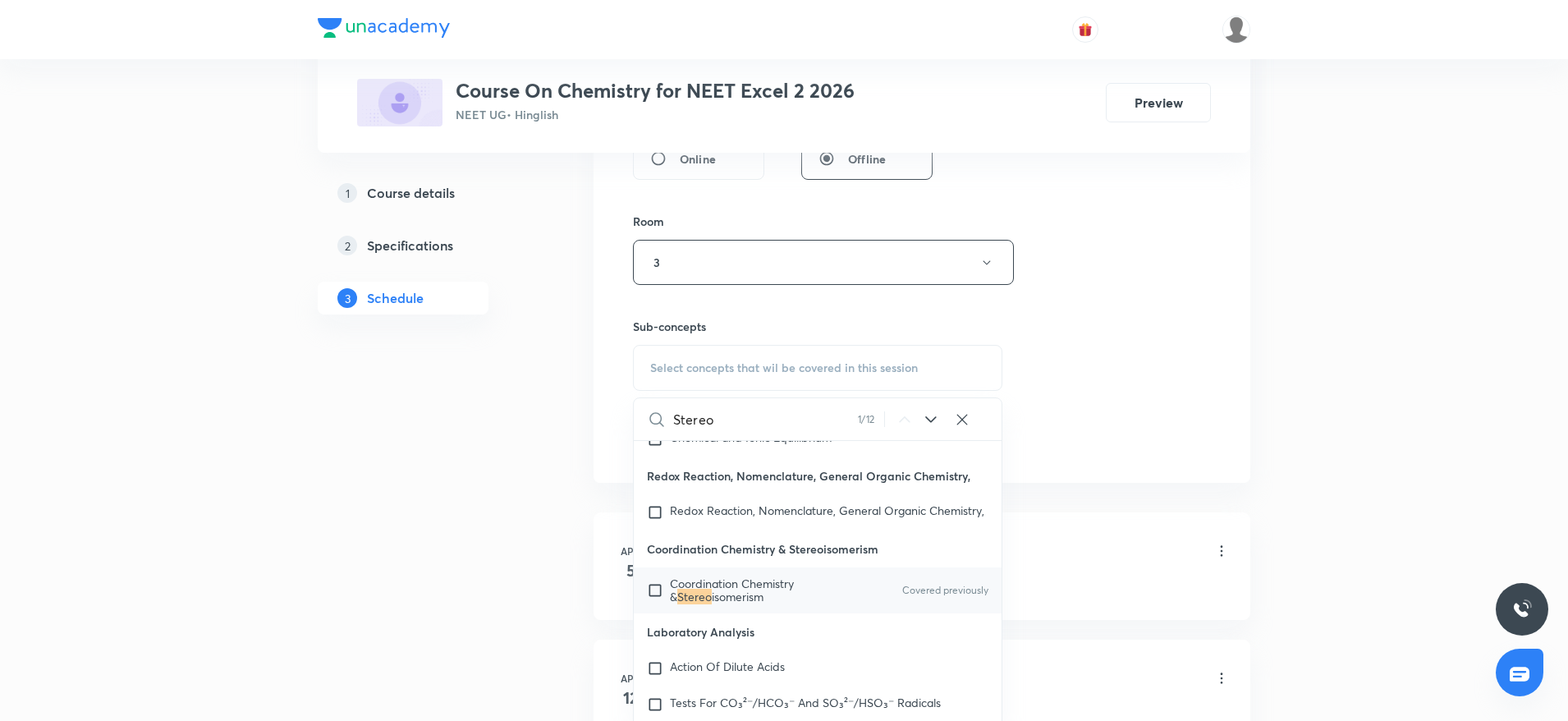
type input "Stereo"
click at [712, 613] on div "Coordination Chemistry & Stereo isomerism Covered previously" at bounding box center [817, 591] width 368 height 46
checkbox input "true"
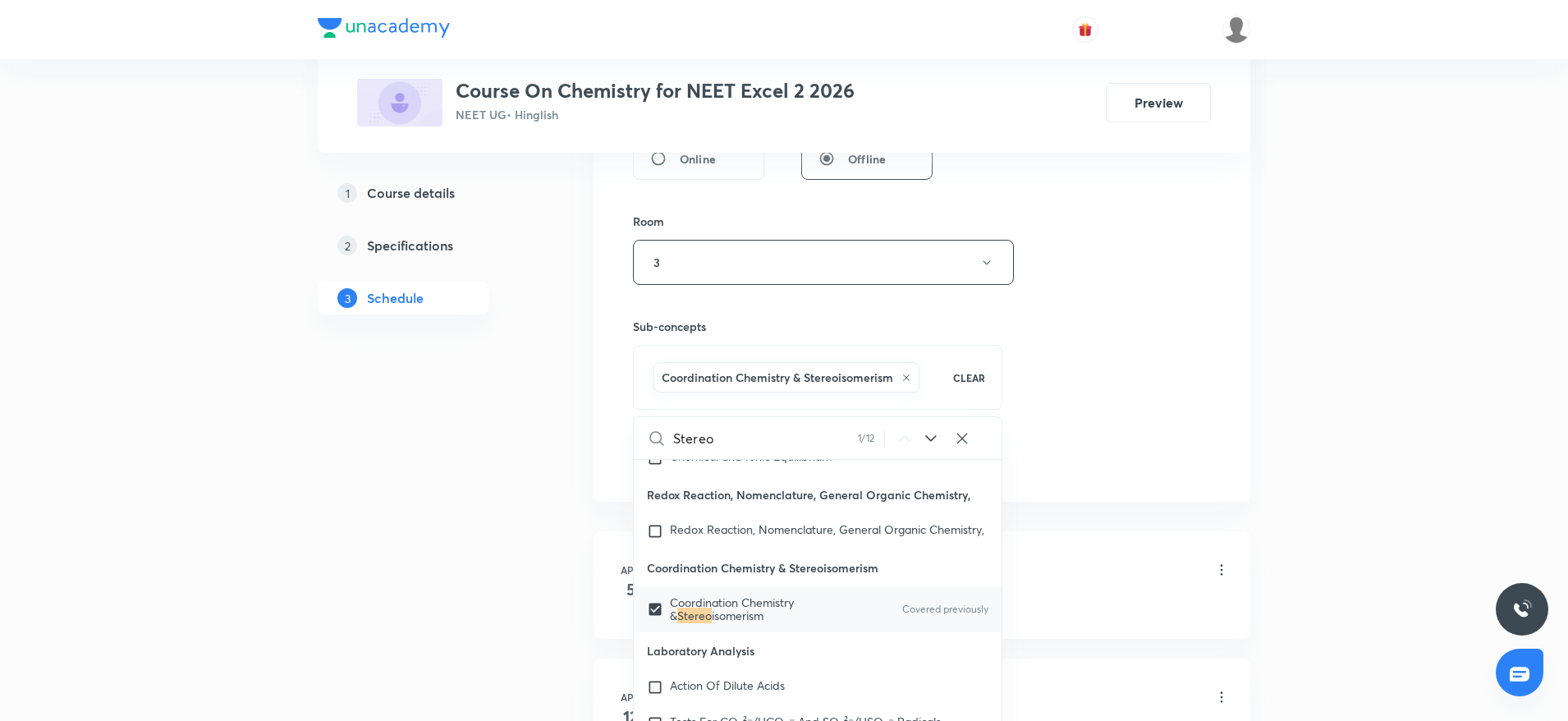
click at [1207, 310] on div "Session 40 Live class Session title 19/99 Stereo isomerism. 3 ​ Schedule for Au…" at bounding box center [922, 80] width 578 height 790
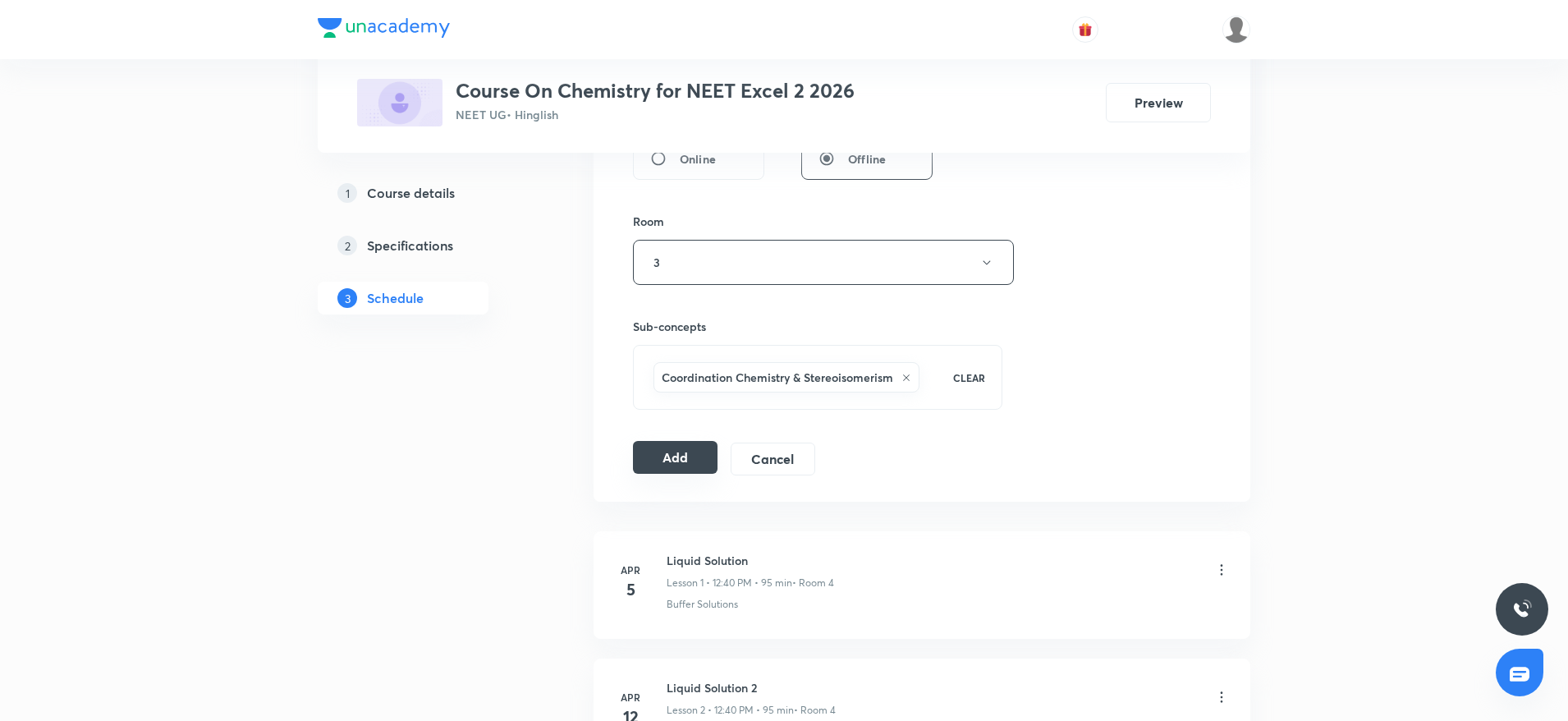
click at [692, 458] on button "Add" at bounding box center [675, 457] width 85 height 33
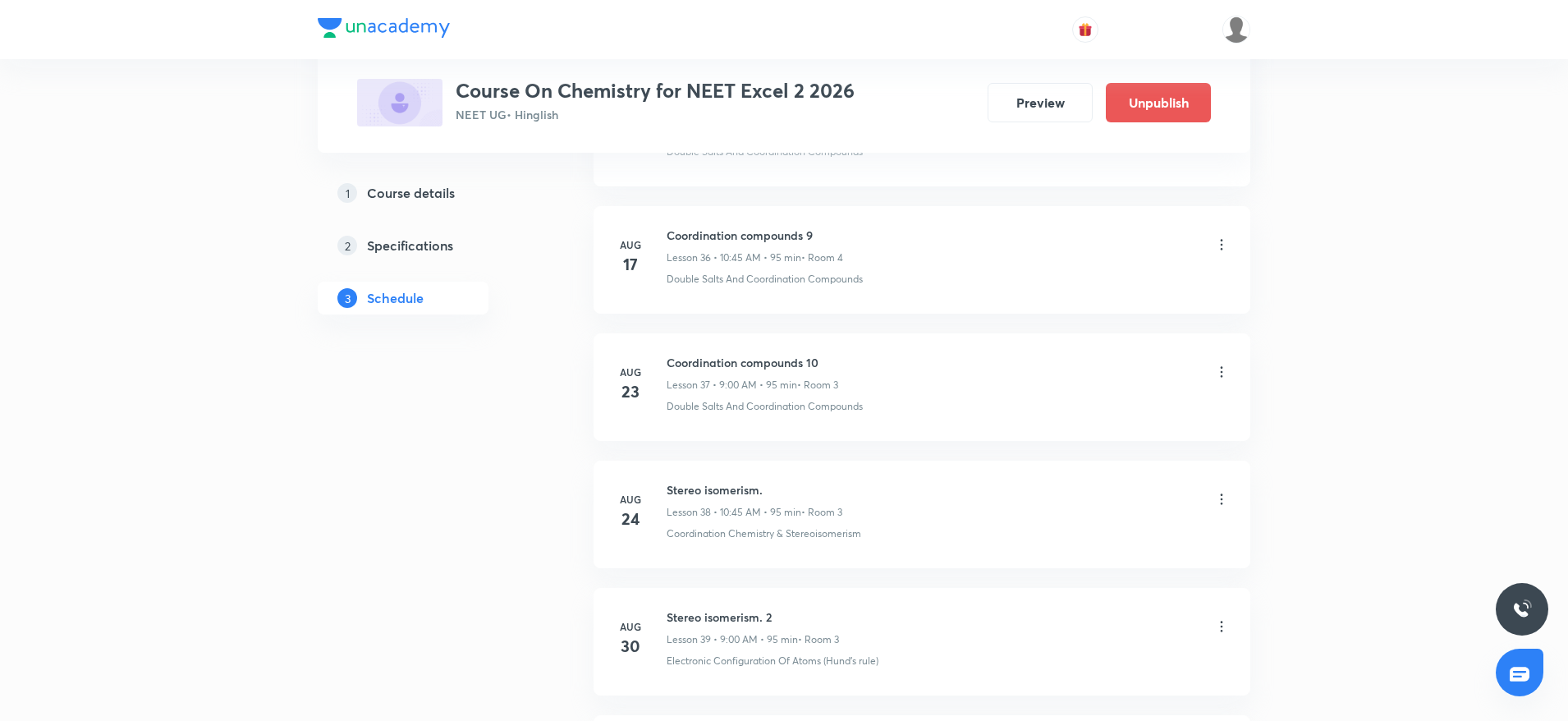
scroll to position [4932, 0]
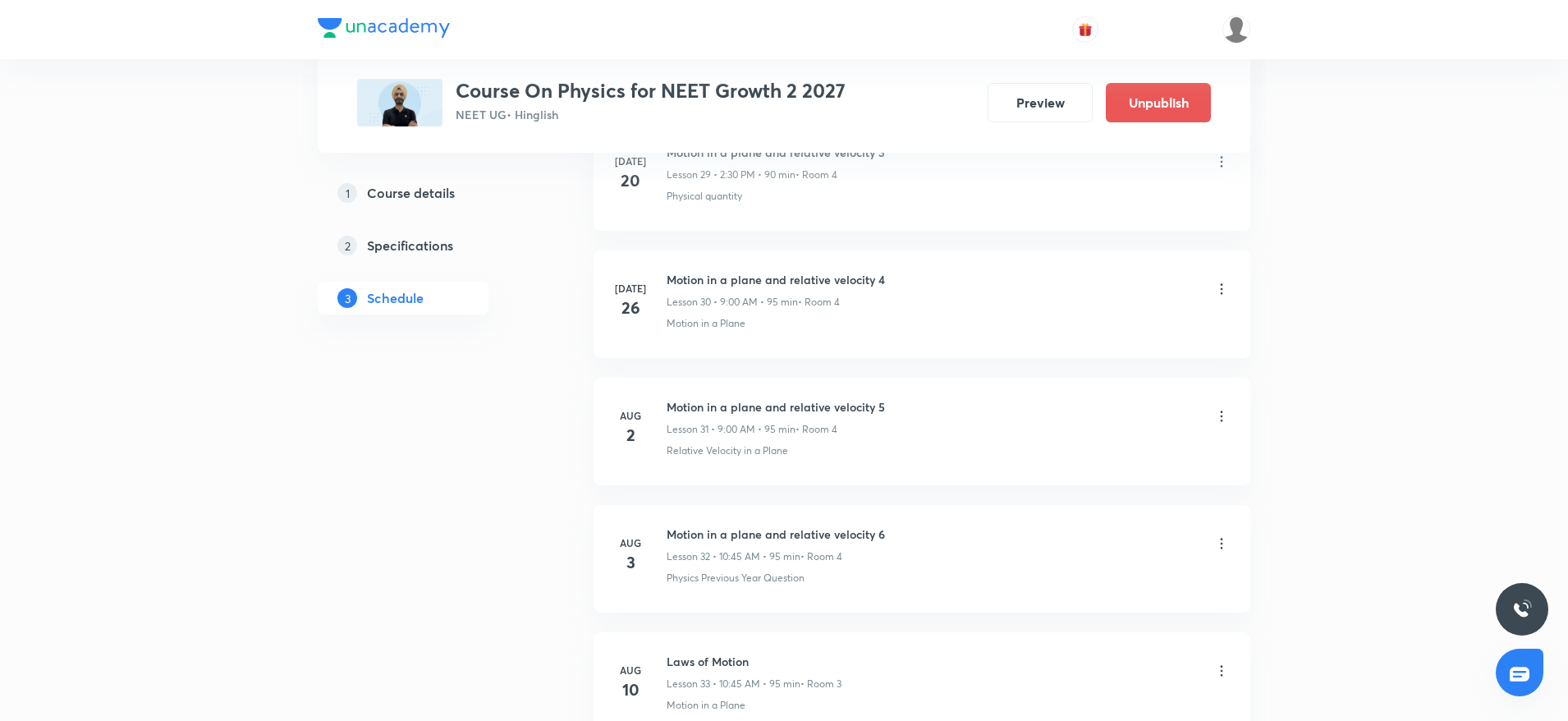
scroll to position [5559, 0]
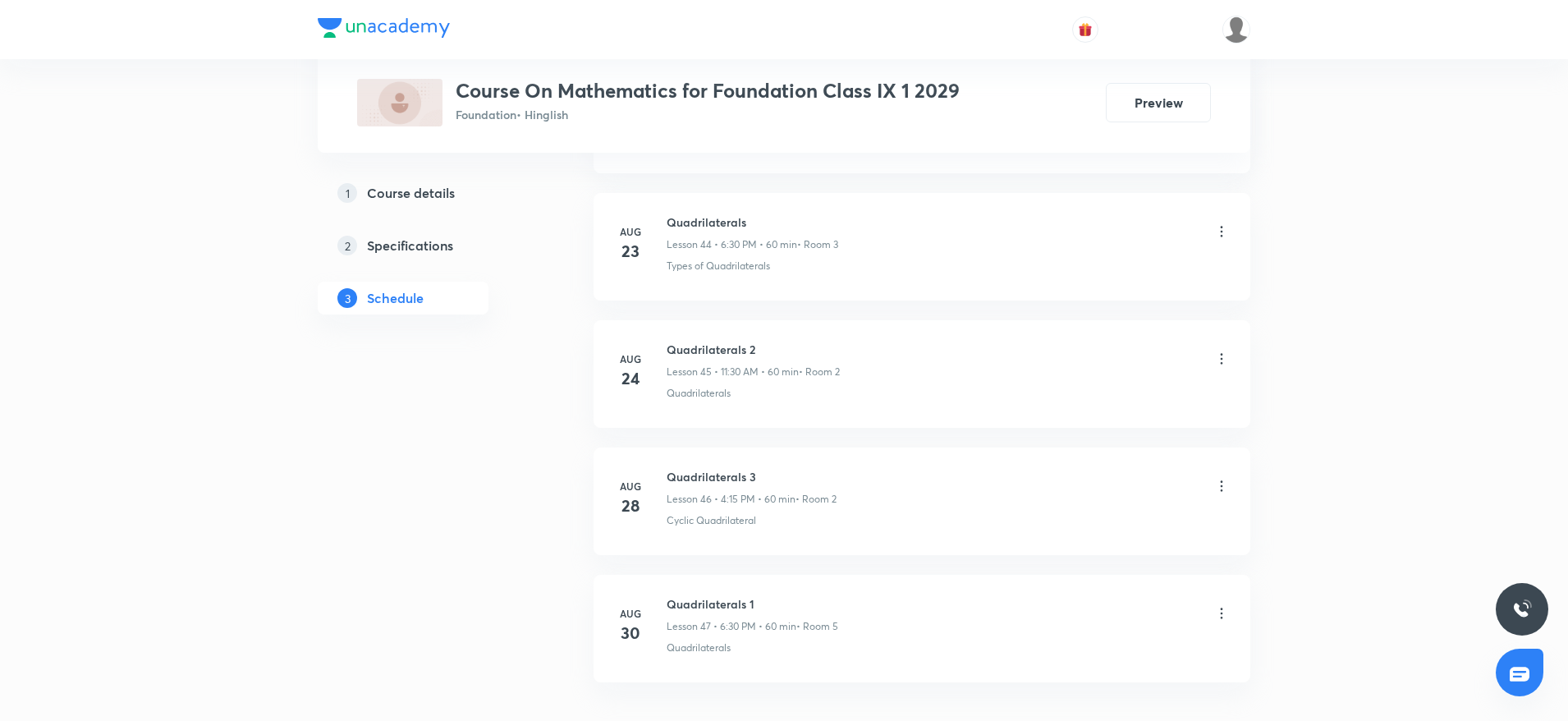
scroll to position [6577, 0]
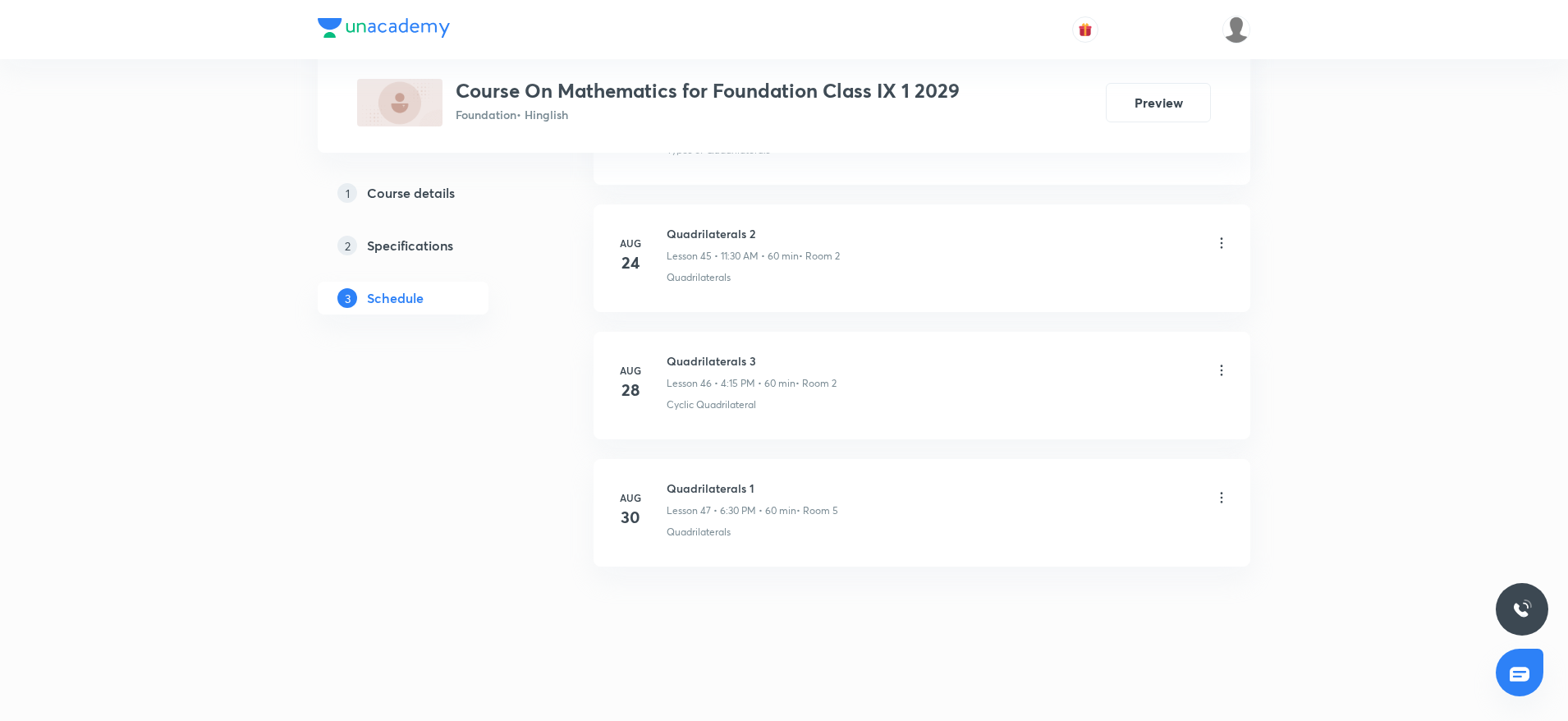
click at [707, 491] on h6 "Quadrilaterals 1" at bounding box center [752, 487] width 171 height 17
copy h6 "Quadrilaterals 1"
click at [933, 335] on li "Aug 28 Quadrilaterals 3 Lesson 46 • 4:15 PM • 60 min • Room 2 Cyclic Quadrilate…" at bounding box center [922, 385] width 657 height 108
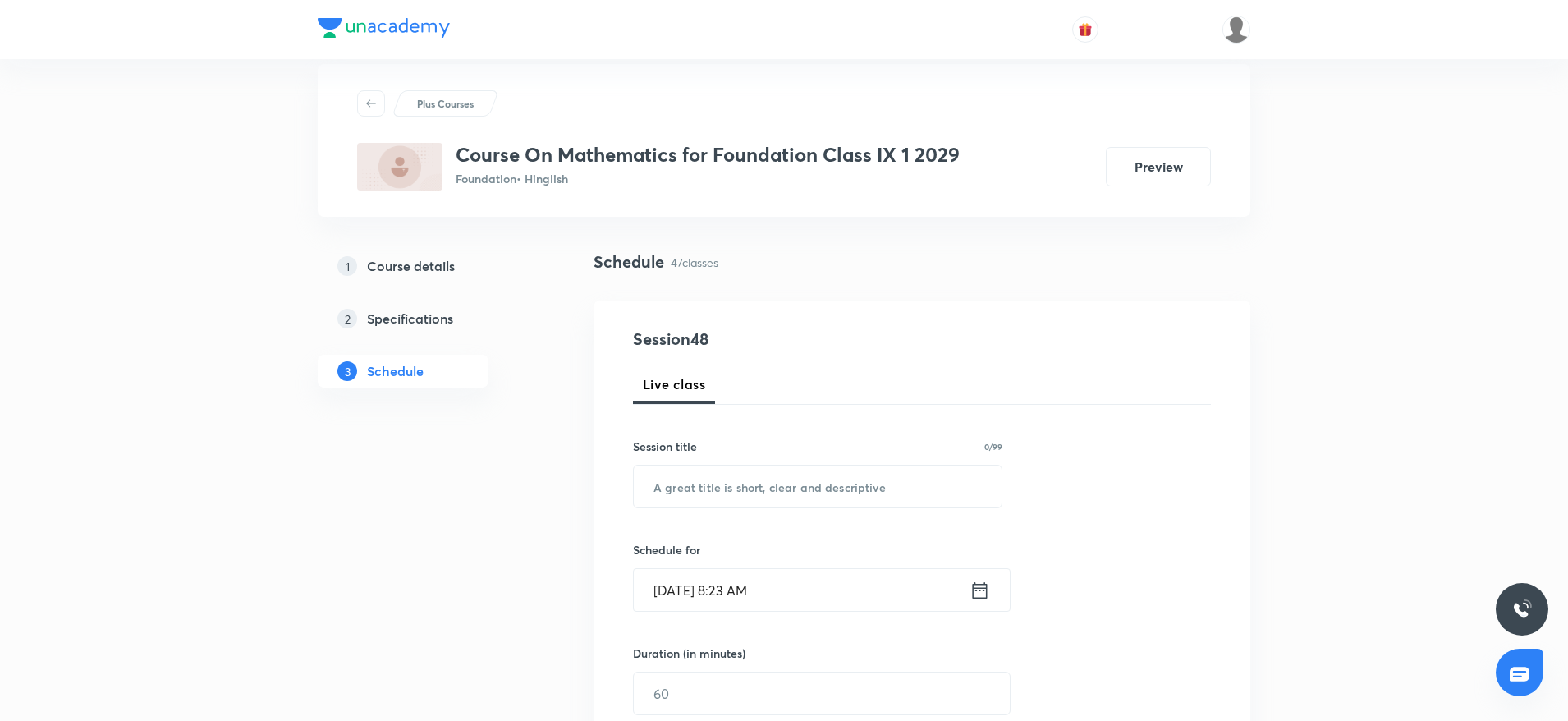
scroll to position [0, 0]
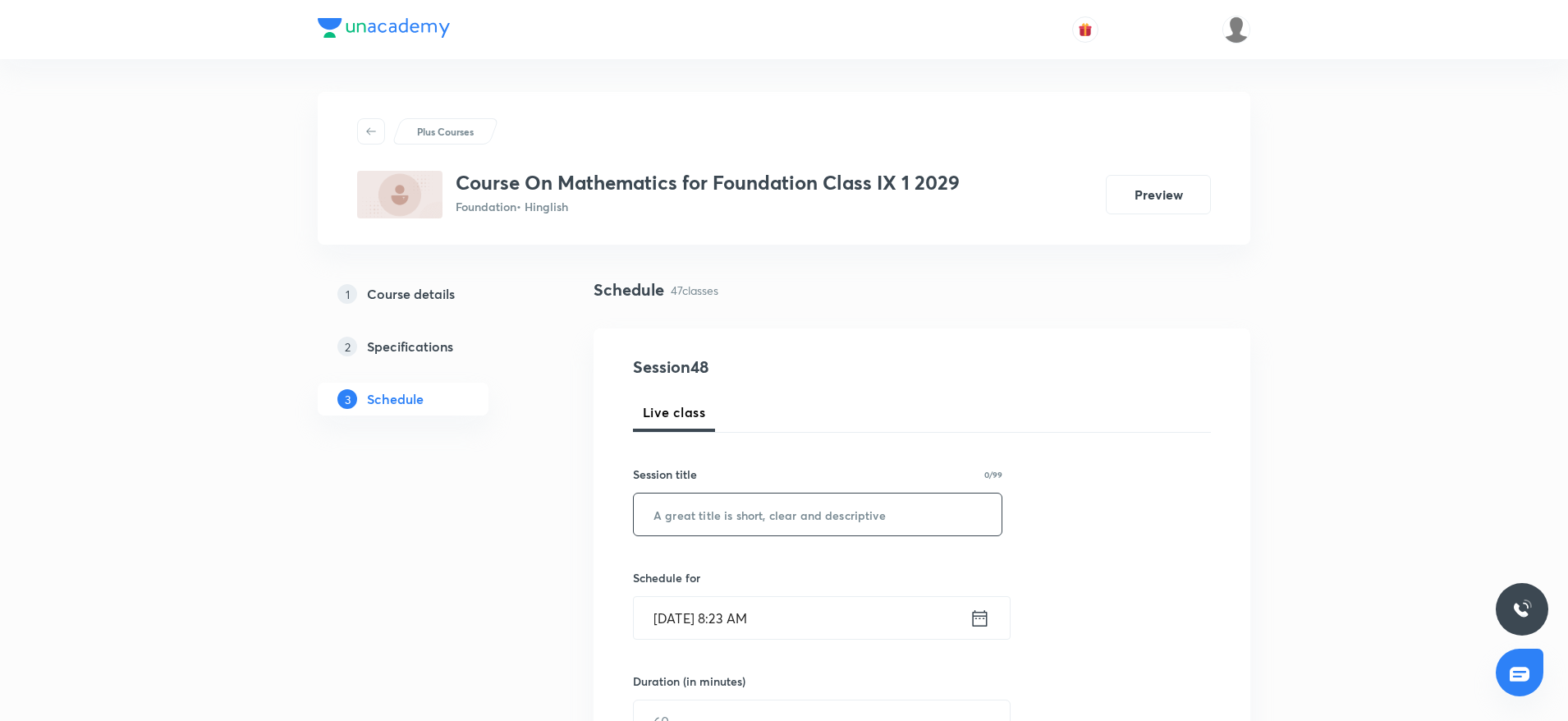
click at [700, 507] on input "text" at bounding box center [817, 514] width 368 height 42
paste input "Quadrilaterals 1"
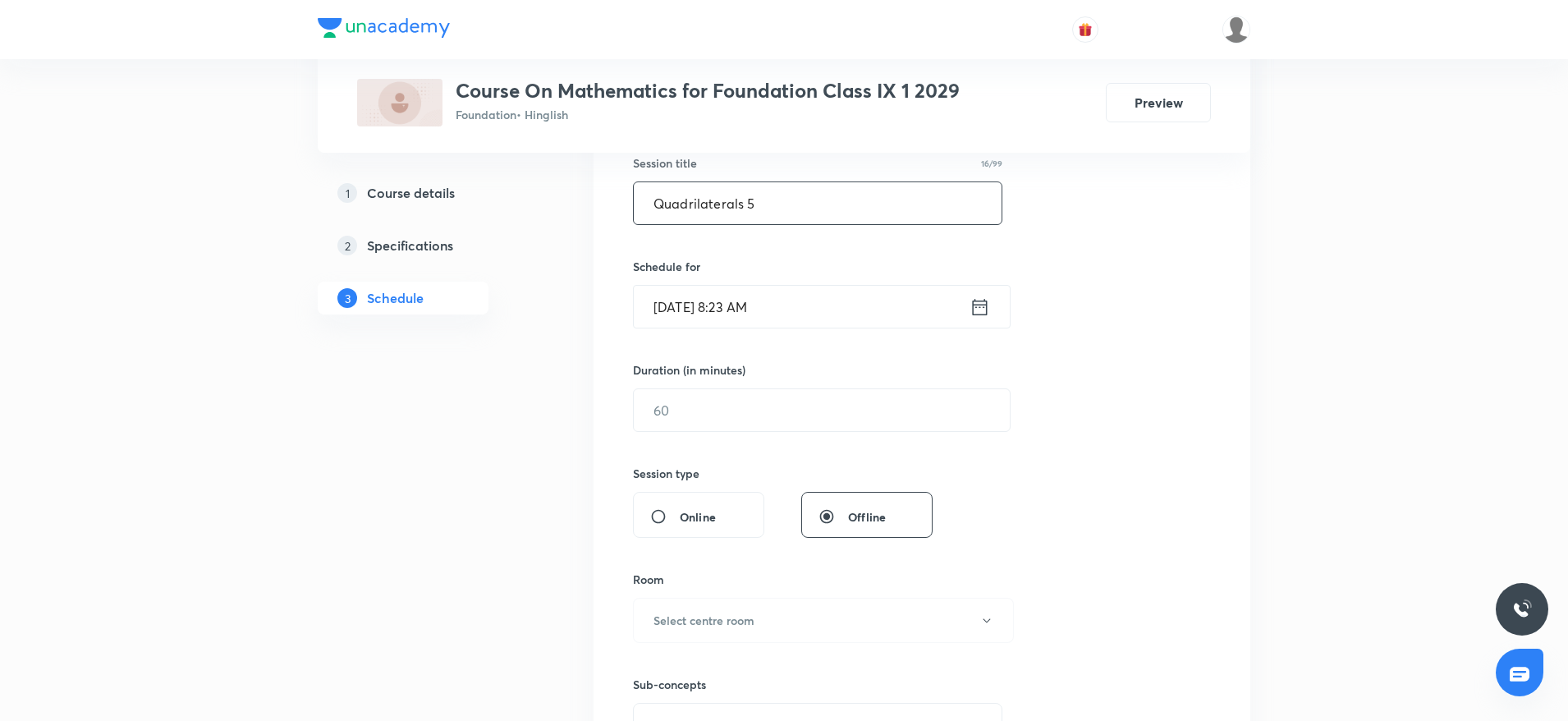
scroll to position [336, 0]
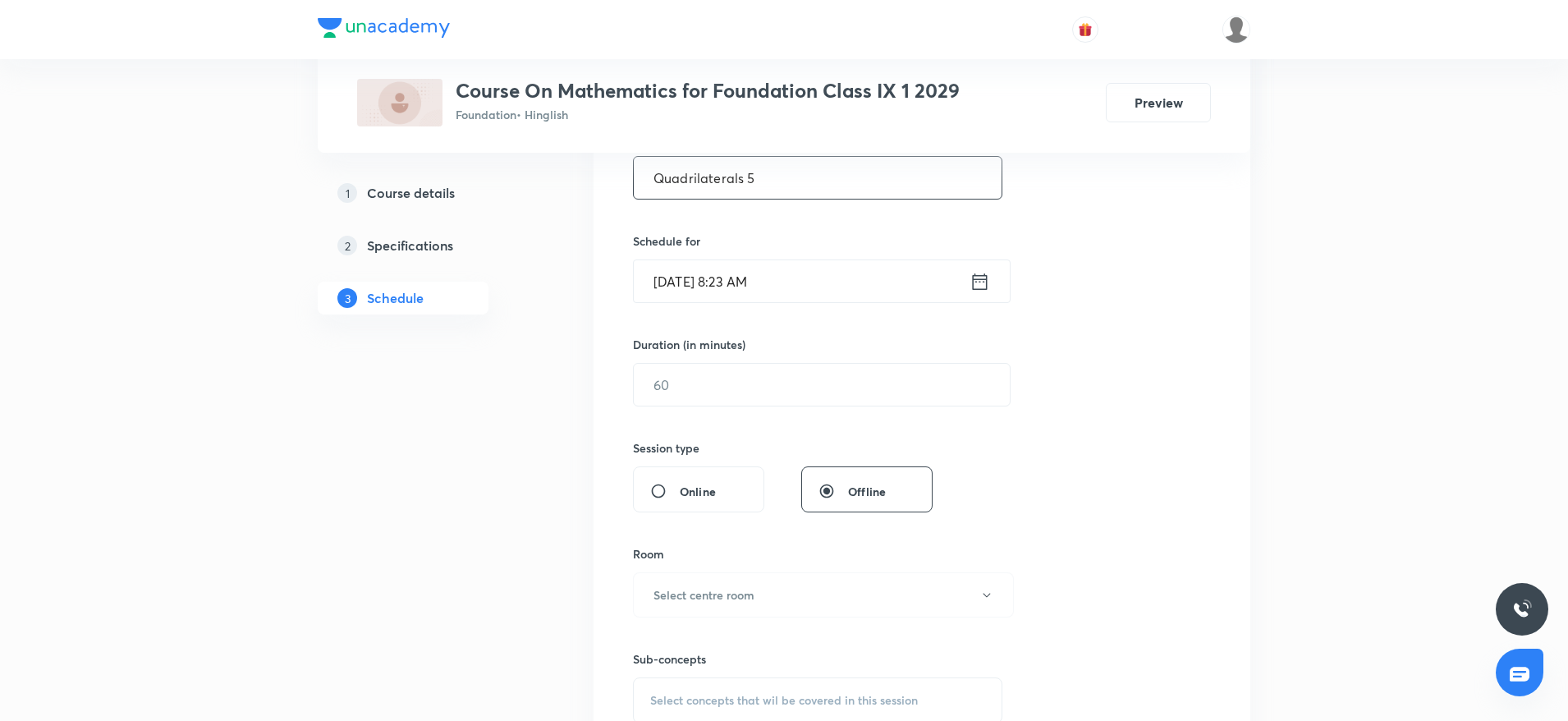
type input "Quadrilaterals 5"
click at [824, 273] on input "Aug 31, 2025, 8:23 AM" at bounding box center [801, 281] width 336 height 42
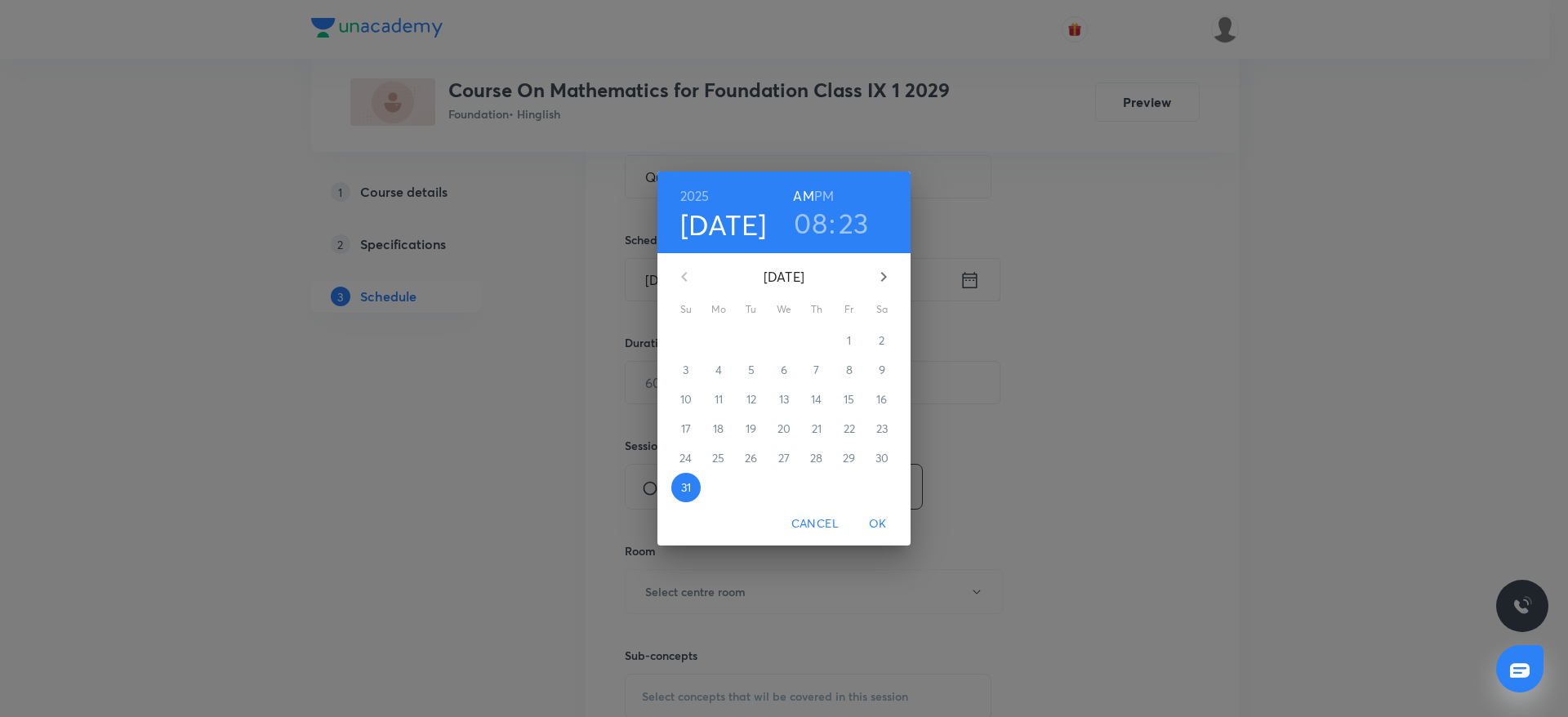
click at [817, 217] on h3 "08" at bounding box center [810, 223] width 34 height 35
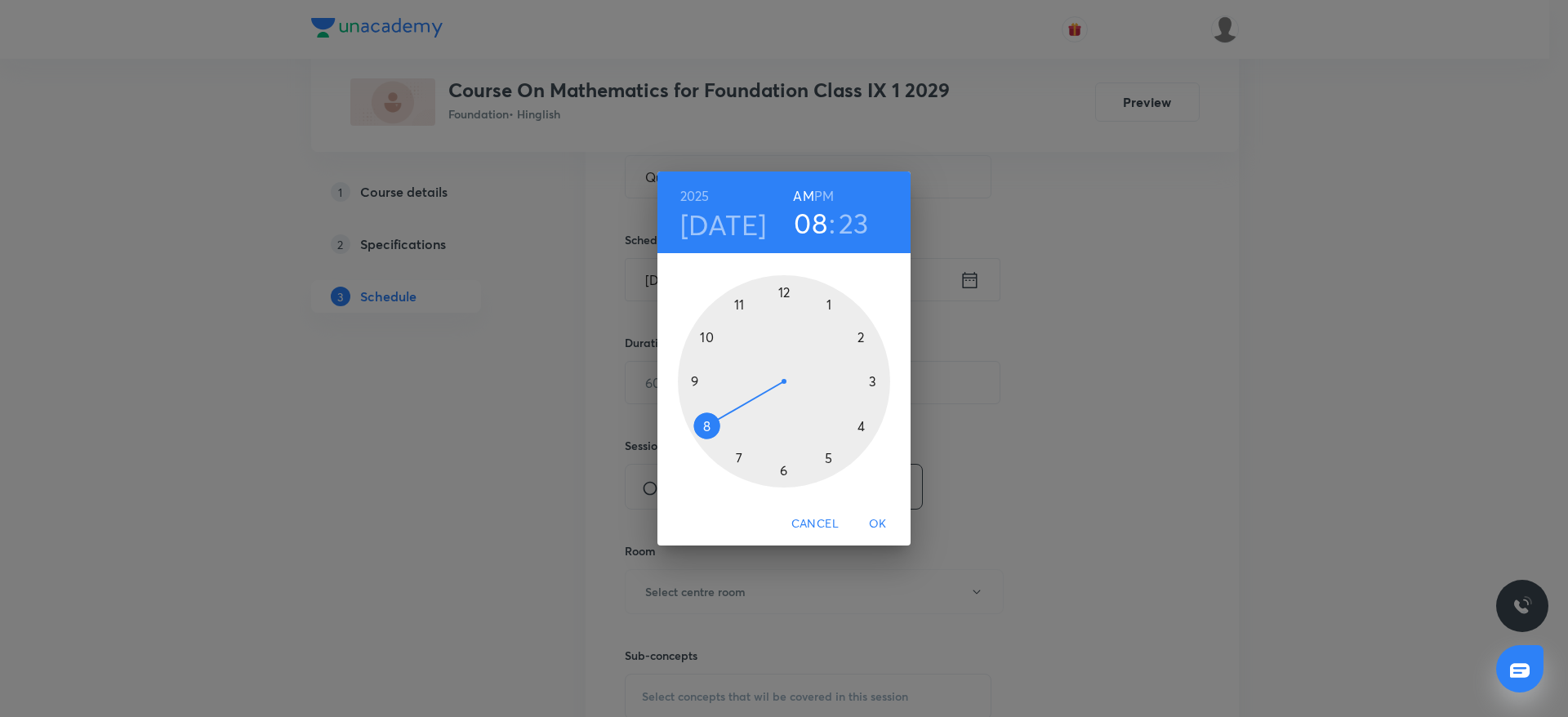
click at [695, 378] on div at bounding box center [784, 381] width 212 height 212
click at [782, 283] on div at bounding box center [784, 381] width 212 height 212
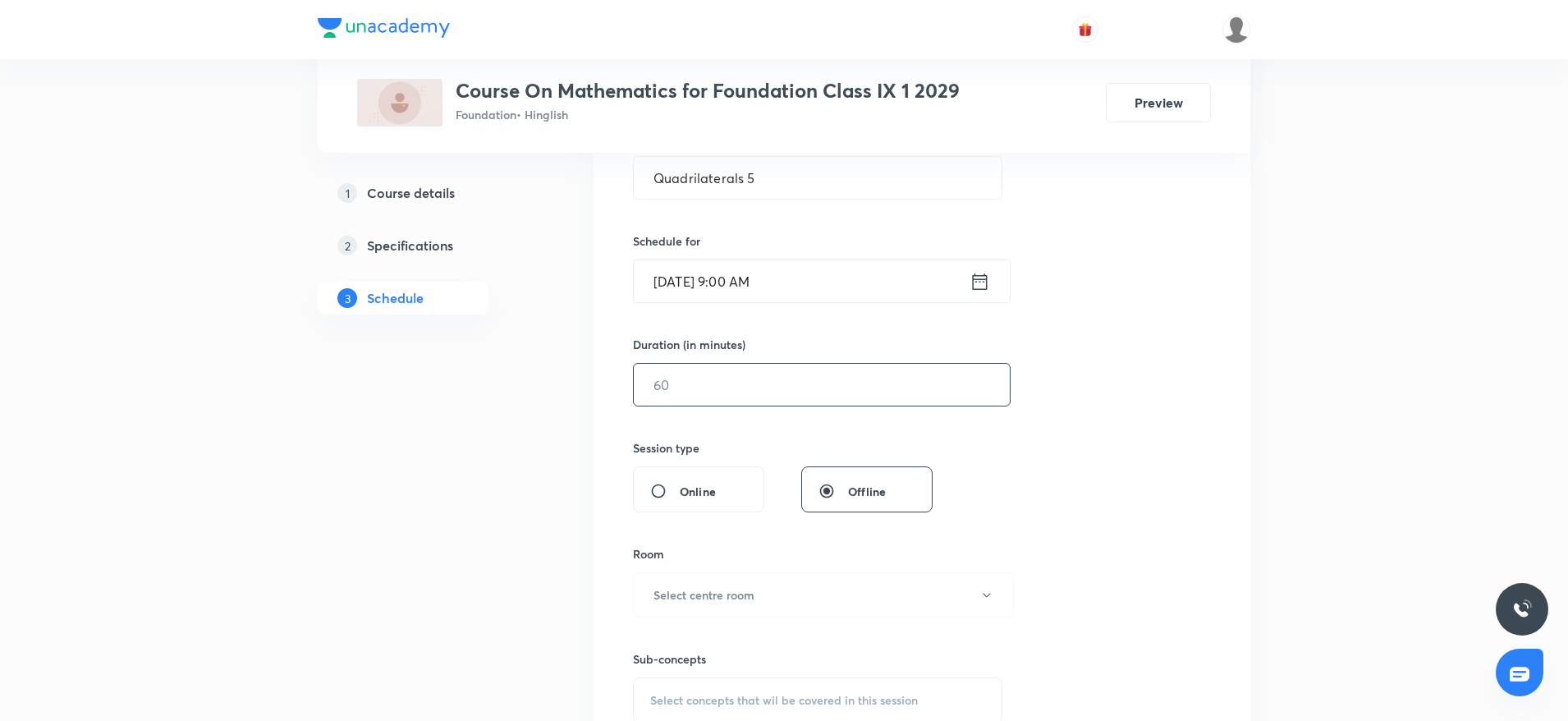
click at [766, 378] on input "text" at bounding box center [821, 385] width 376 height 42
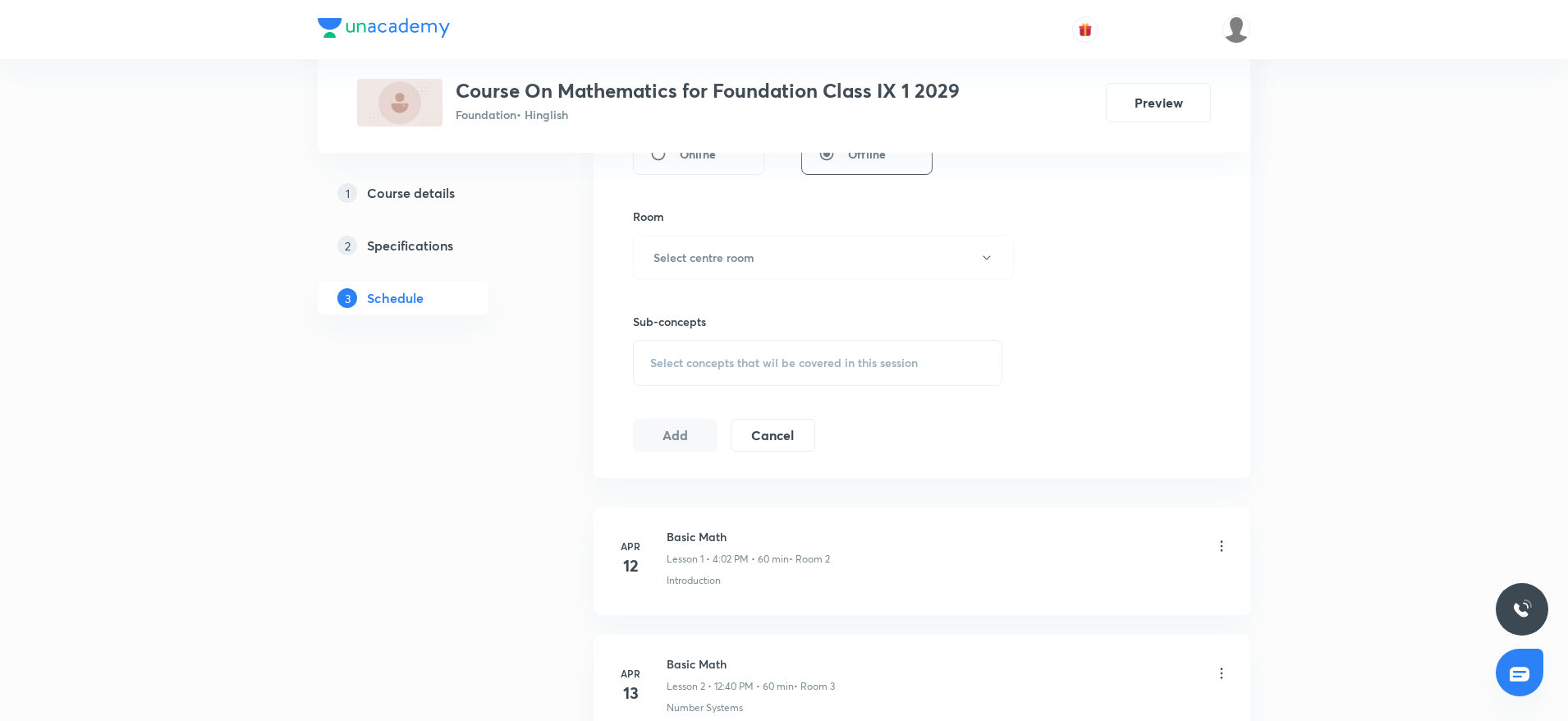
scroll to position [682, 0]
type input "60"
click at [749, 253] on h6 "Select centre room" at bounding box center [703, 250] width 101 height 17
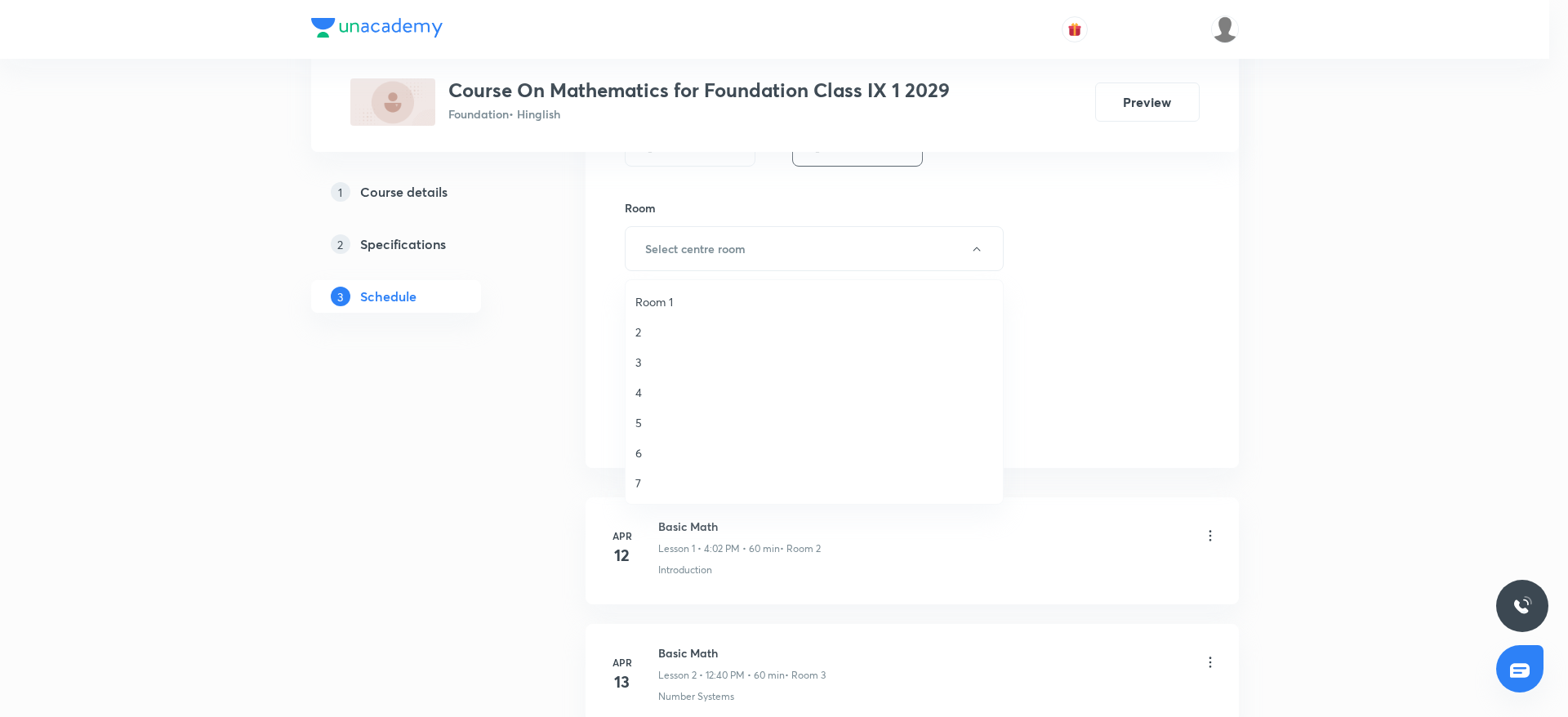
click at [661, 322] on li "2" at bounding box center [814, 332] width 377 height 30
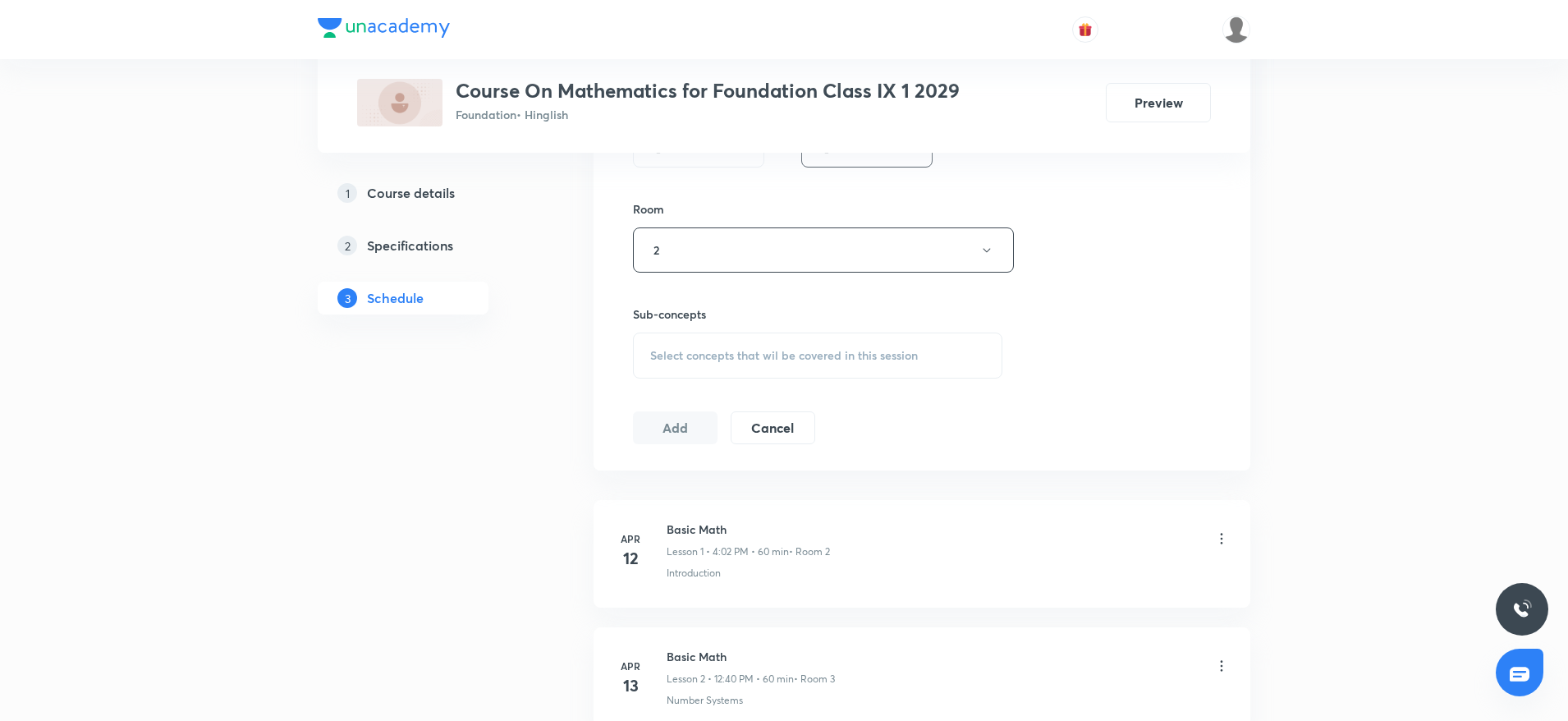
click at [680, 359] on span "Select concepts that wil be covered in this session" at bounding box center [784, 355] width 268 height 13
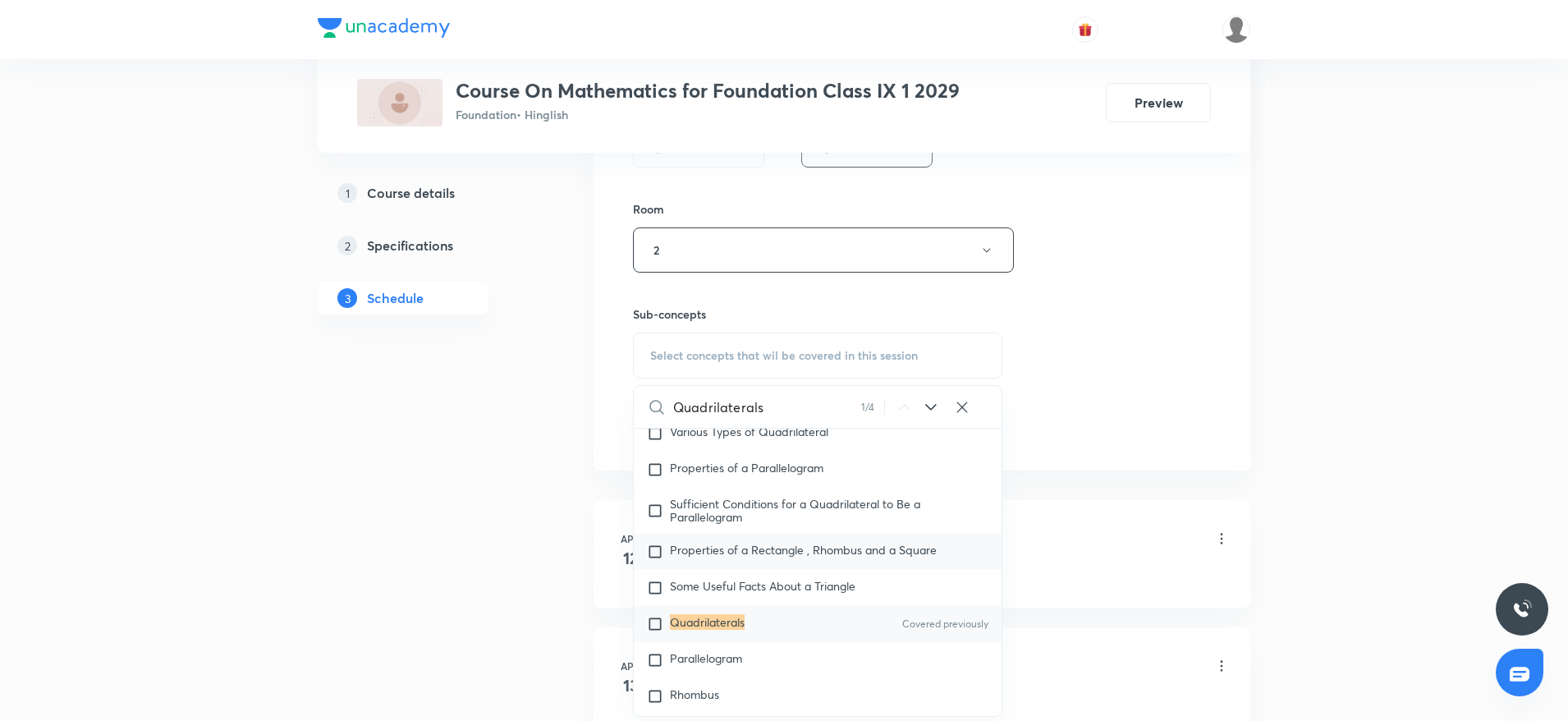
scroll to position [4438, 0]
type input "Quadrilaterals"
click at [725, 626] on mark "Quadrilaterals" at bounding box center [708, 618] width 75 height 15
checkbox input "true"
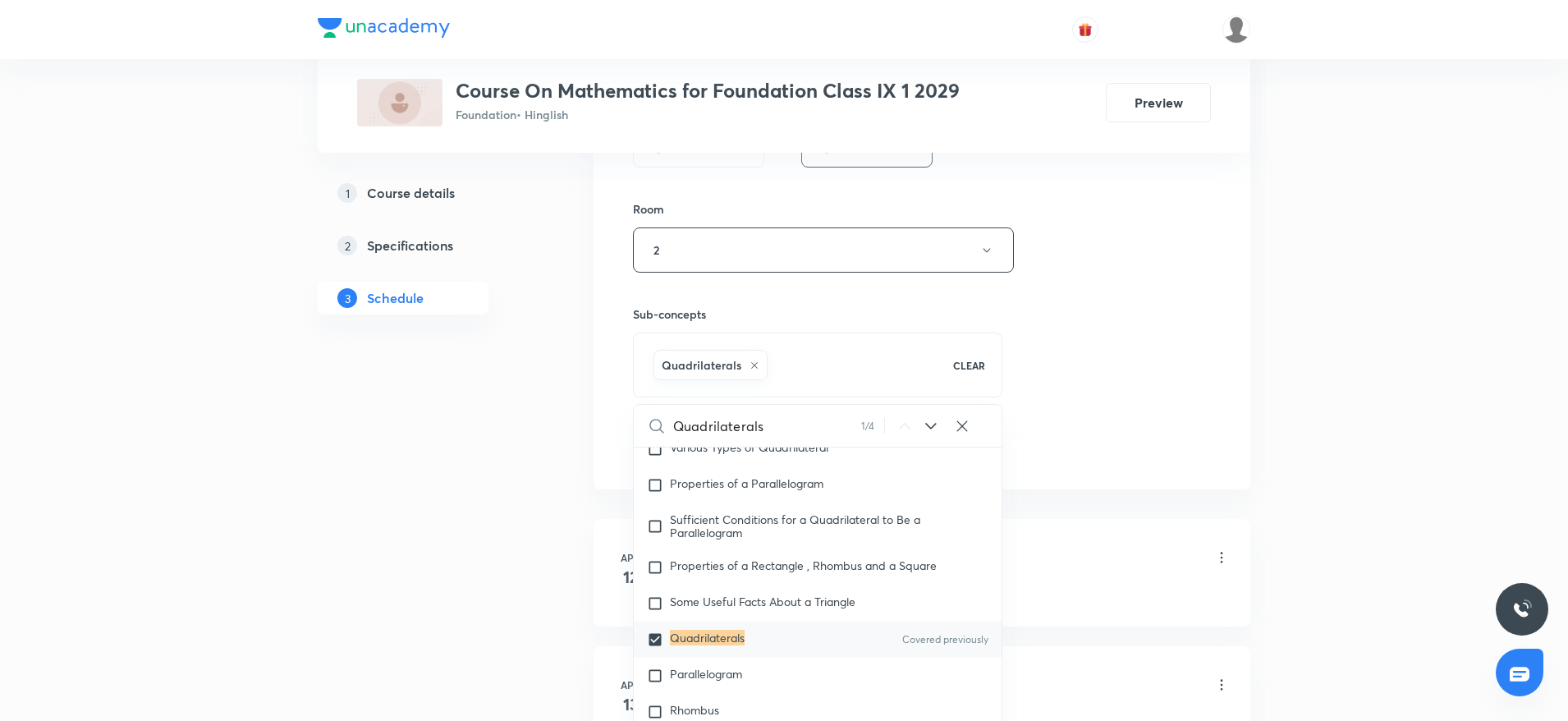
click at [1072, 289] on div "Session 48 Live class Session title 16/99 Quadrilaterals 5 ​ Schedule for Aug 3…" at bounding box center [922, 68] width 578 height 790
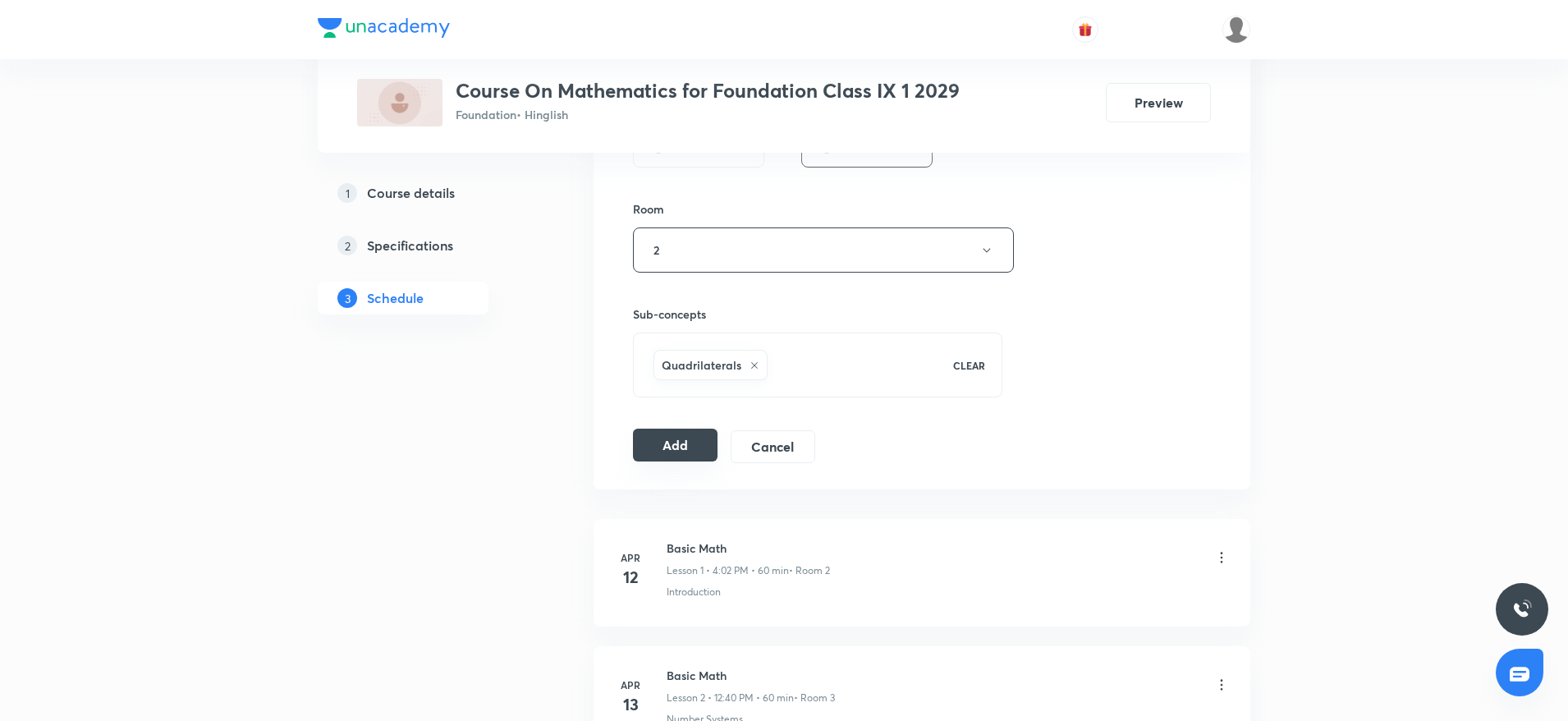
click at [674, 447] on button "Add" at bounding box center [675, 444] width 85 height 33
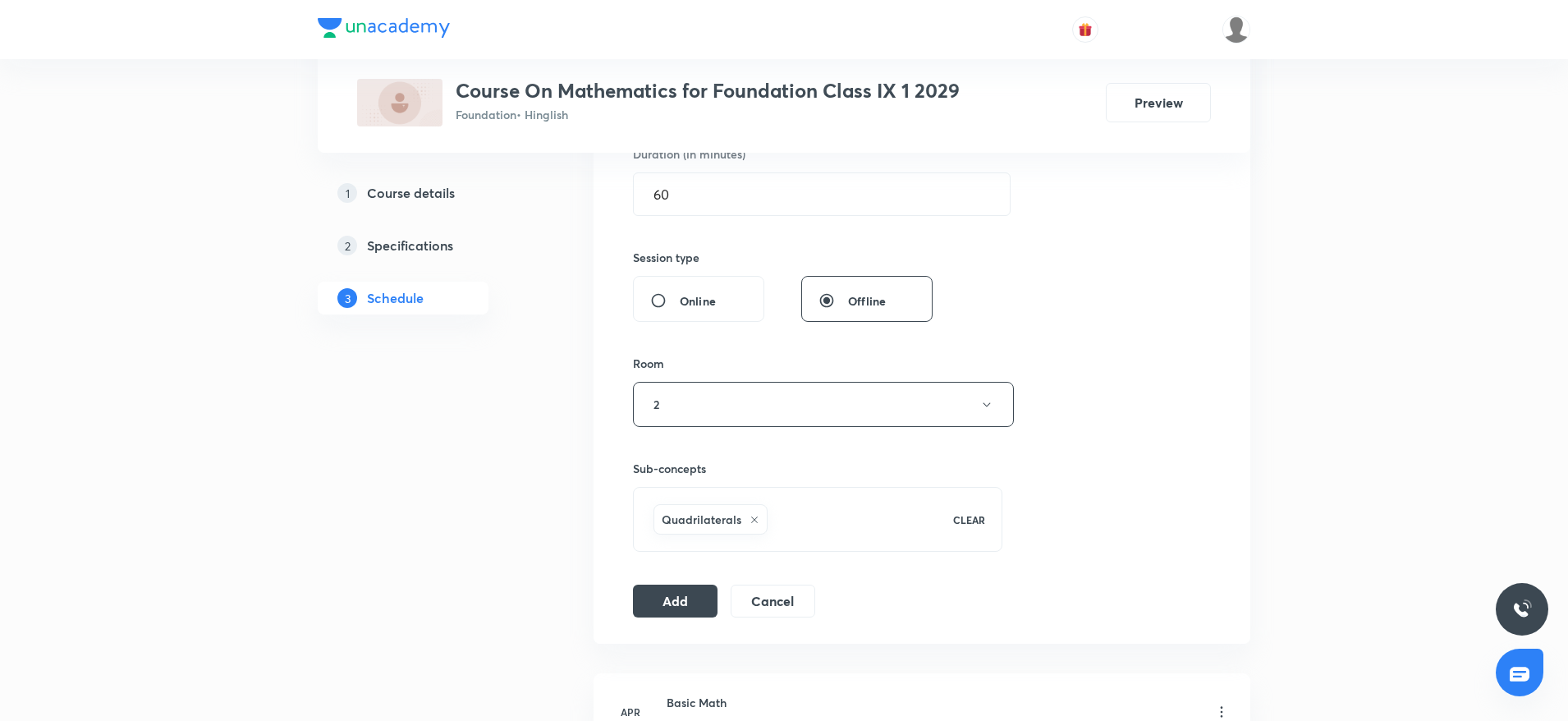
scroll to position [529, 0]
click at [687, 610] on button "Add" at bounding box center [675, 597] width 85 height 33
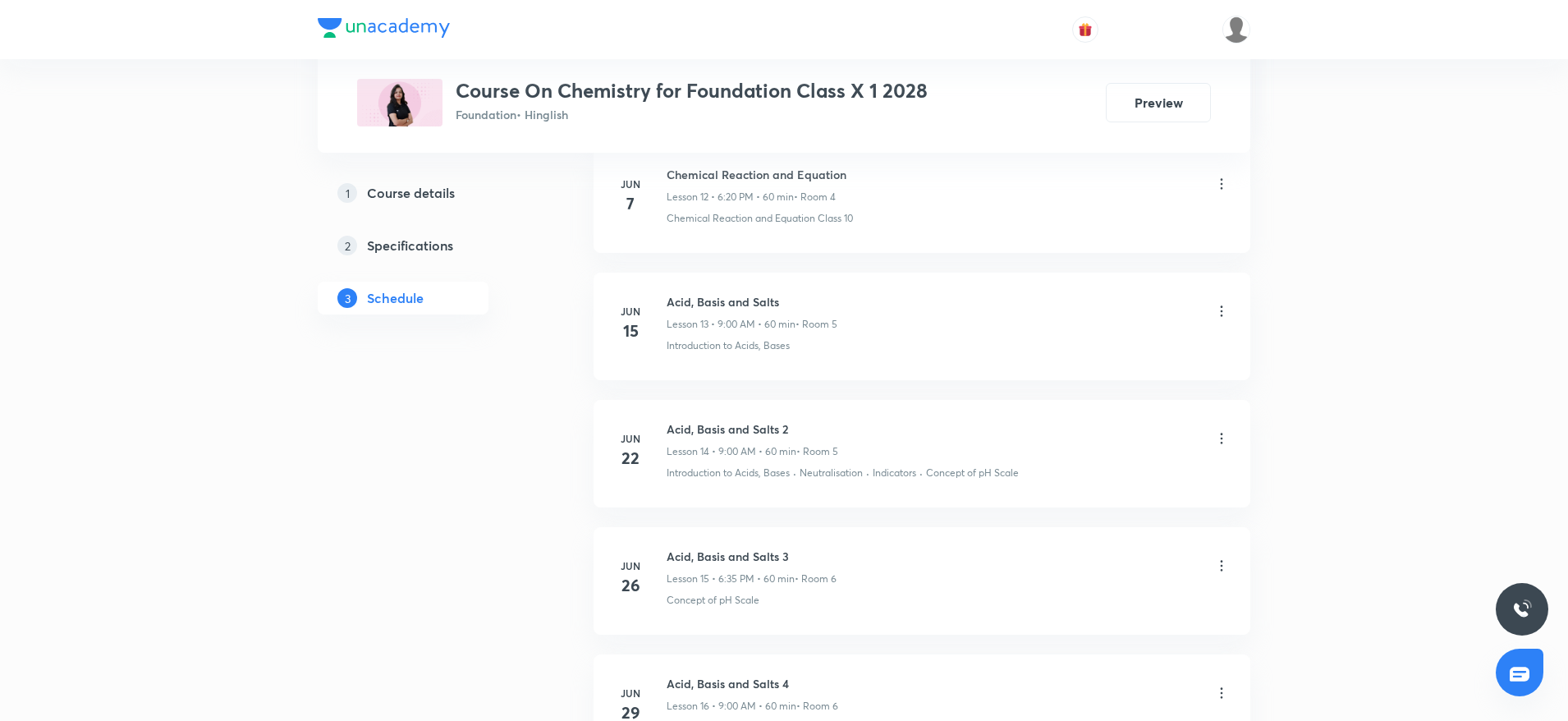
scroll to position [4430, 0]
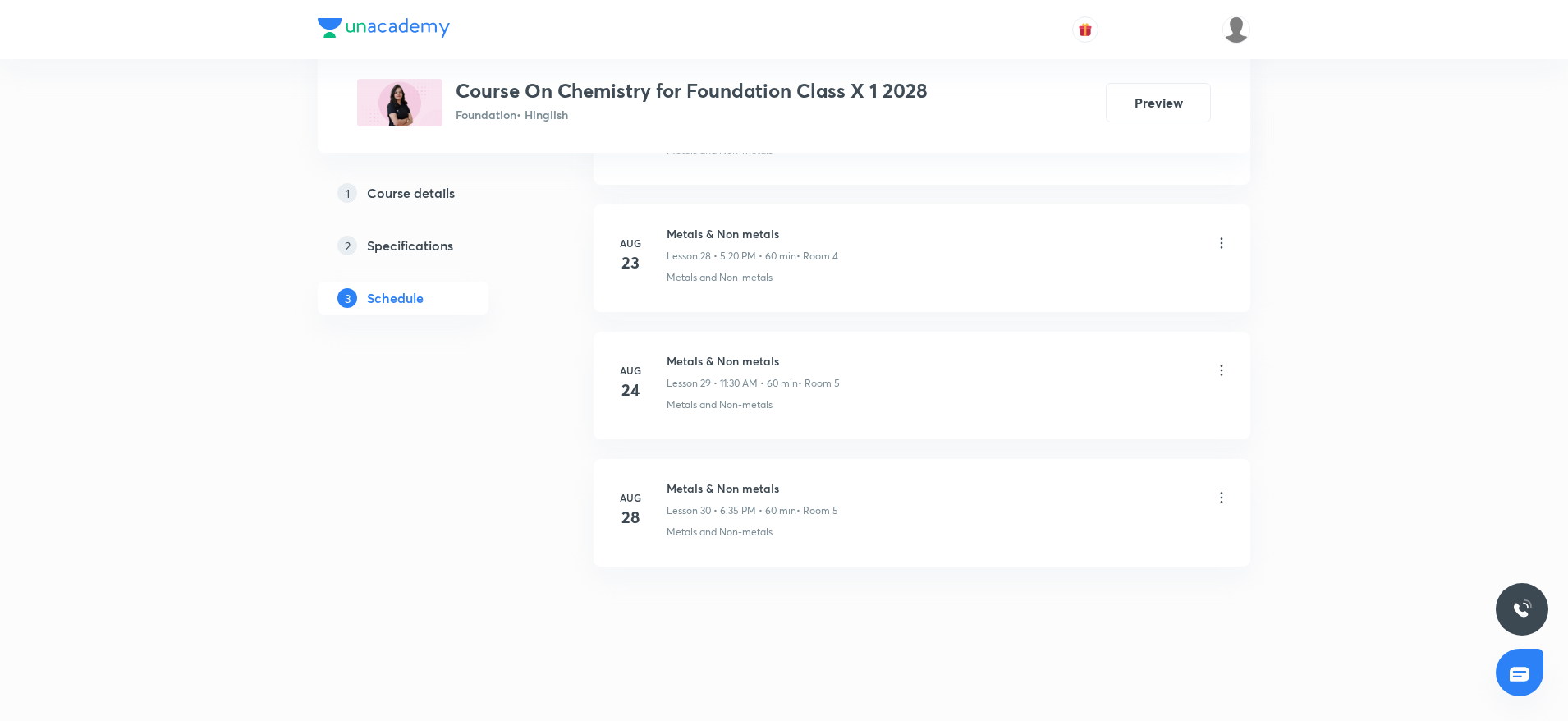
click at [707, 489] on h6 "Metals & Non metals" at bounding box center [752, 487] width 171 height 17
copy h6 "Metals & Non metals"
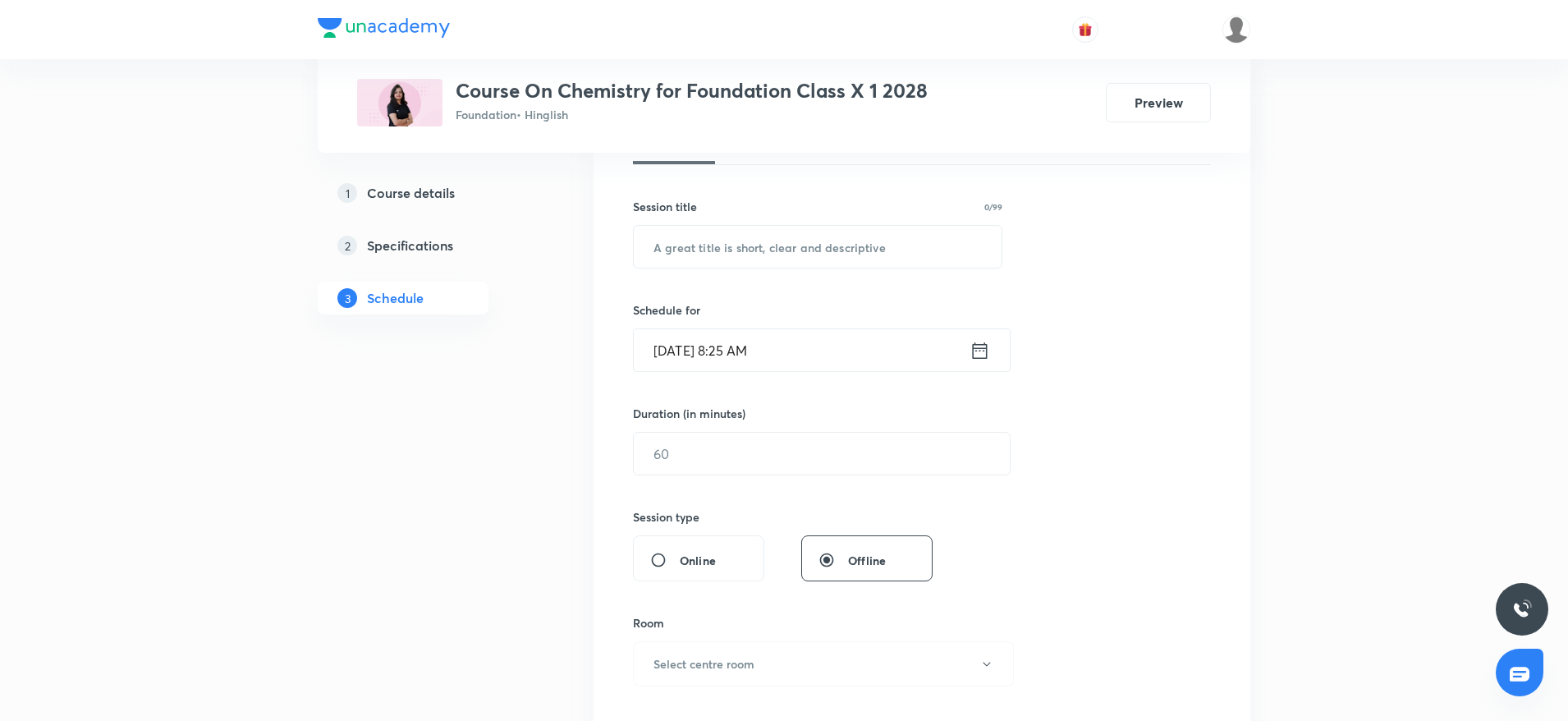
scroll to position [0, 0]
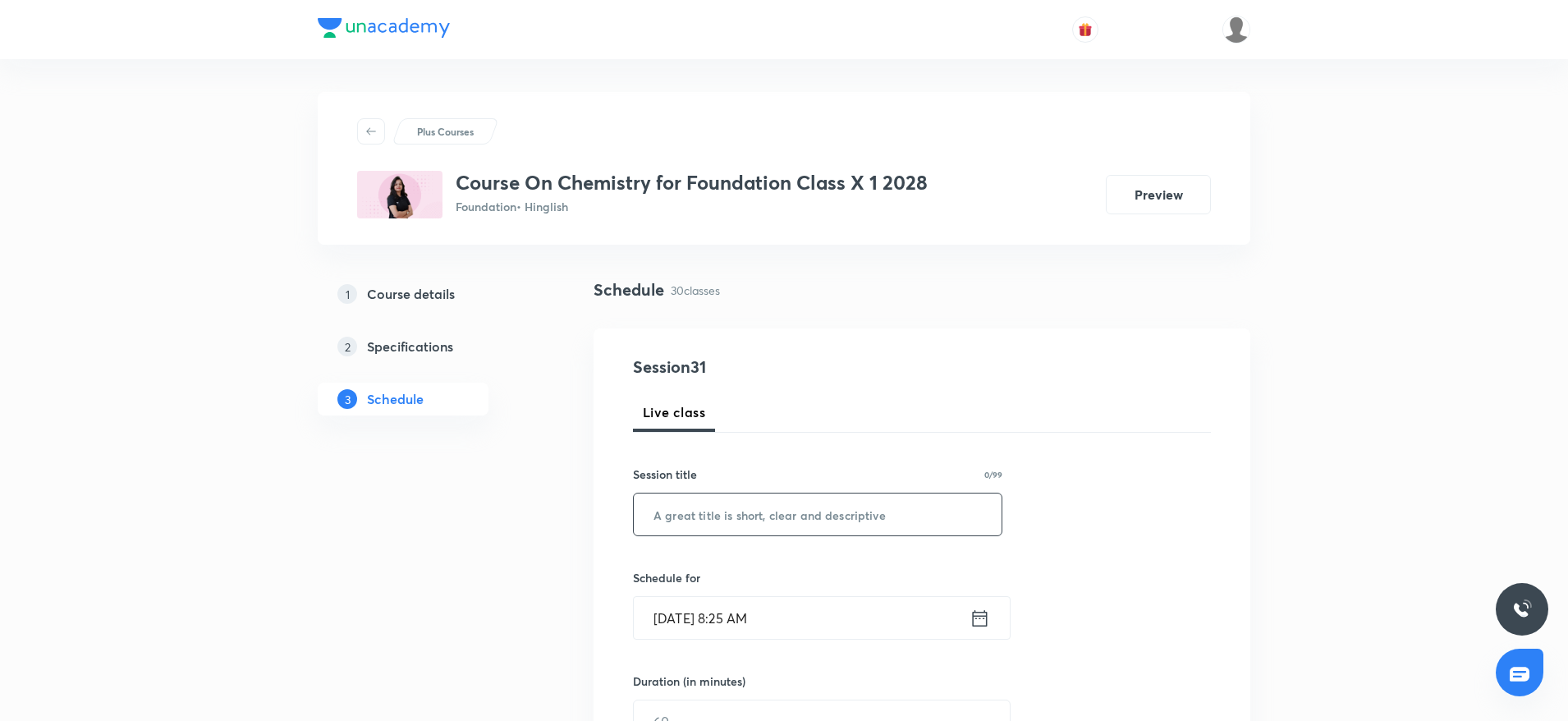
click at [726, 501] on input "text" at bounding box center [817, 514] width 368 height 42
paste input "Metals & Non metals"
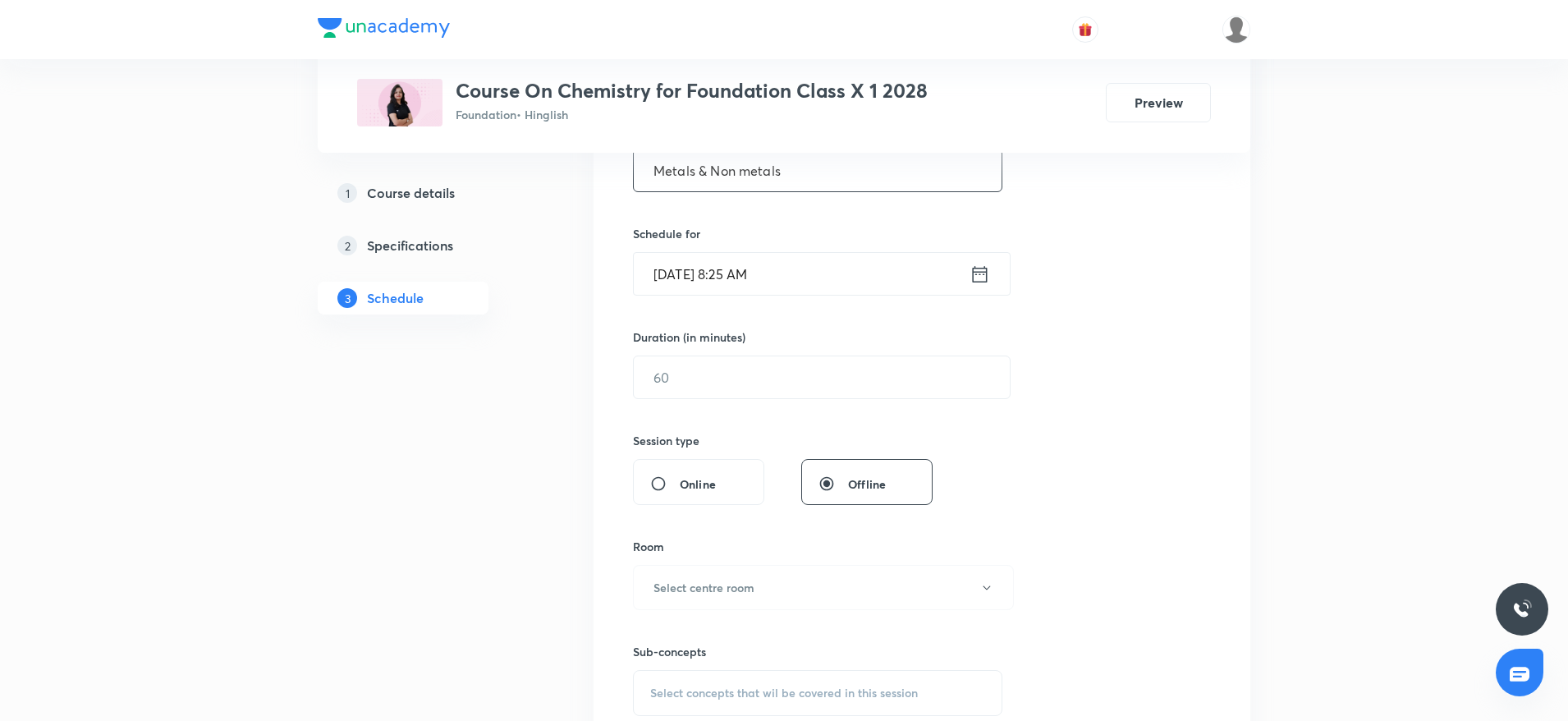
scroll to position [410, 0]
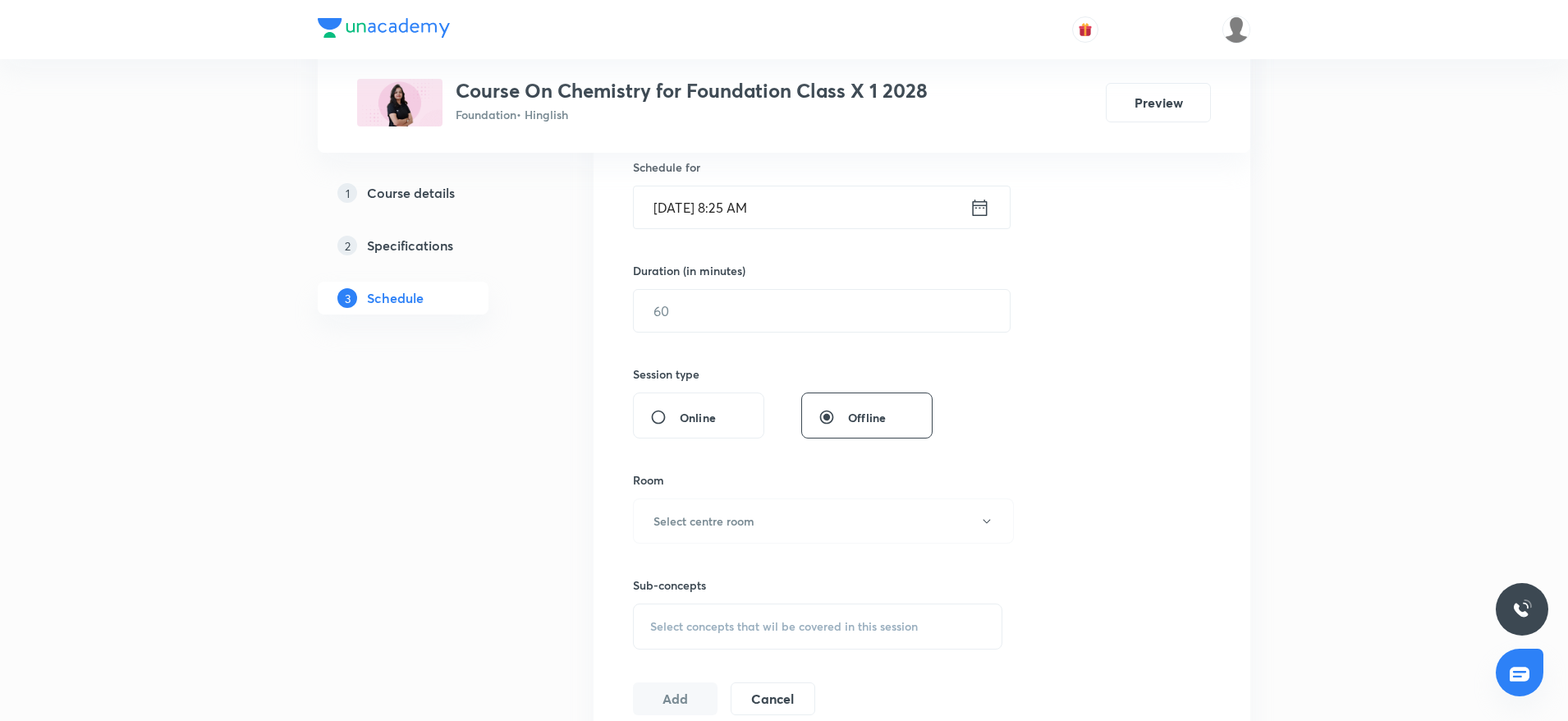
type input "Metals & Non metals"
click at [838, 211] on input "[DATE] 8:25 AM" at bounding box center [801, 207] width 336 height 42
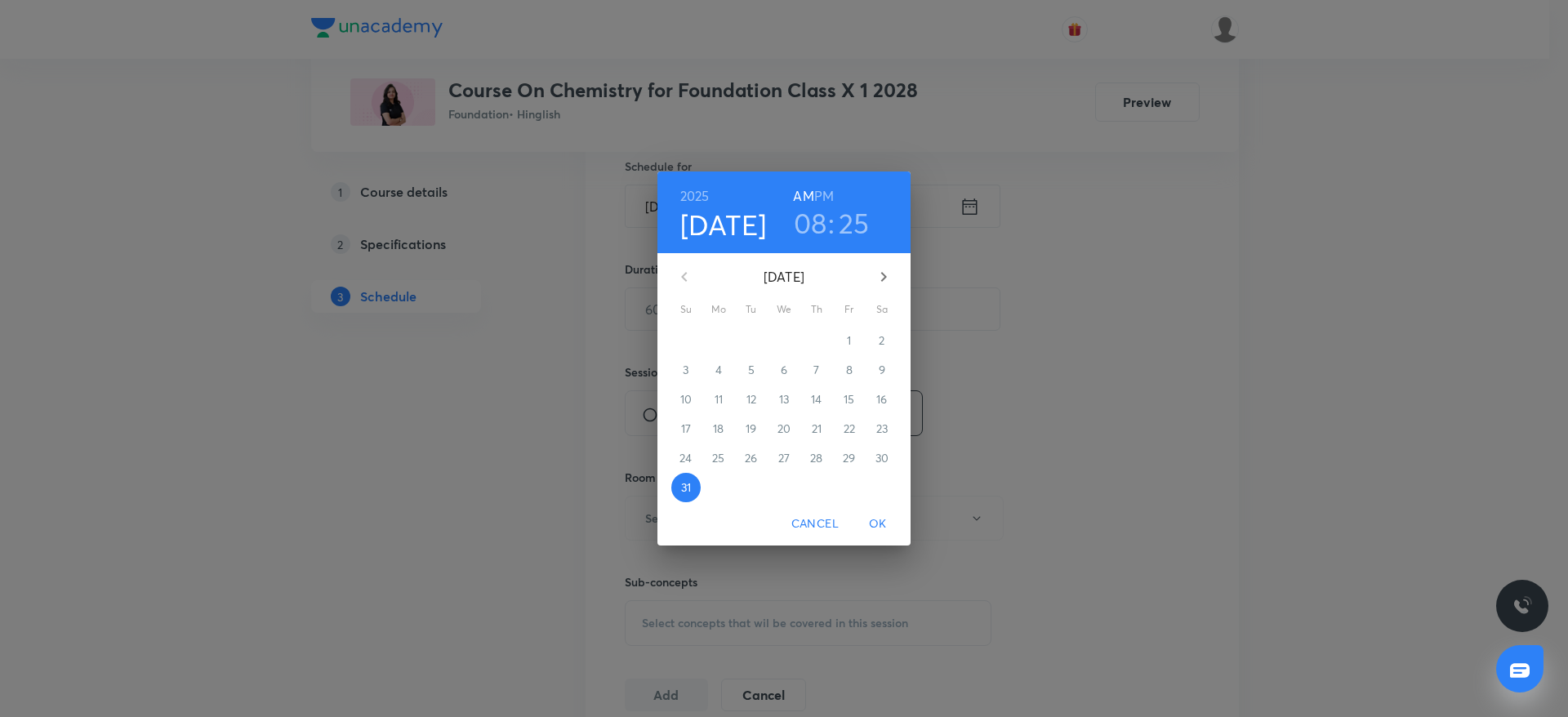
click at [816, 232] on h3 "08" at bounding box center [810, 223] width 34 height 35
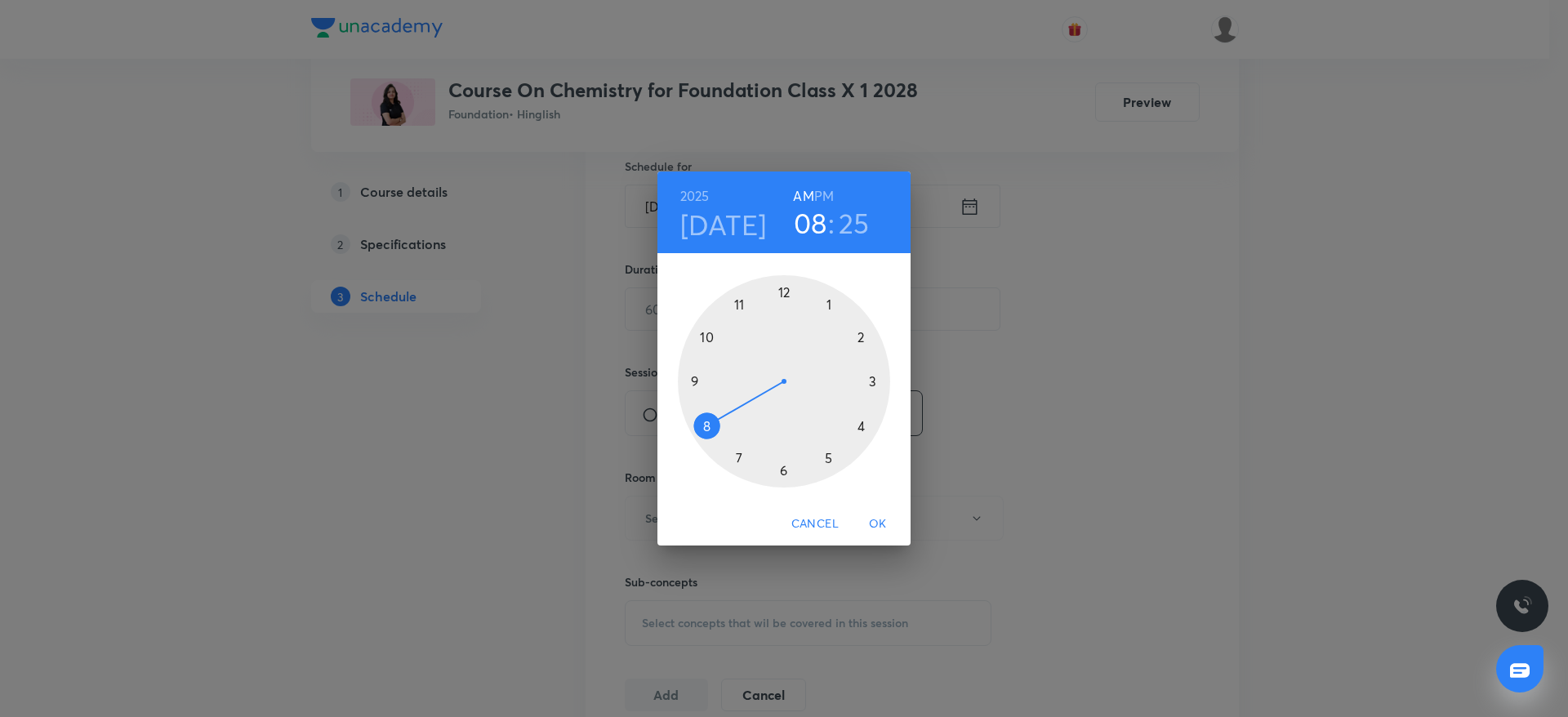
click at [692, 377] on div at bounding box center [784, 381] width 212 height 212
click at [783, 295] on div at bounding box center [784, 381] width 212 height 212
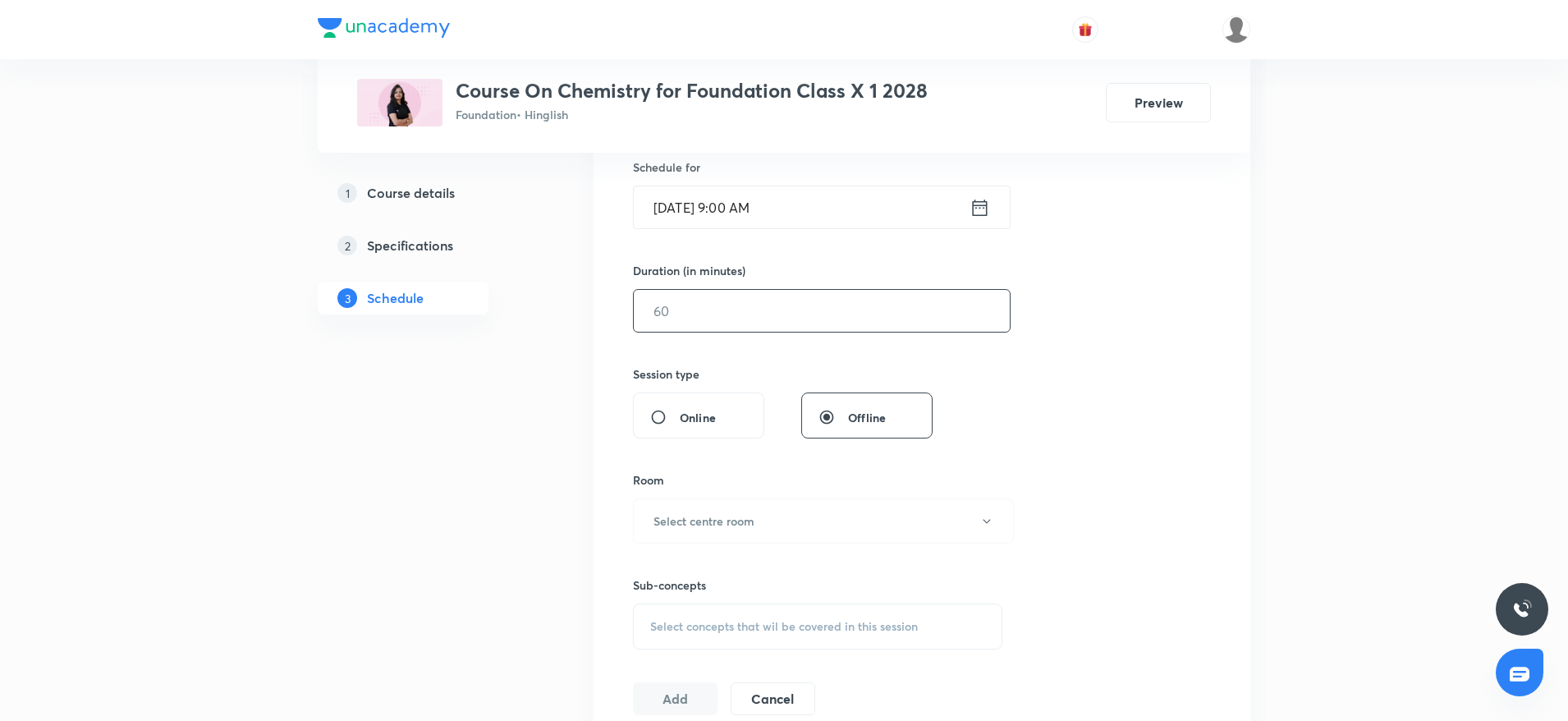
click at [773, 313] on input "text" at bounding box center [821, 311] width 376 height 42
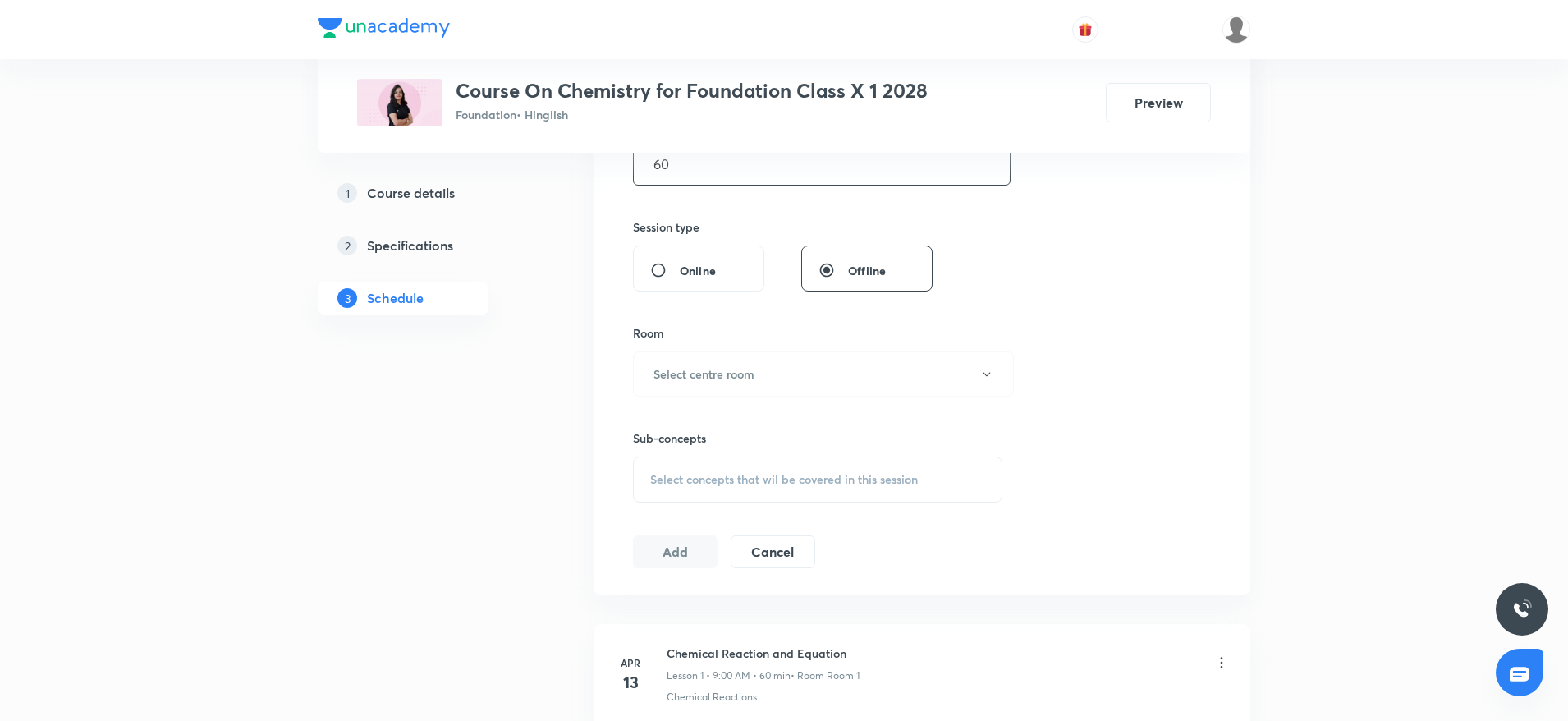
scroll to position [562, 0]
type input "60"
drag, startPoint x: 773, startPoint y: 313, endPoint x: 752, endPoint y: 359, distance: 50.6
click at [752, 359] on div "Session 31 Live class Session title 19/99 Metals & Non metals ​ Schedule for [D…" at bounding box center [922, 178] width 578 height 771
click at [752, 359] on button "Select centre room" at bounding box center [823, 369] width 381 height 46
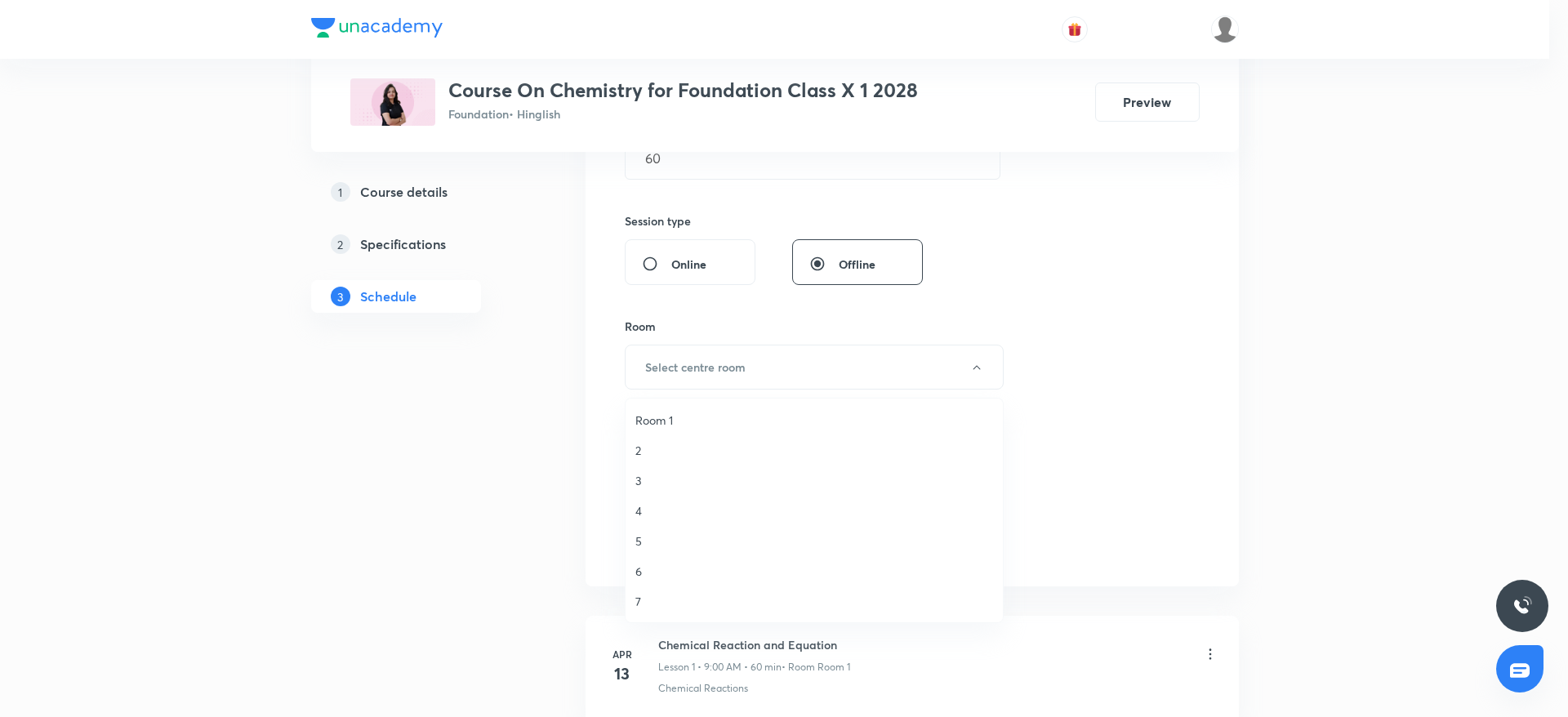
click at [647, 540] on span "5" at bounding box center [814, 540] width 358 height 17
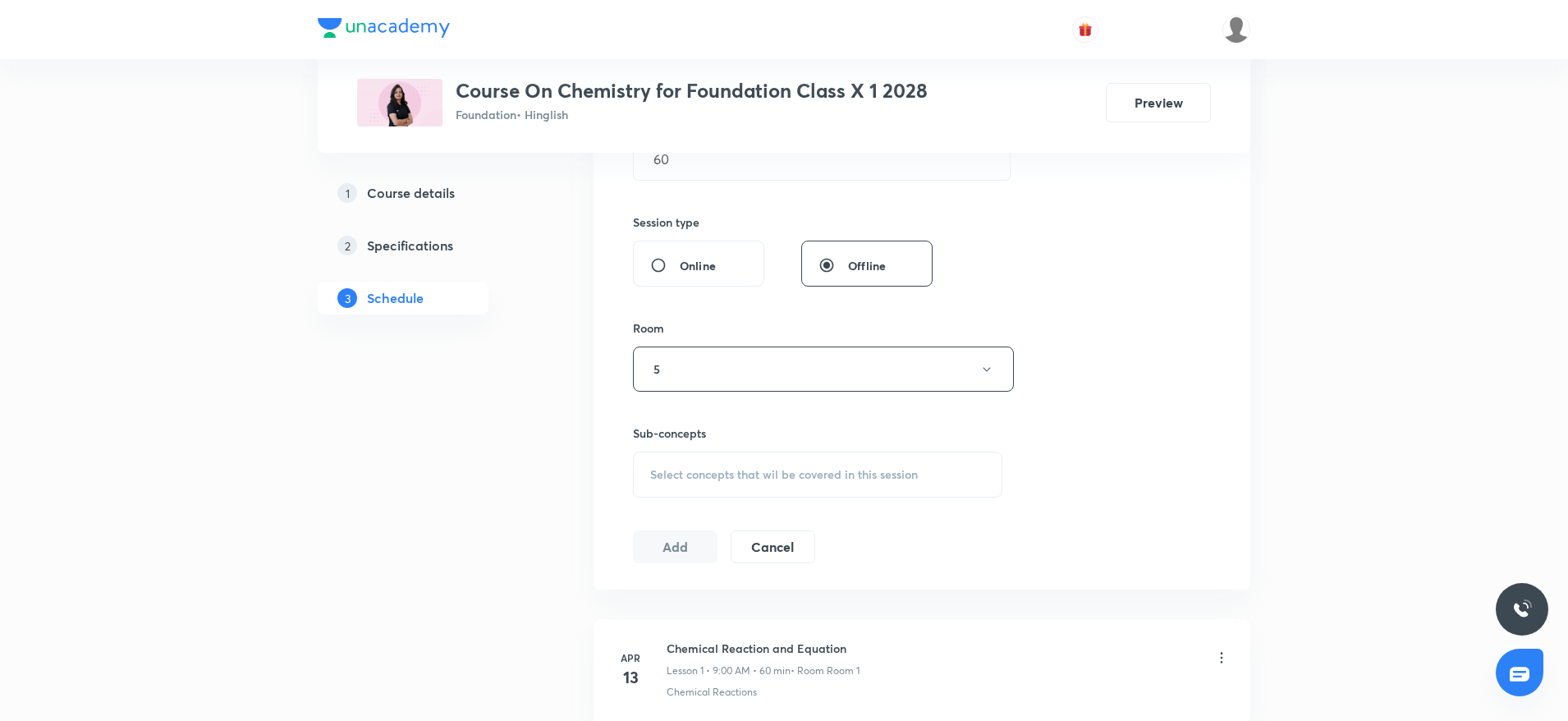
click at [714, 461] on div "Select concepts that wil be covered in this session" at bounding box center [817, 475] width 369 height 46
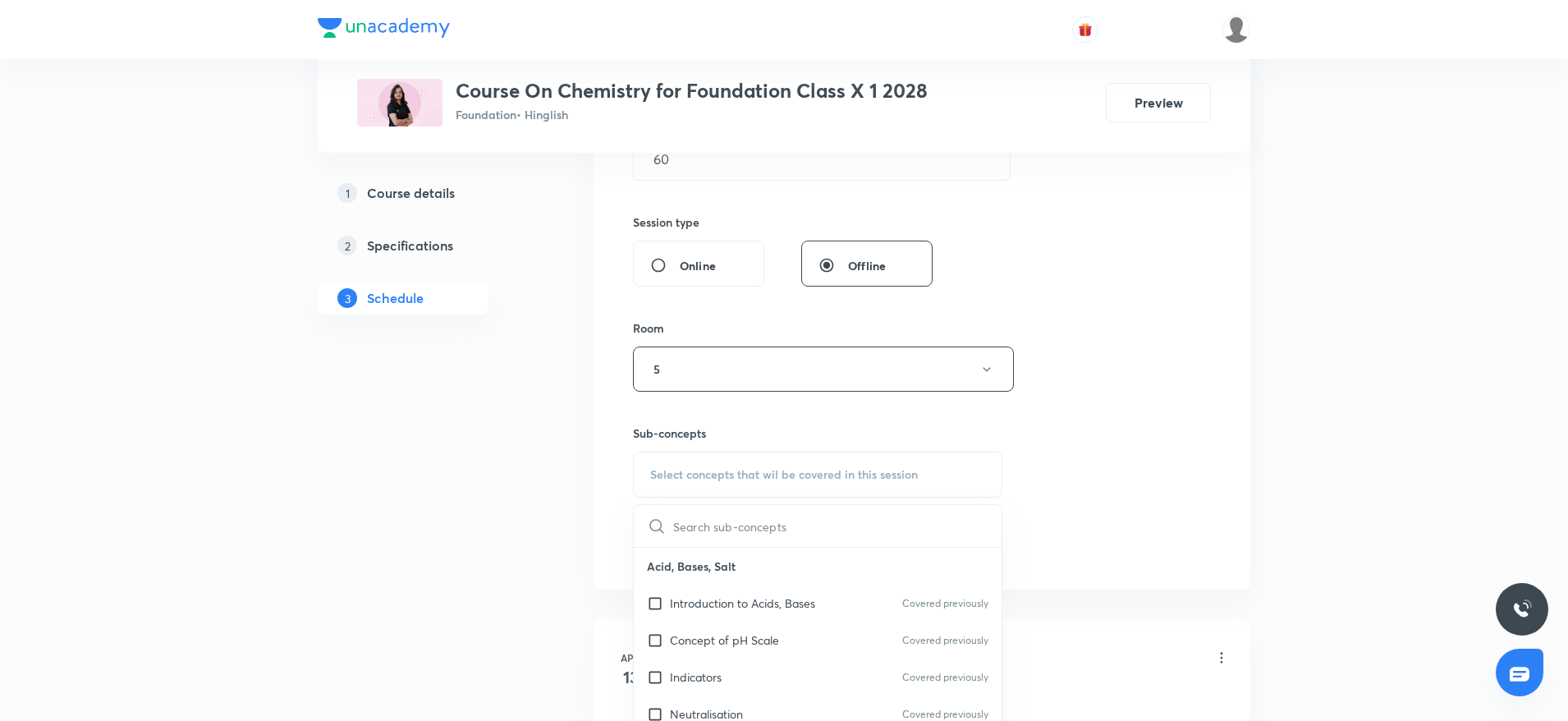
click at [705, 513] on input "text" at bounding box center [837, 526] width 328 height 42
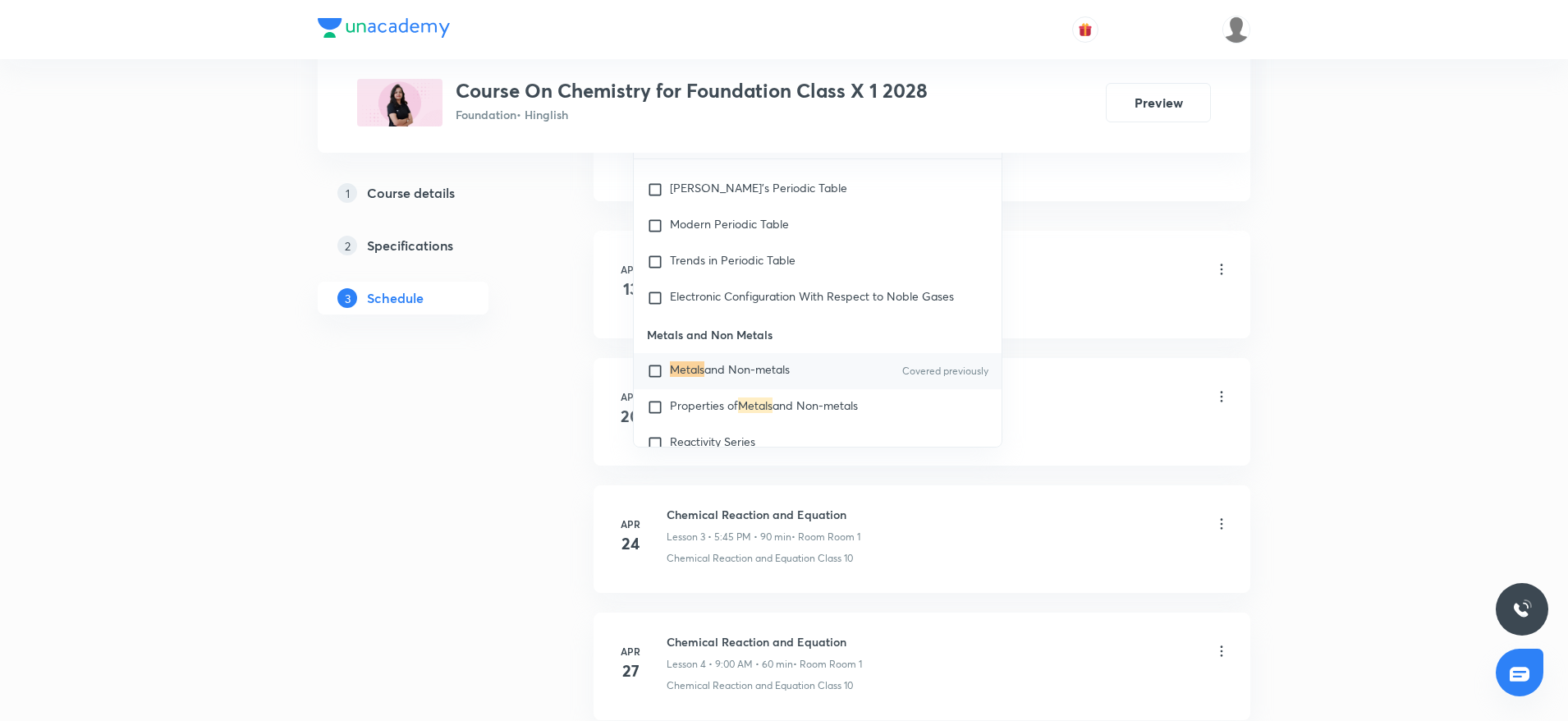
scroll to position [1059, 0]
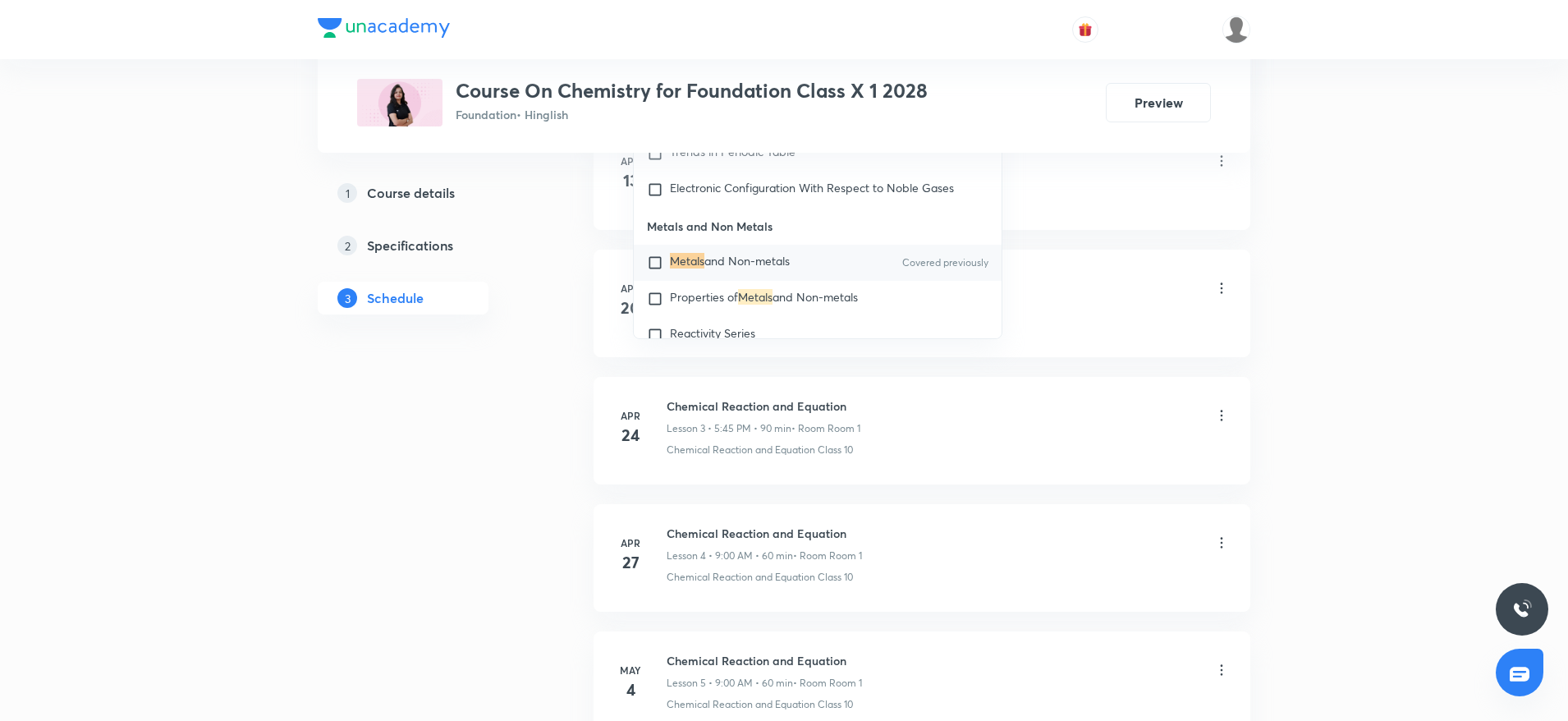
type input "Metals"
click at [730, 262] on span "and Non-metals" at bounding box center [747, 260] width 86 height 15
checkbox input "true"
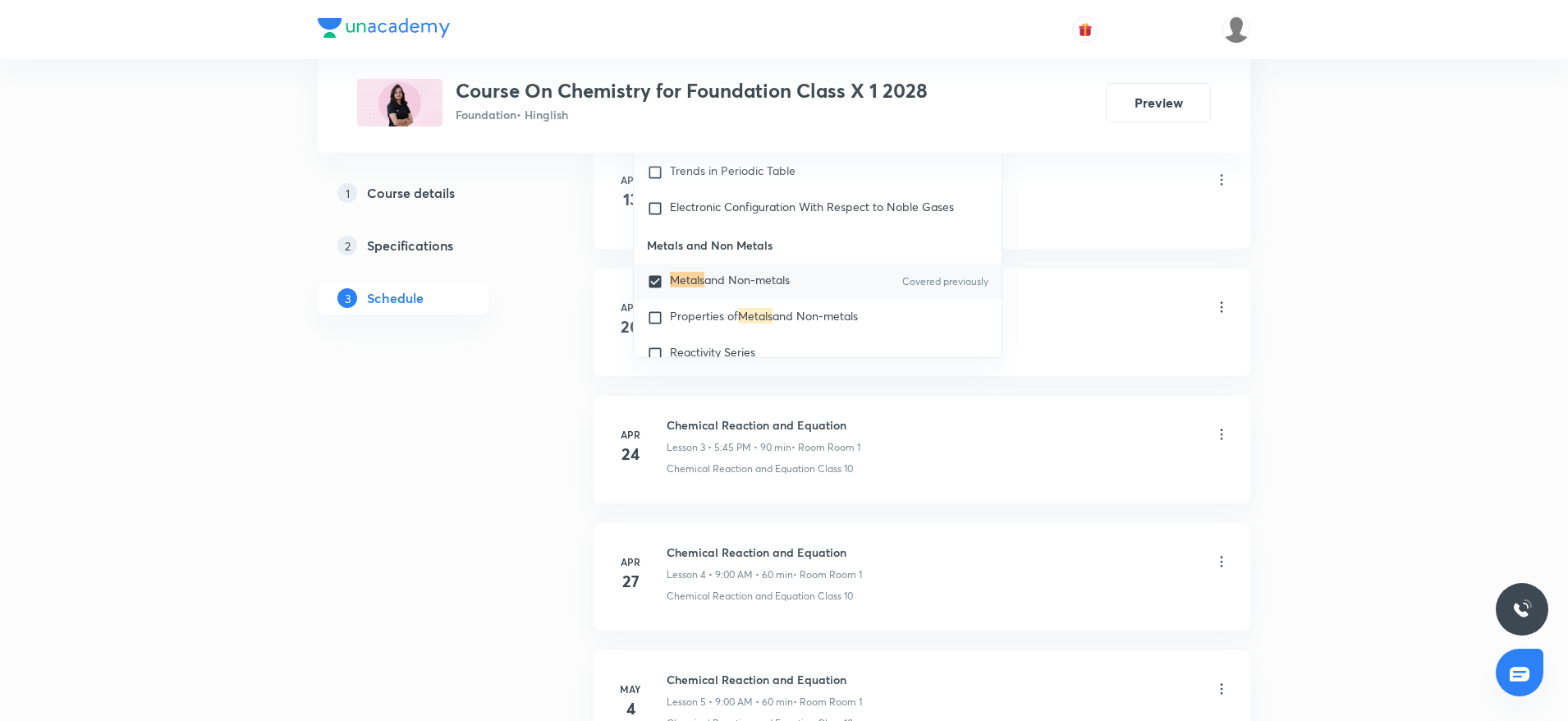
click at [1119, 220] on div "Chemical Reactions" at bounding box center [948, 214] width 563 height 15
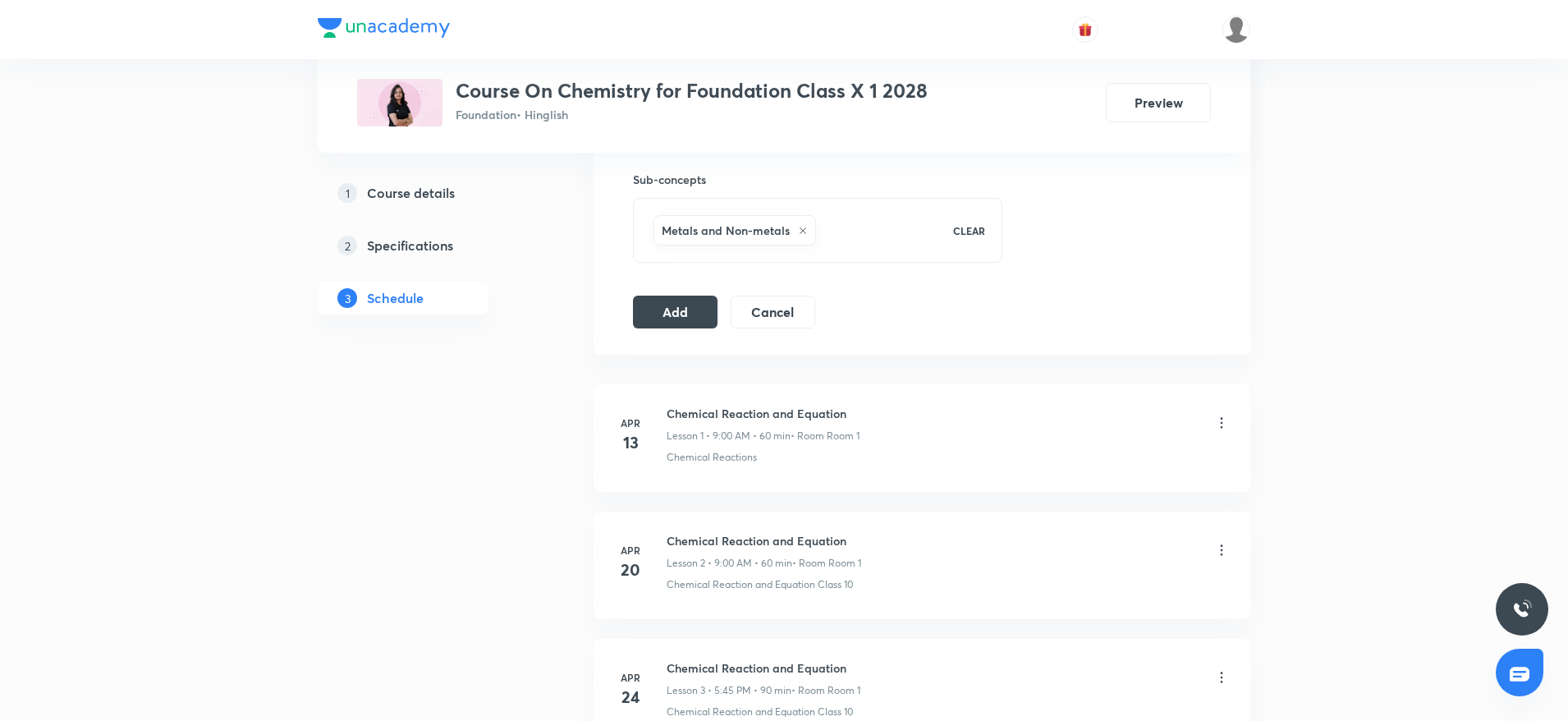
scroll to position [813, 0]
click at [686, 318] on button "Add" at bounding box center [675, 313] width 85 height 33
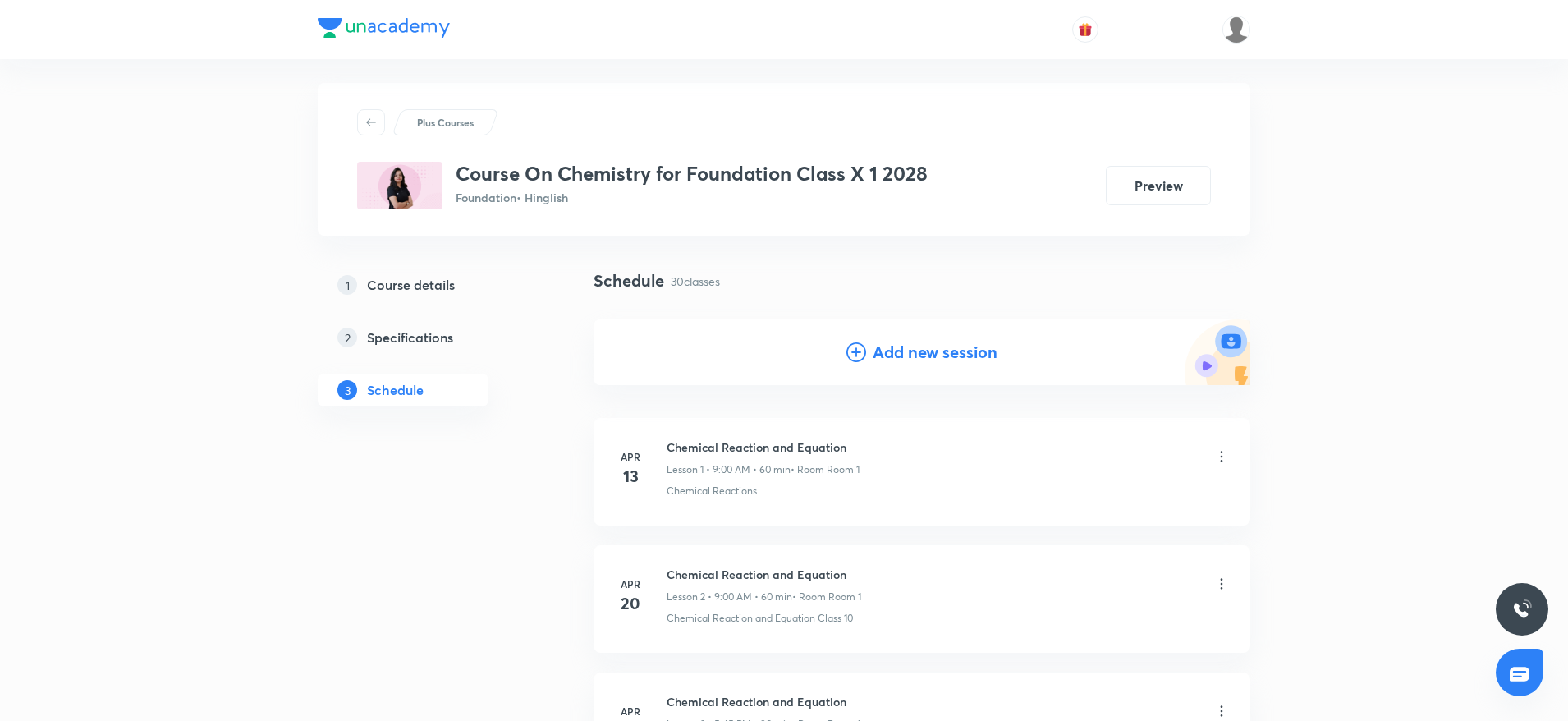
scroll to position [0, 0]
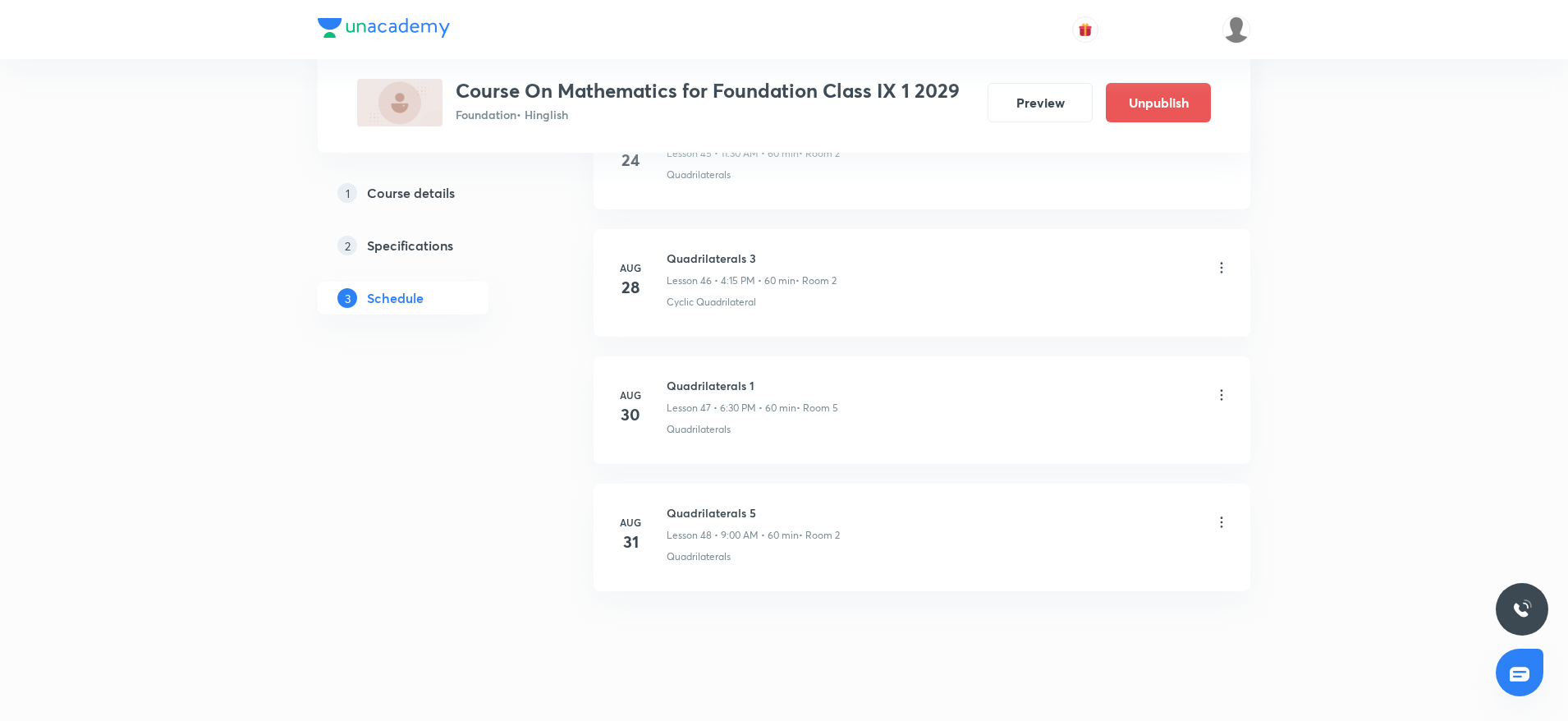
scroll to position [6705, 0]
